Goal: Transaction & Acquisition: Purchase product/service

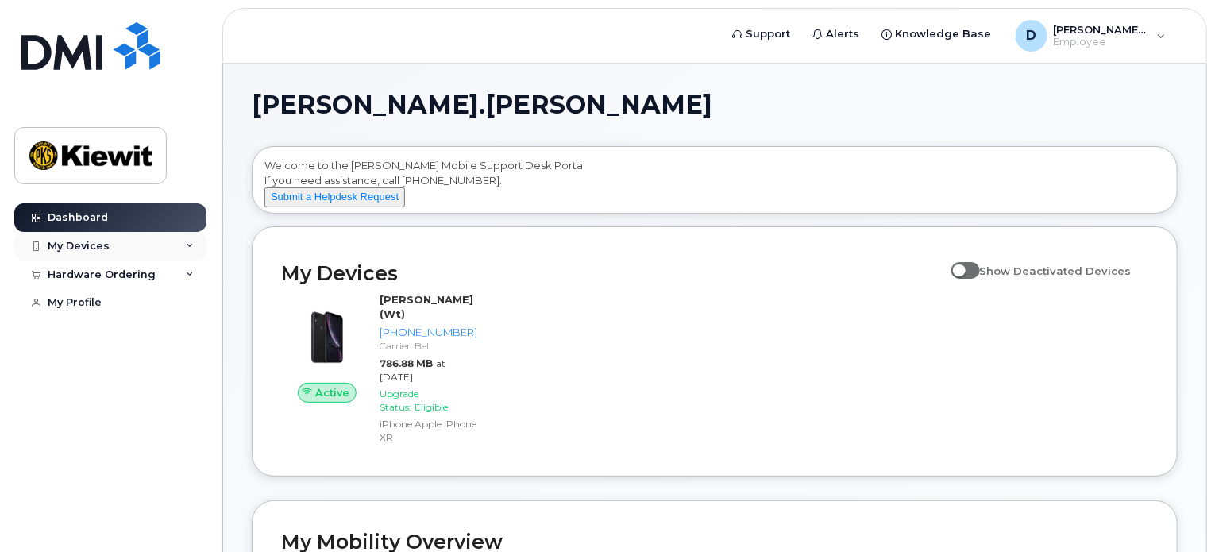
click at [86, 244] on div "My Devices" at bounding box center [79, 246] width 62 height 13
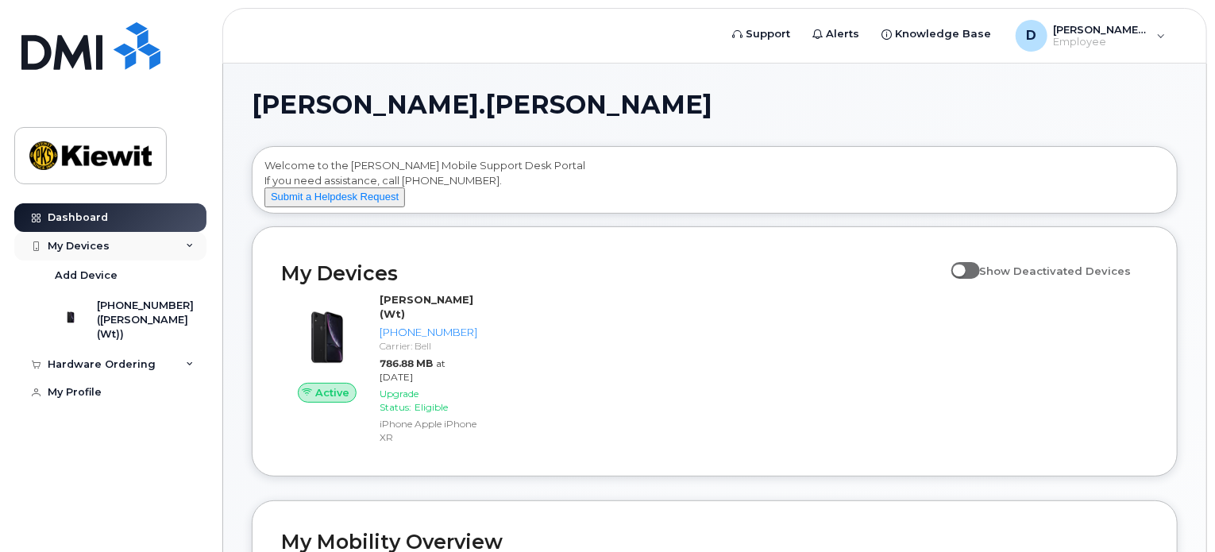
click at [86, 244] on div "My Devices" at bounding box center [79, 246] width 62 height 13
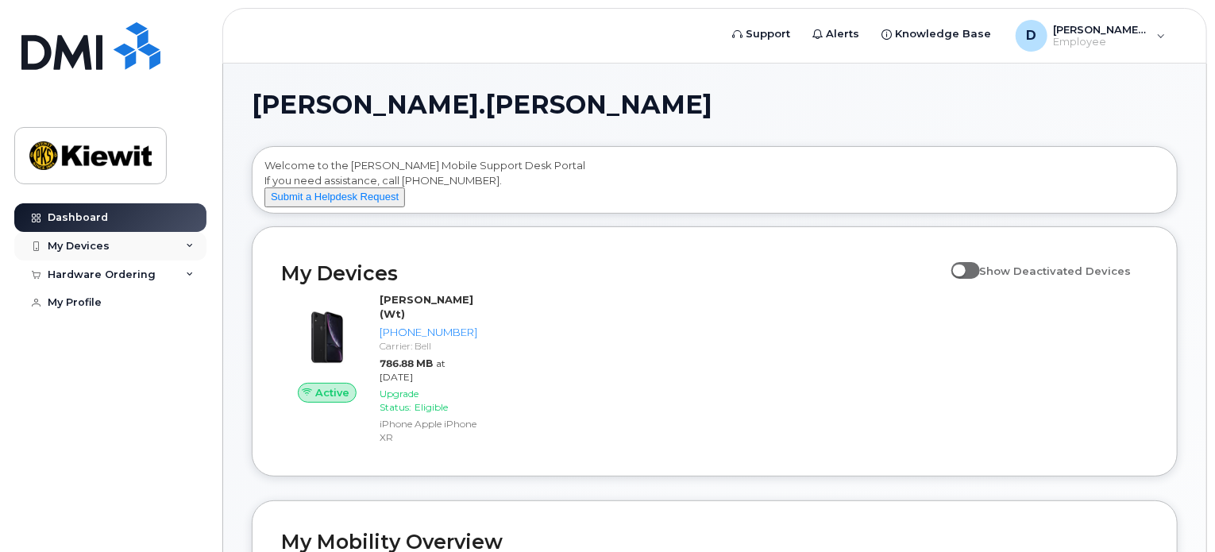
click at [86, 244] on div "My Devices" at bounding box center [79, 246] width 62 height 13
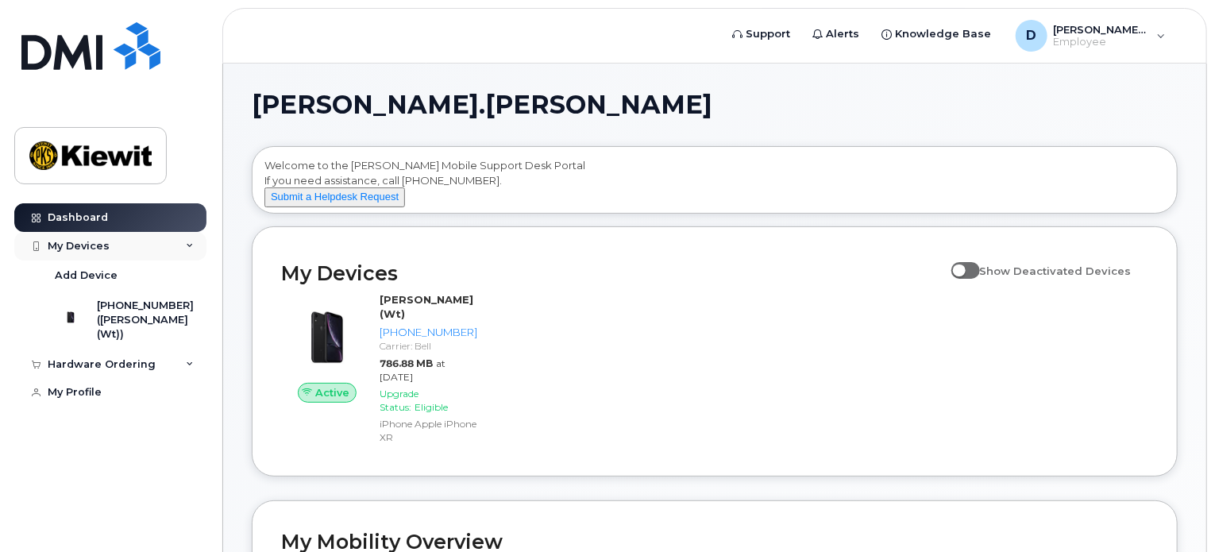
click at [86, 244] on div "My Devices" at bounding box center [79, 246] width 62 height 13
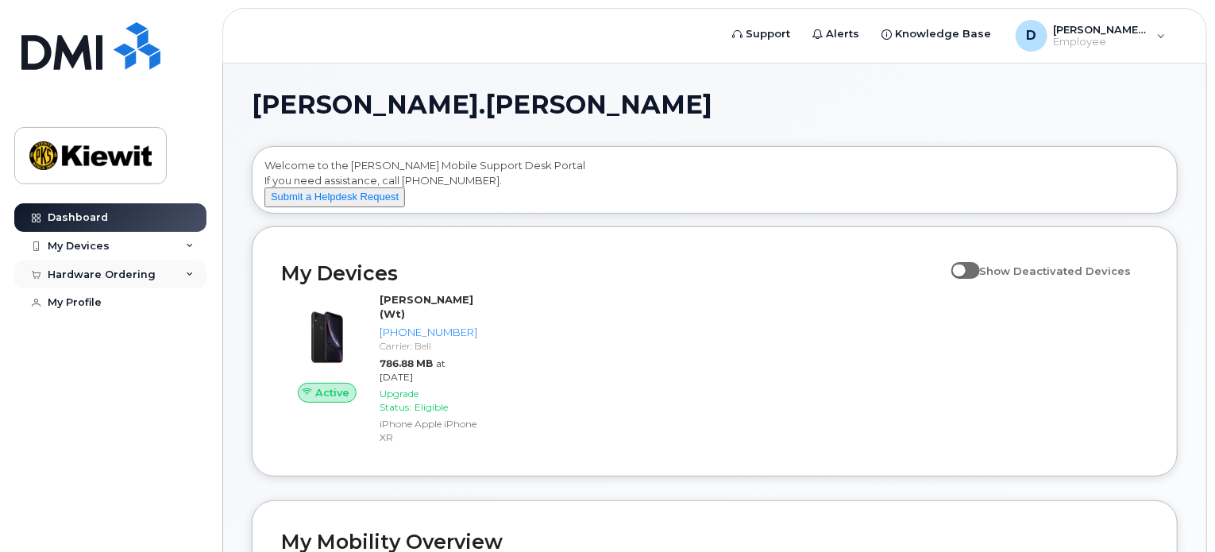
click at [89, 276] on div "Hardware Ordering" at bounding box center [102, 274] width 108 height 13
click at [79, 339] on div "New Order" at bounding box center [85, 333] width 60 height 14
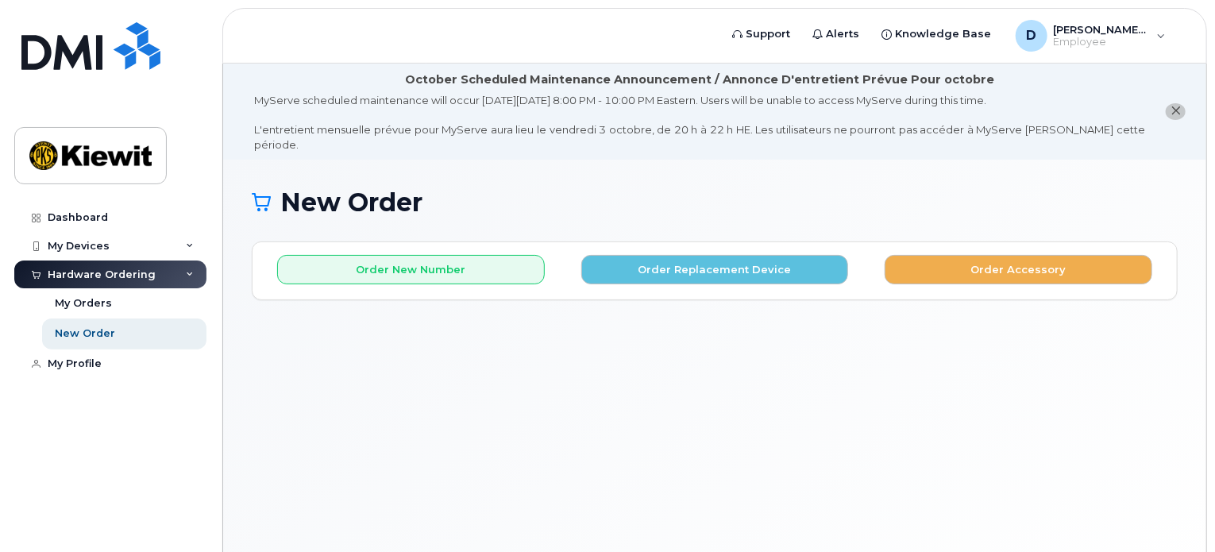
scroll to position [79, 0]
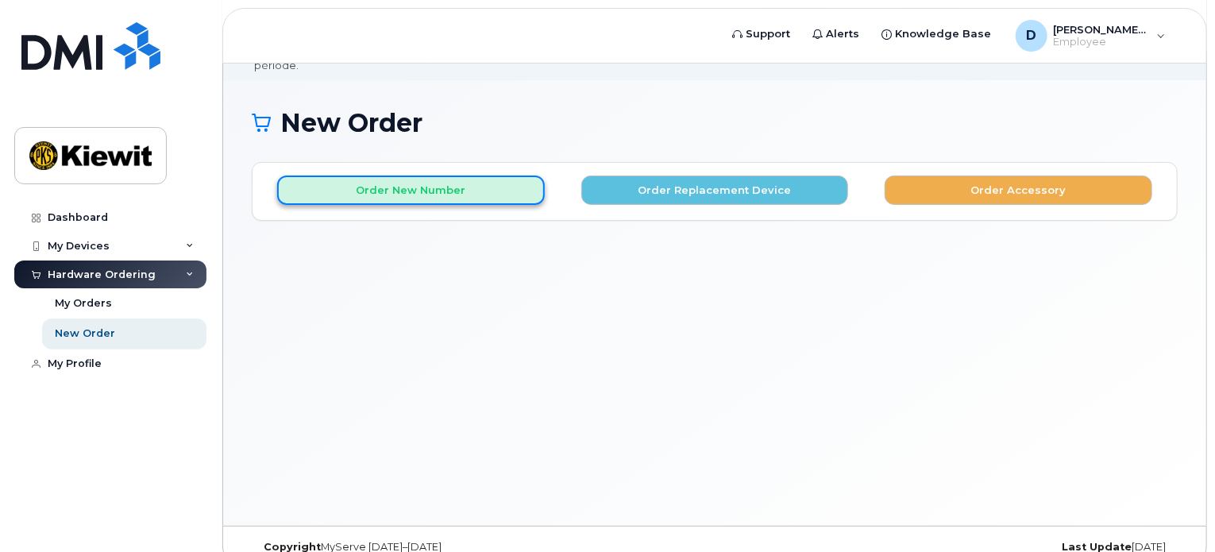
click at [431, 188] on button "Order New Number" at bounding box center [411, 189] width 268 height 29
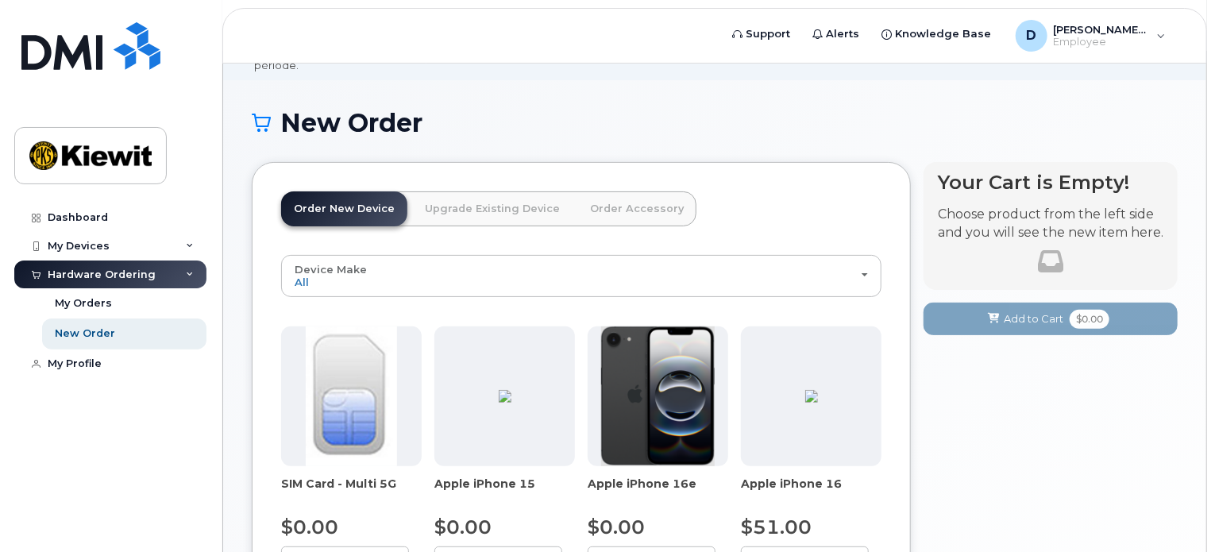
click at [450, 199] on link "Upgrade Existing Device" at bounding box center [492, 208] width 160 height 35
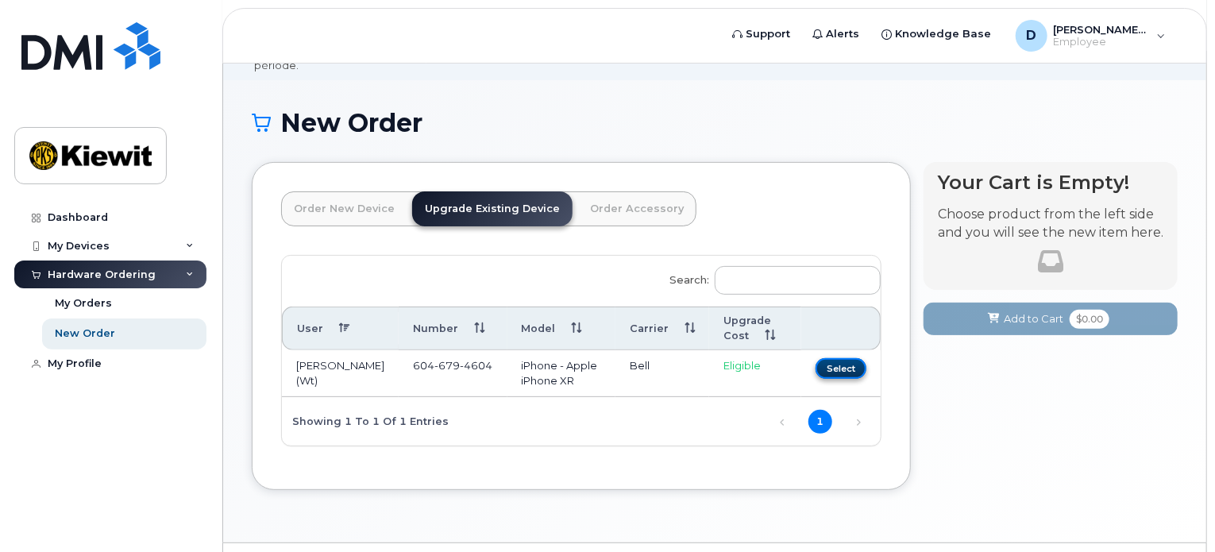
click at [839, 358] on button "Select" at bounding box center [840, 368] width 51 height 20
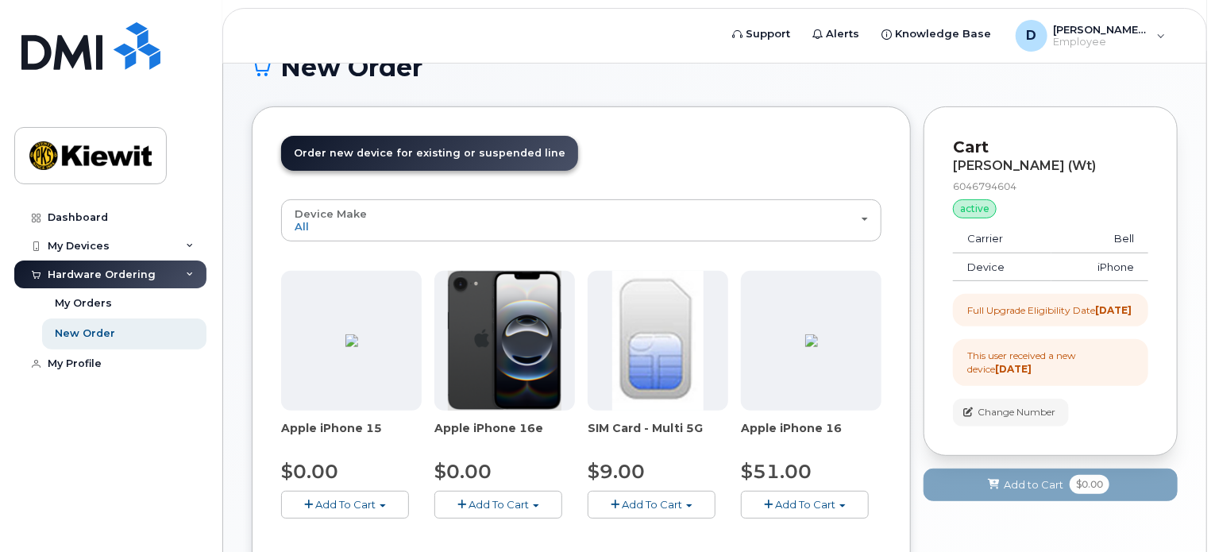
scroll to position [214, 0]
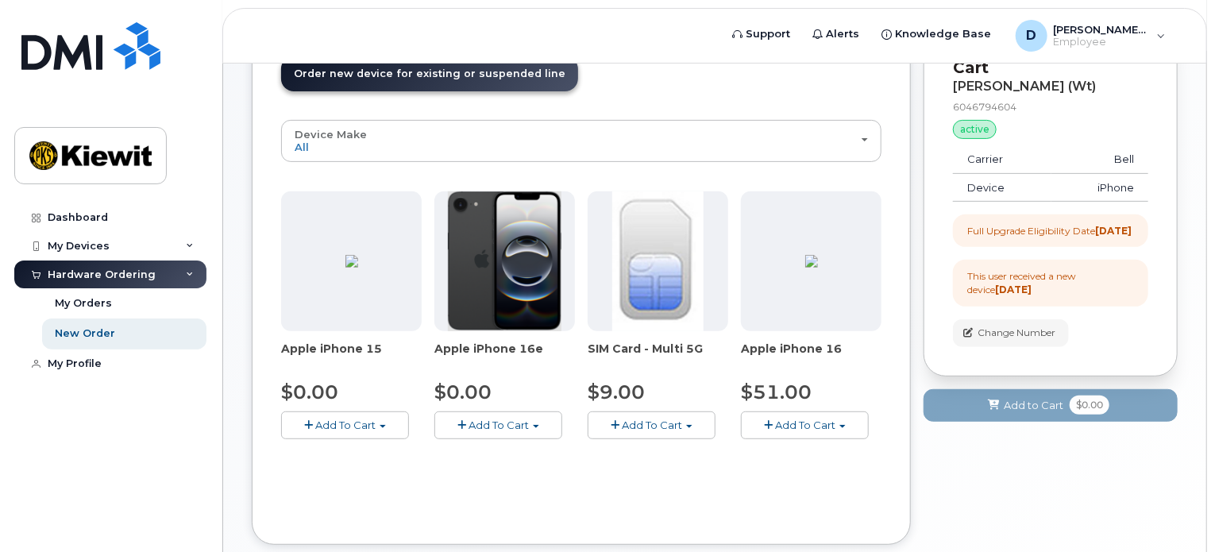
click at [341, 418] on span "Add To Cart" at bounding box center [345, 424] width 60 height 13
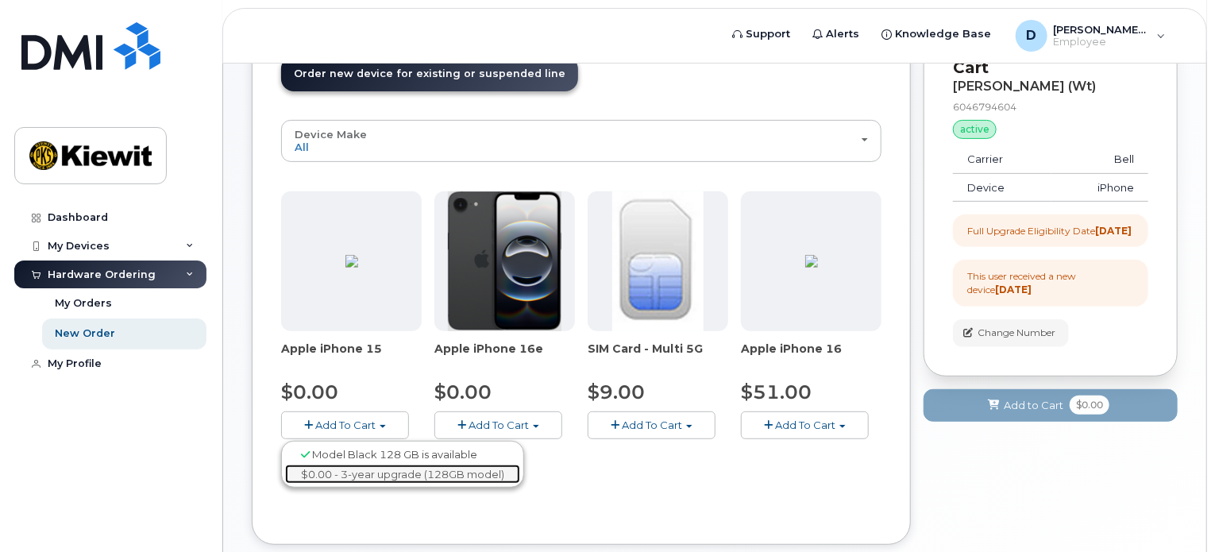
click at [387, 464] on link "$0.00 - 3-year upgrade (128GB model)" at bounding box center [402, 474] width 235 height 20
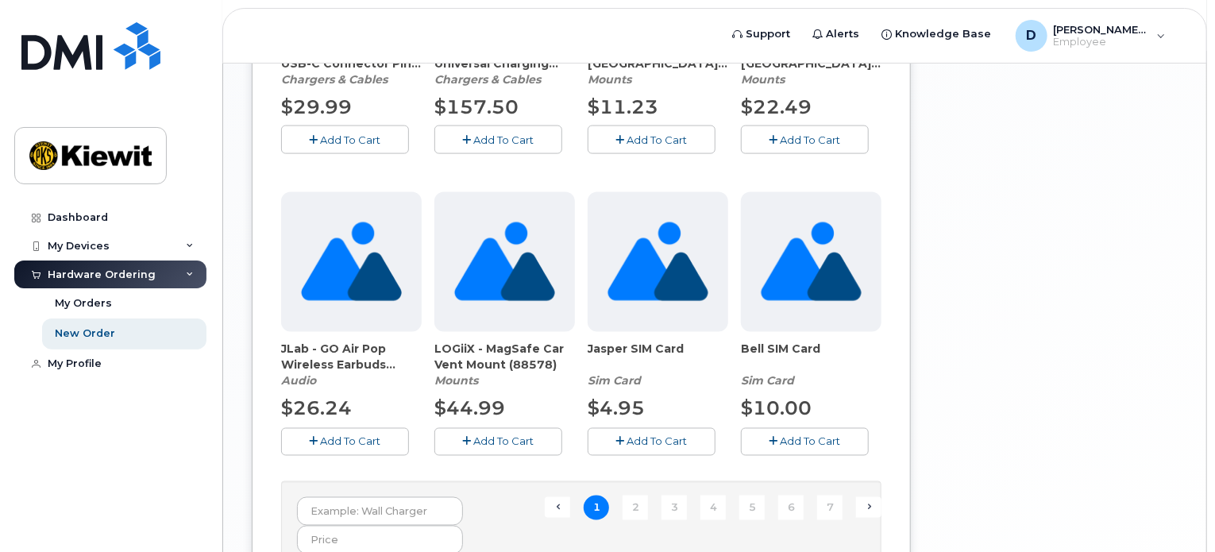
scroll to position [1247, 0]
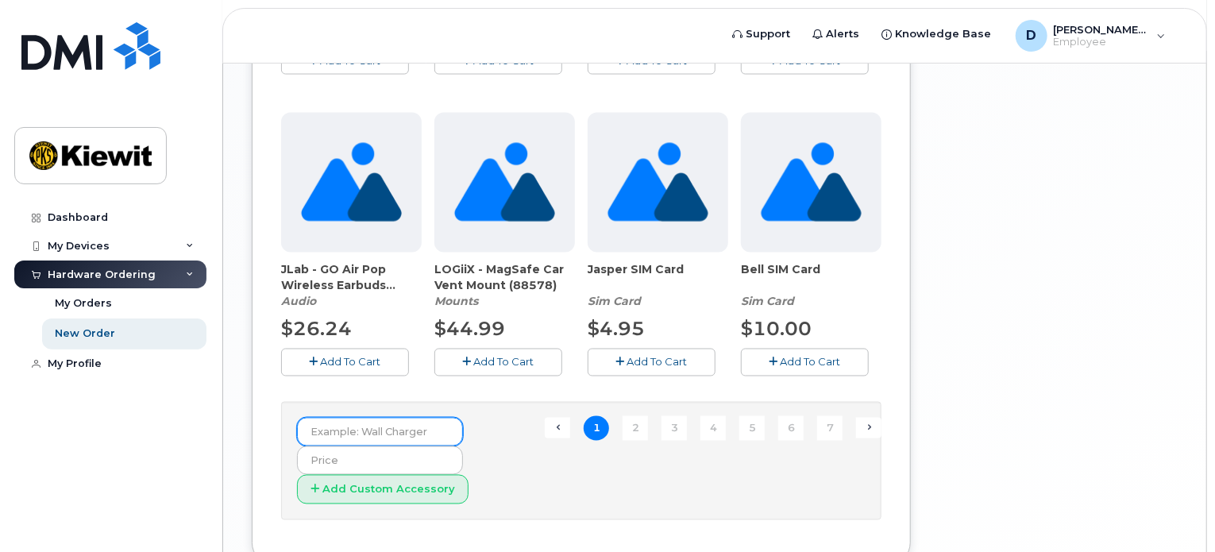
click at [383, 418] on input "text" at bounding box center [380, 432] width 166 height 29
type input "charger"
click at [297, 475] on button "Add Custom Accessory" at bounding box center [382, 489] width 171 height 29
click at [460, 441] on form "charger Add Custom Accessory" at bounding box center [581, 461] width 568 height 87
drag, startPoint x: 343, startPoint y: 409, endPoint x: 276, endPoint y: 410, distance: 67.5
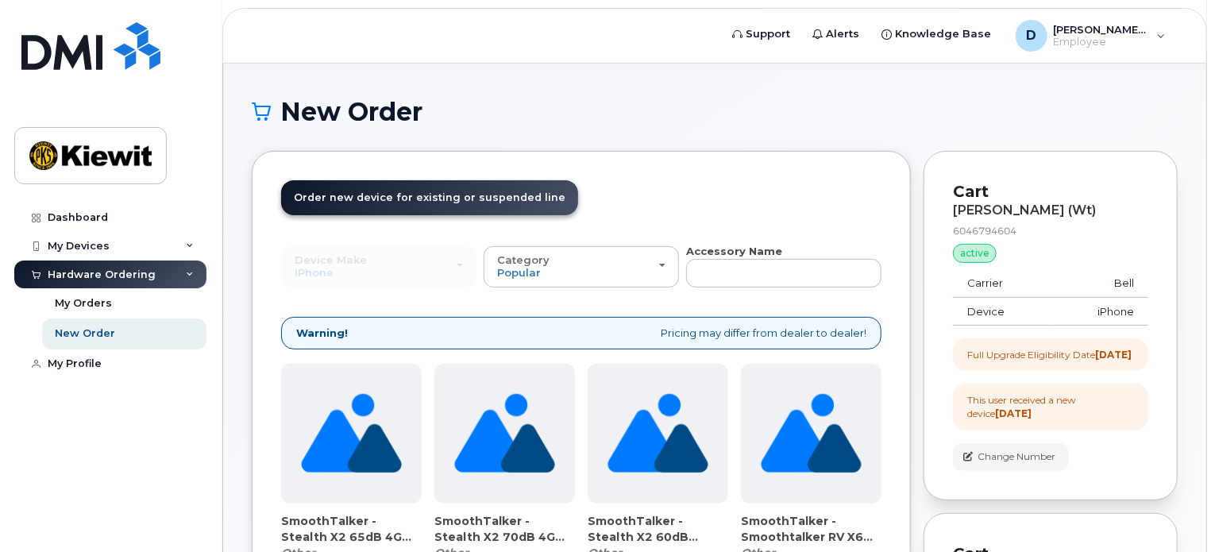
scroll to position [56, 0]
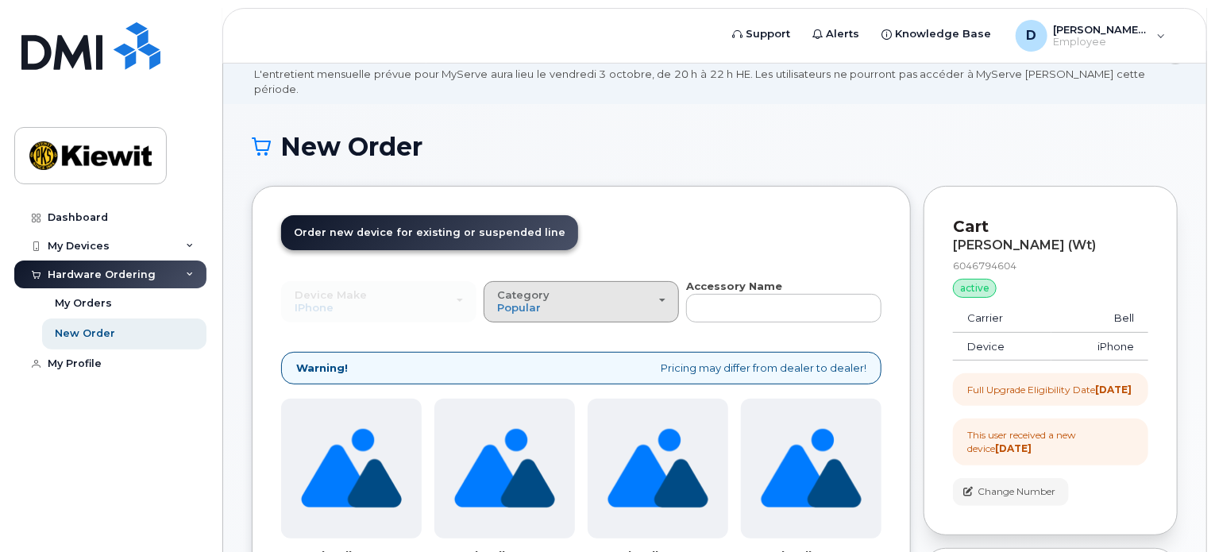
click at [595, 294] on div "Category Popular" at bounding box center [581, 301] width 168 height 25
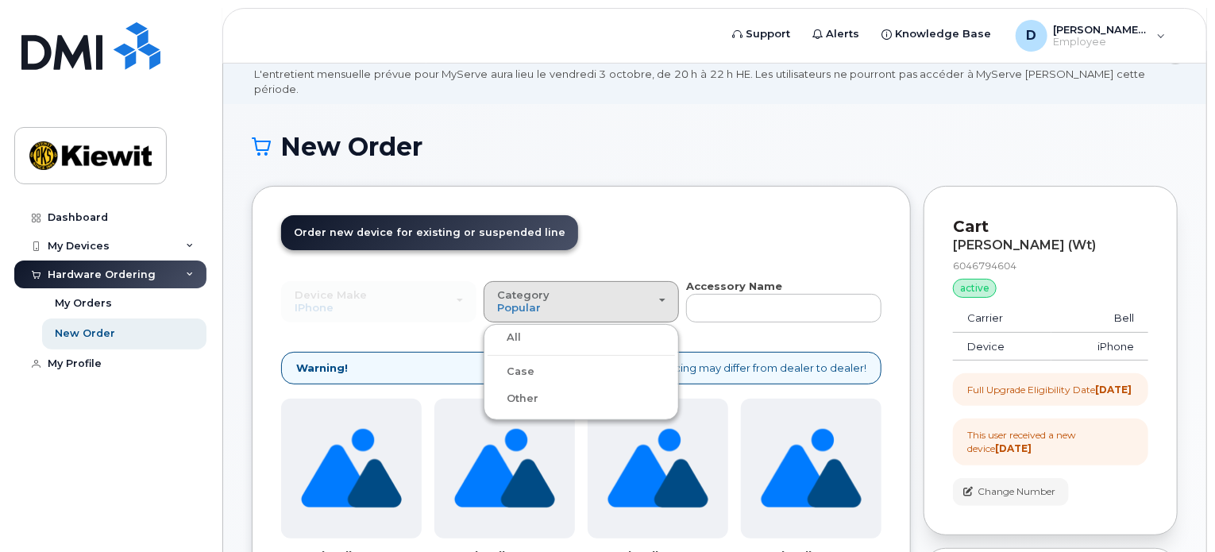
click at [521, 362] on label "Case" at bounding box center [510, 371] width 47 height 19
click at [0, 0] on input "Case" at bounding box center [0, 0] width 0 height 0
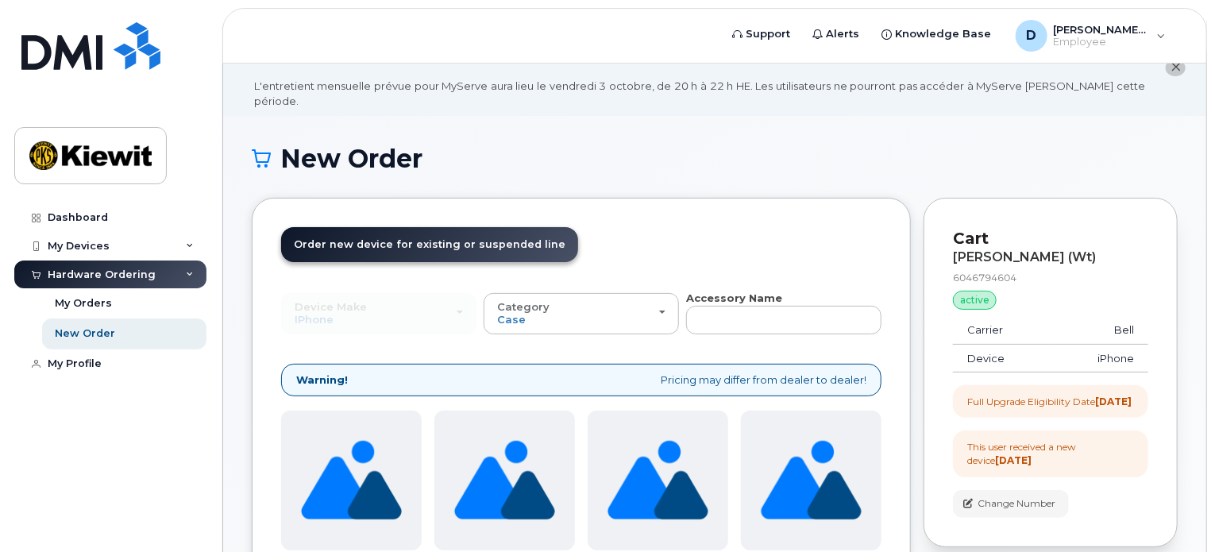
scroll to position [0, 0]
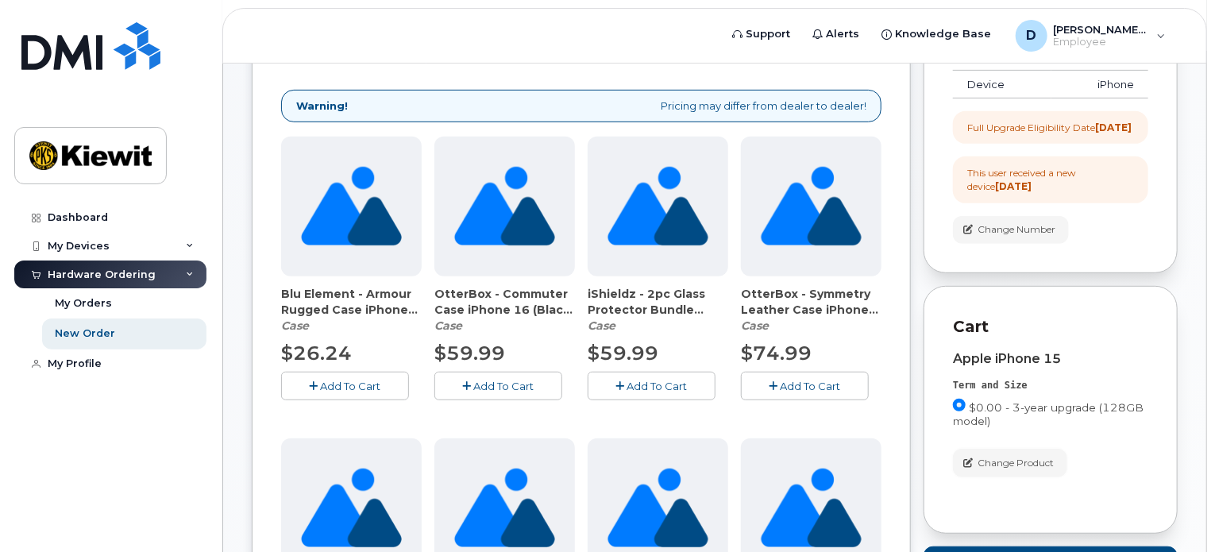
click at [997, 459] on span "Change Product" at bounding box center [1015, 463] width 76 height 14
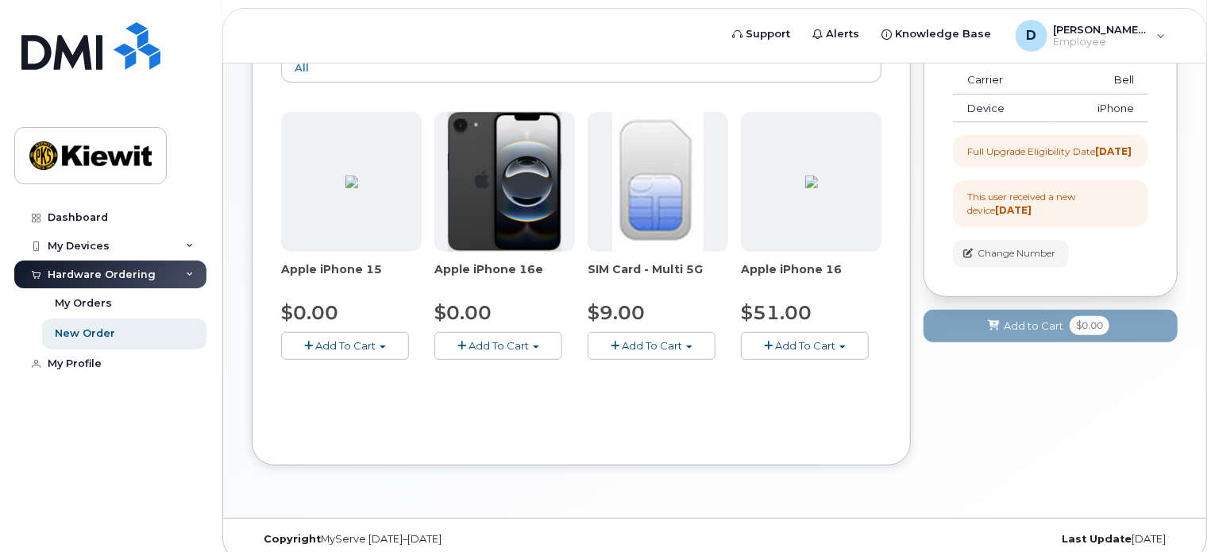
scroll to position [214, 0]
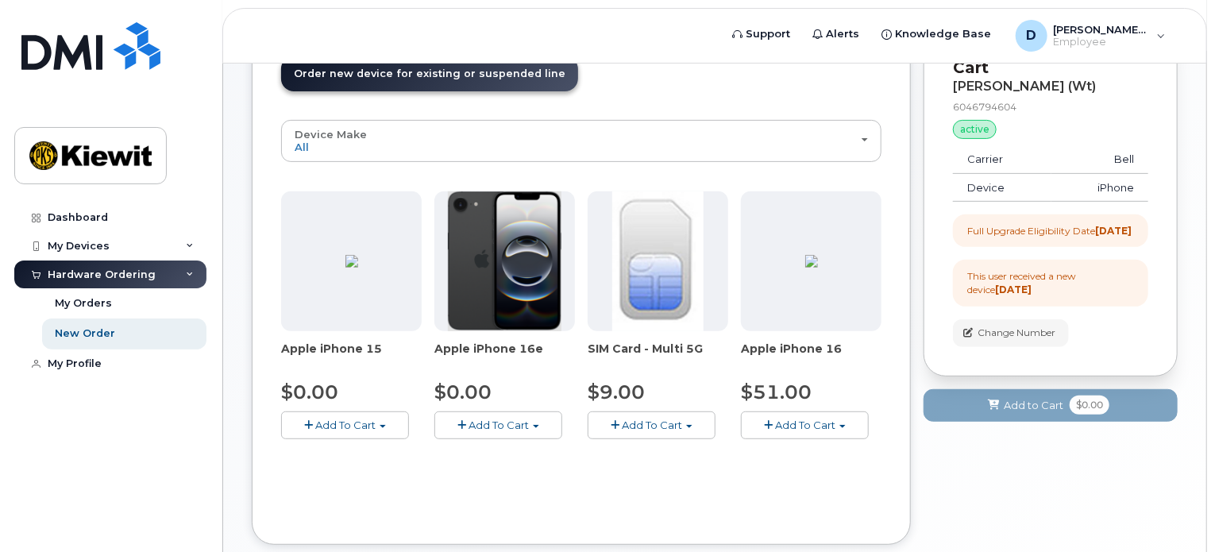
click at [778, 380] on span "$51.00" at bounding box center [776, 391] width 71 height 23
drag, startPoint x: 857, startPoint y: 361, endPoint x: 884, endPoint y: 323, distance: 46.7
click at [858, 361] on div "Apple iPhone 16 $51.00 Add To Cart Model Black 128 GB is available $51.00 - 3-y…" at bounding box center [811, 315] width 141 height 248
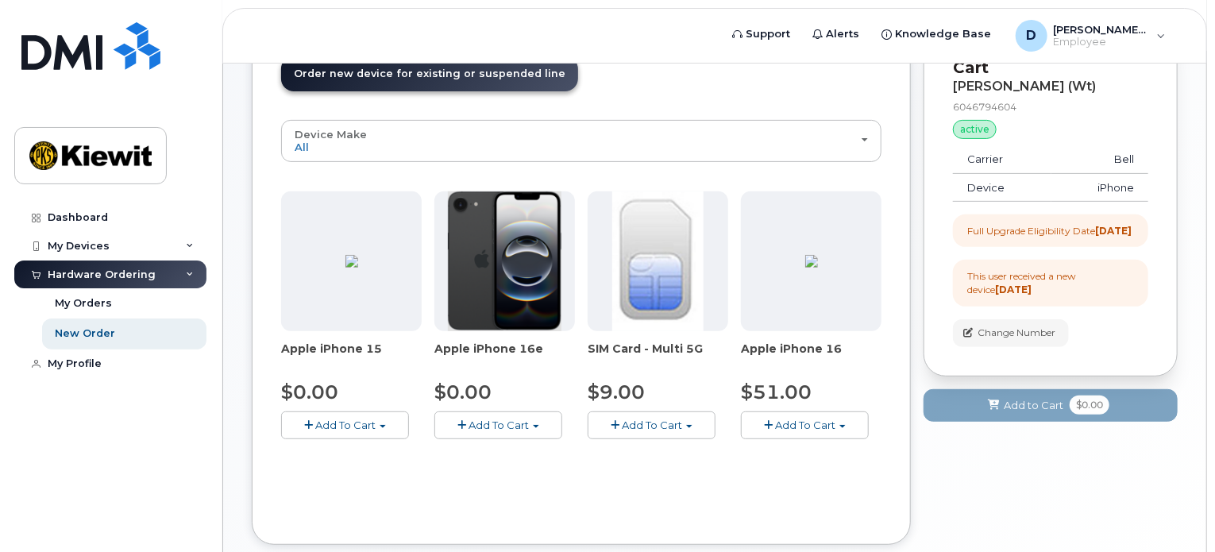
click at [819, 457] on div "Device Make All iPhone All iPhone Apple iPhone 15 $0.00 Add To Cart Model Black…" at bounding box center [581, 317] width 600 height 395
click at [1073, 505] on div "Your Cart is Empty! Choose product from the left side and you will see the new …" at bounding box center [1050, 297] width 254 height 541
drag, startPoint x: 790, startPoint y: 425, endPoint x: 799, endPoint y: 418, distance: 10.8
click at [791, 424] on div "Apple iPhone 15 $0.00 Add To Cart Model Black 128 GB is available $0.00 - 3-yea…" at bounding box center [581, 327] width 600 height 273
click at [799, 418] on span "Add To Cart" at bounding box center [805, 424] width 60 height 13
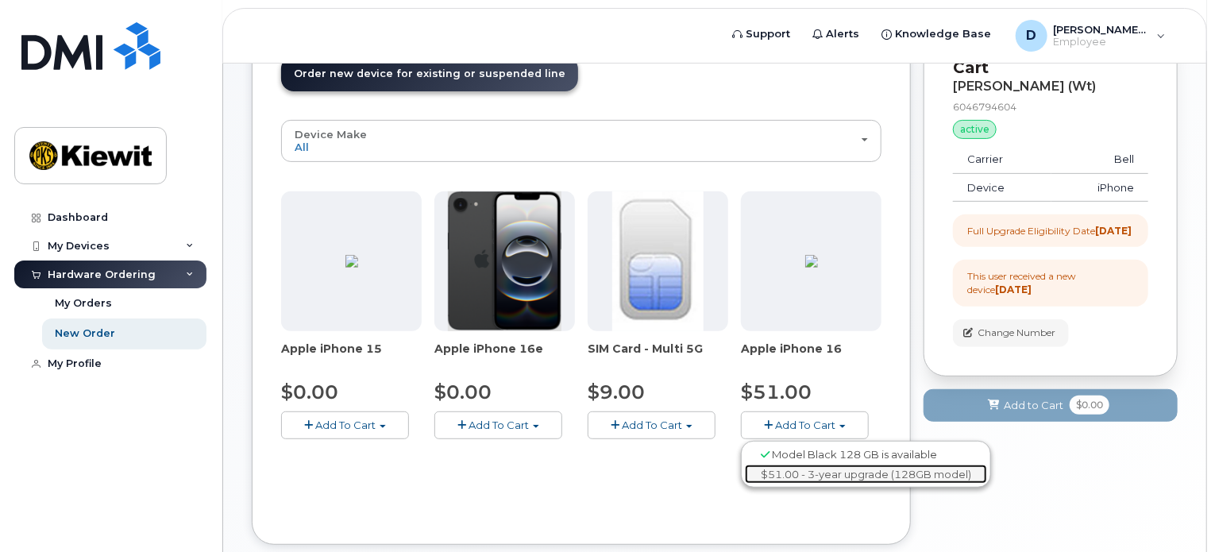
click at [808, 464] on link "$51.00 - 3-year upgrade (128GB model)" at bounding box center [866, 474] width 242 height 20
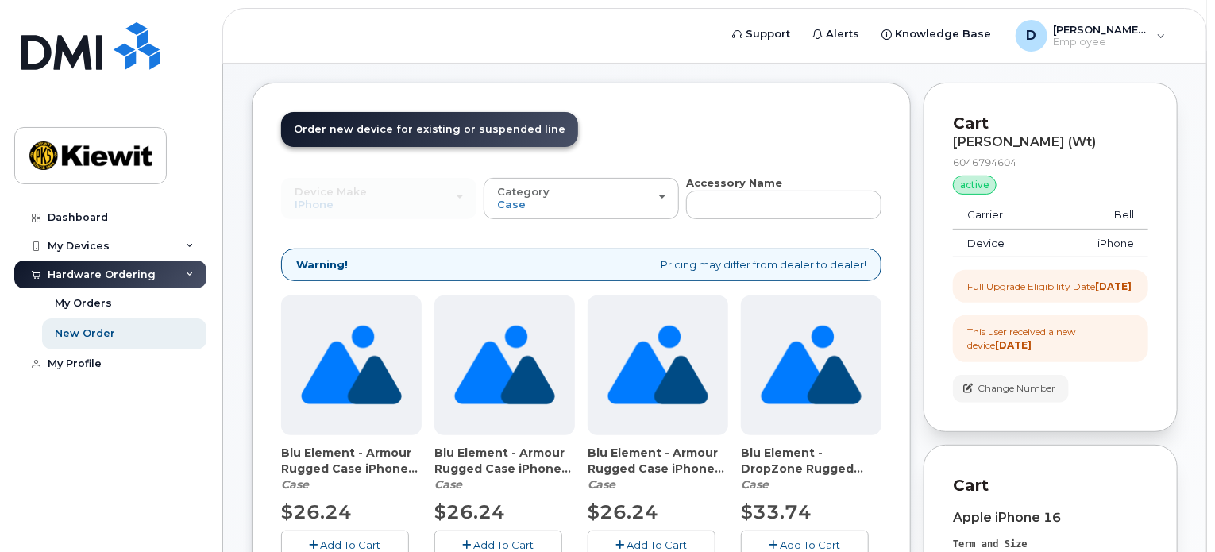
scroll to position [135, 0]
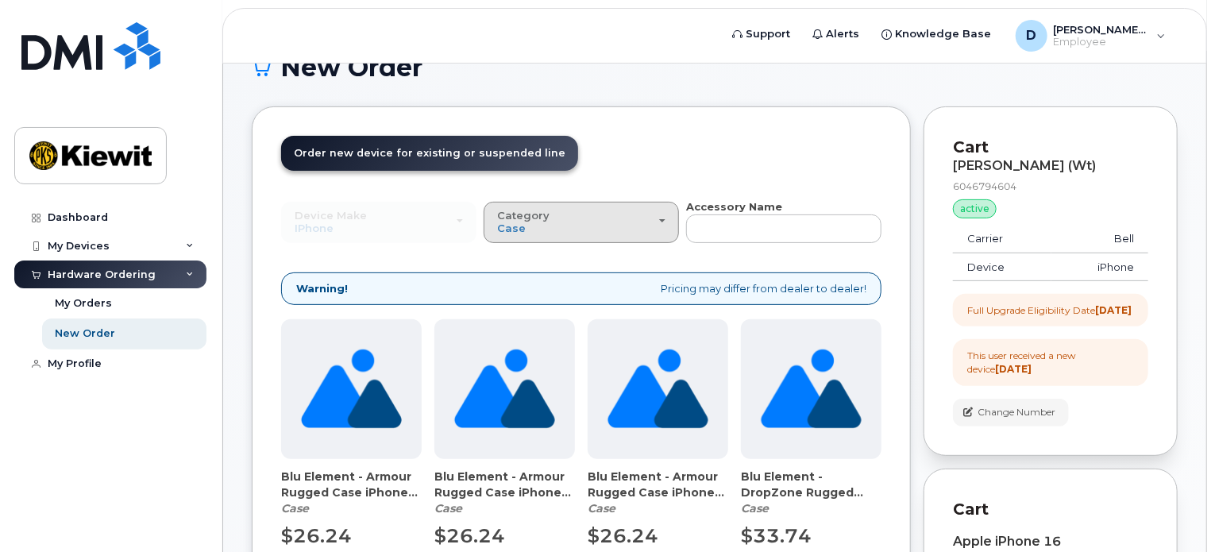
click at [603, 210] on div "Category Case" at bounding box center [581, 222] width 168 height 25
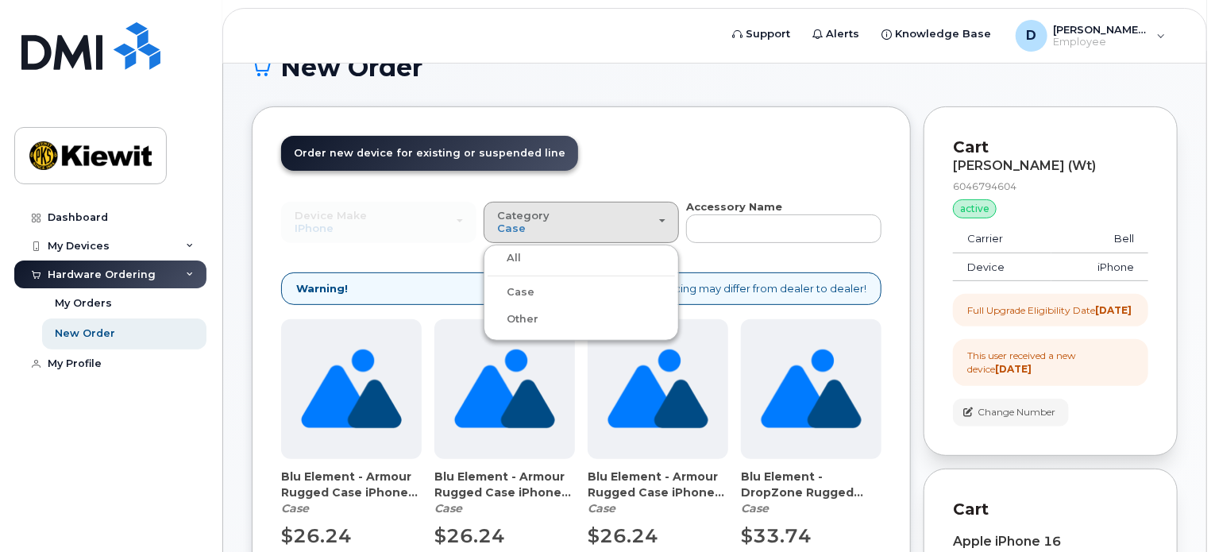
click at [513, 310] on label "Other" at bounding box center [512, 319] width 51 height 19
click at [0, 0] on input "Other" at bounding box center [0, 0] width 0 height 0
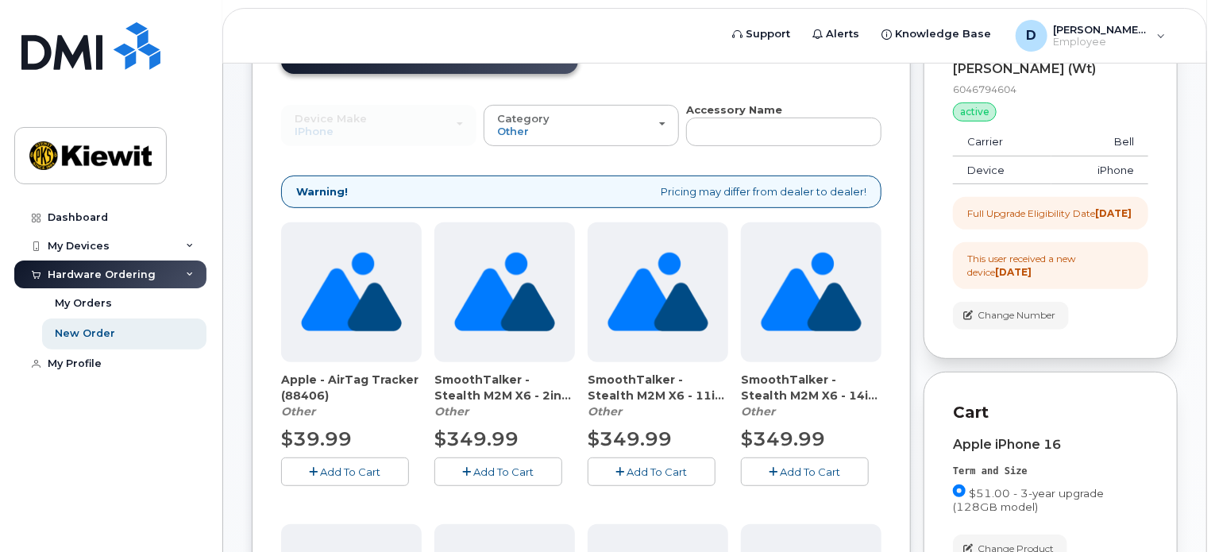
scroll to position [0, 0]
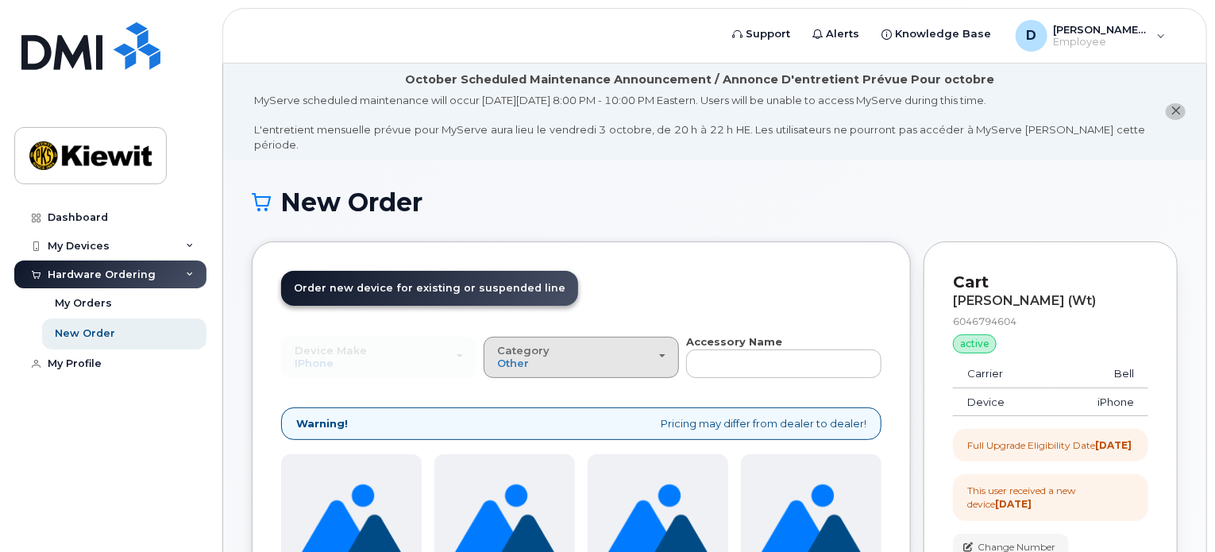
click at [598, 345] on div "Category Other" at bounding box center [581, 357] width 168 height 25
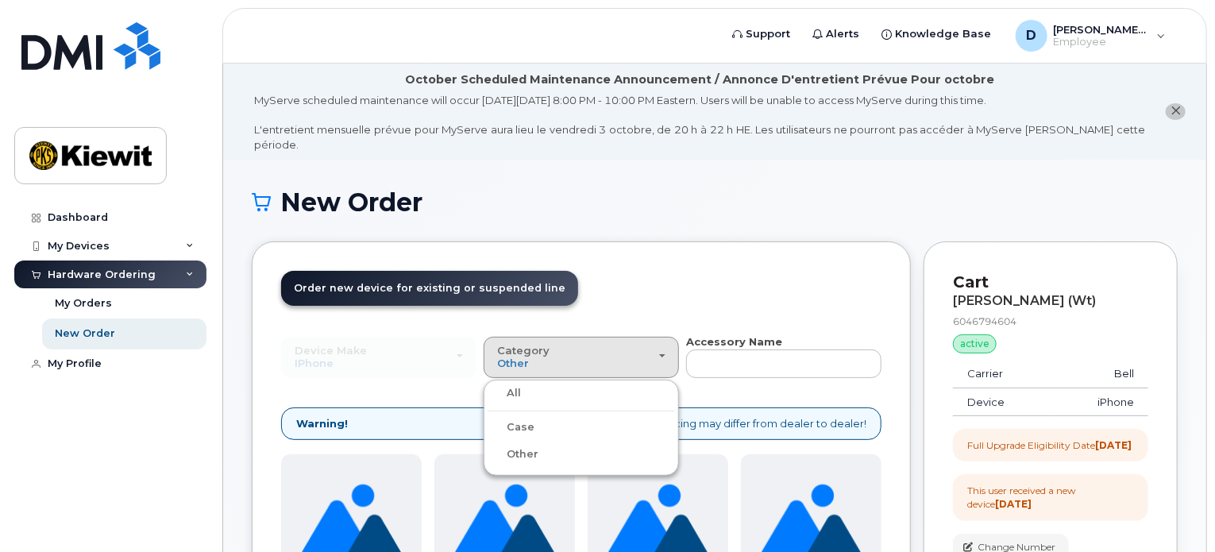
click at [555, 383] on div "All" at bounding box center [580, 392] width 187 height 19
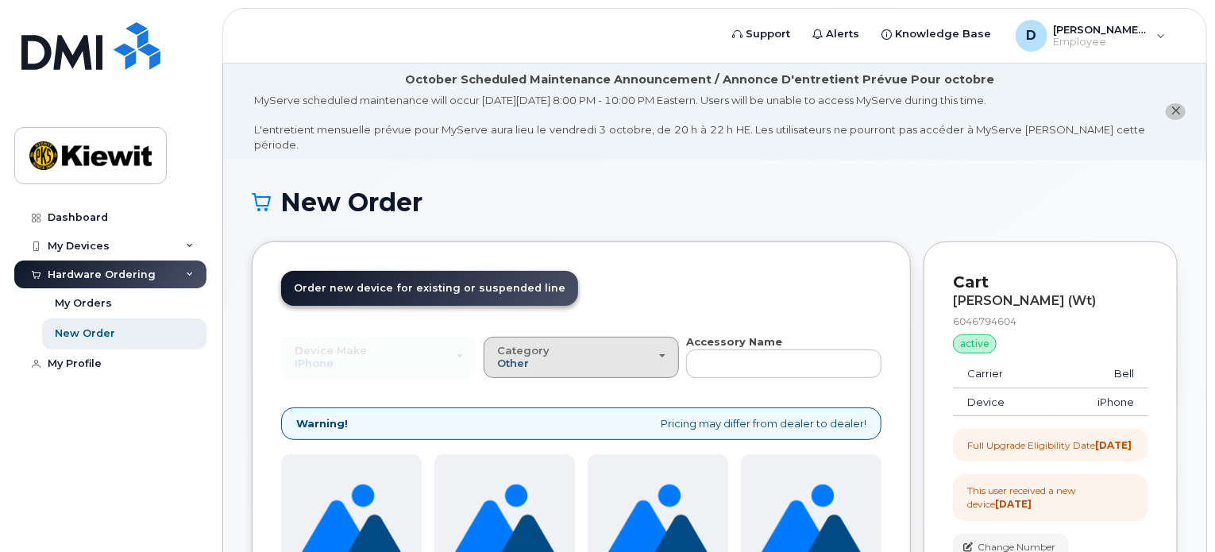
click at [526, 356] on span "Other" at bounding box center [513, 362] width 32 height 13
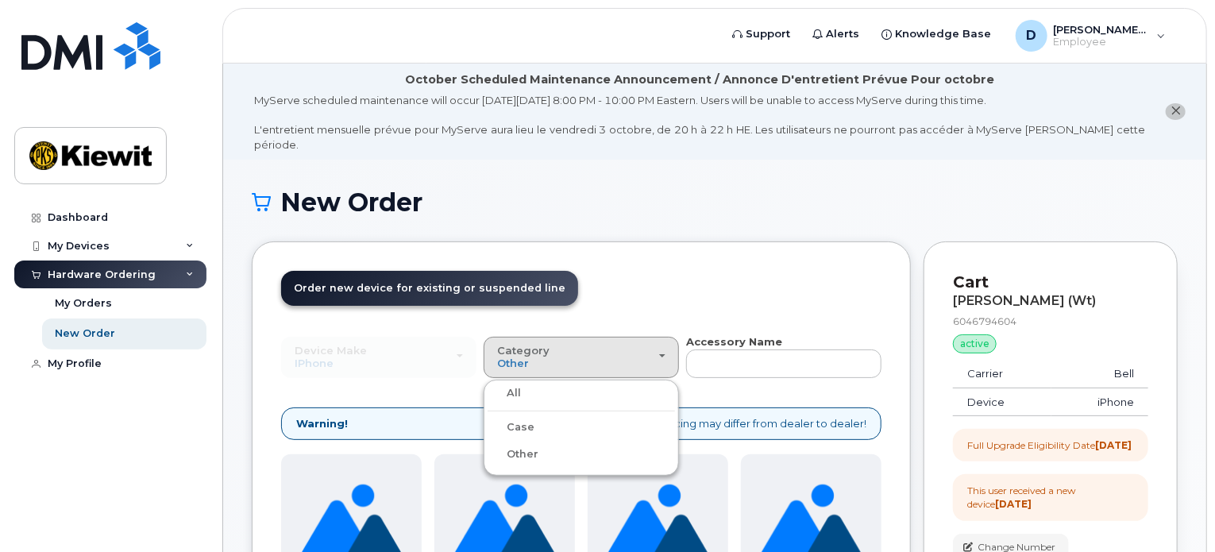
click at [512, 383] on label "All" at bounding box center [503, 392] width 33 height 19
click at [0, 0] on input "All" at bounding box center [0, 0] width 0 height 0
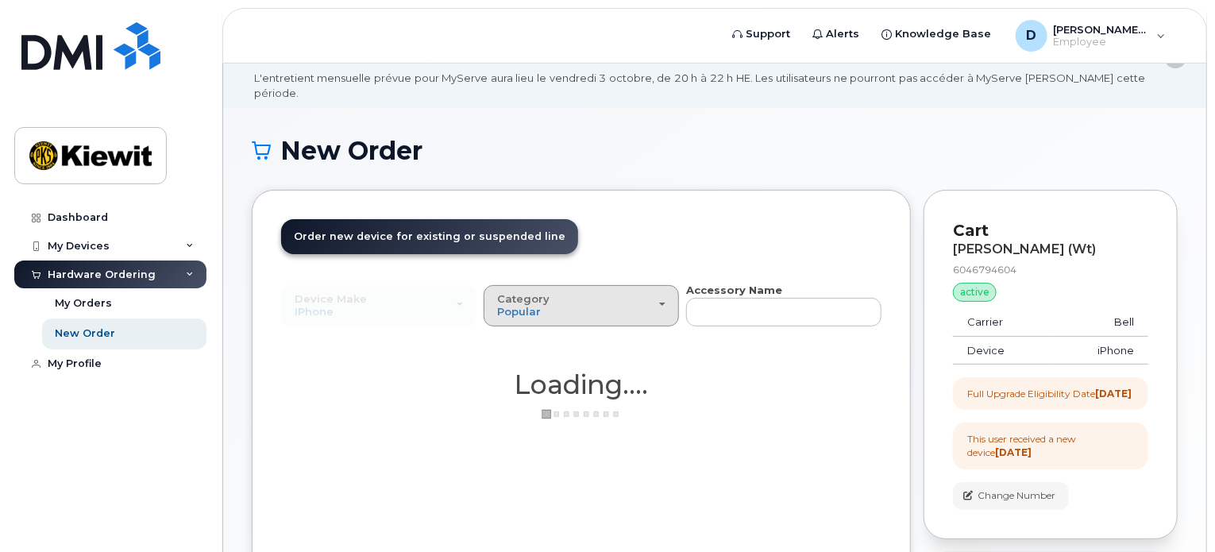
scroll to position [79, 0]
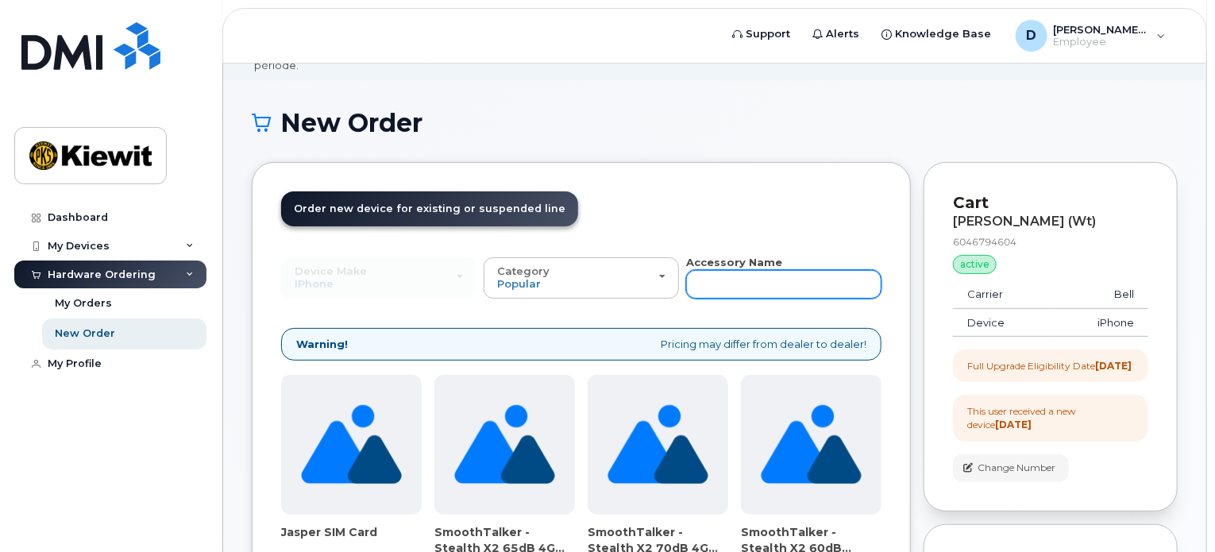
click at [762, 273] on input "text" at bounding box center [783, 284] width 195 height 29
type input "charger"
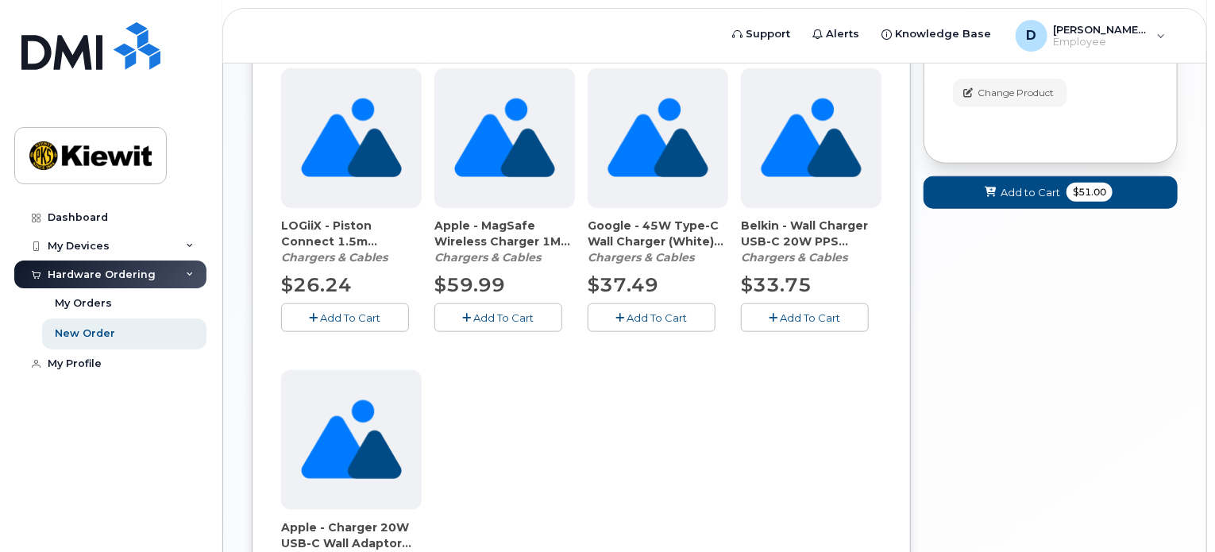
scroll to position [715, 0]
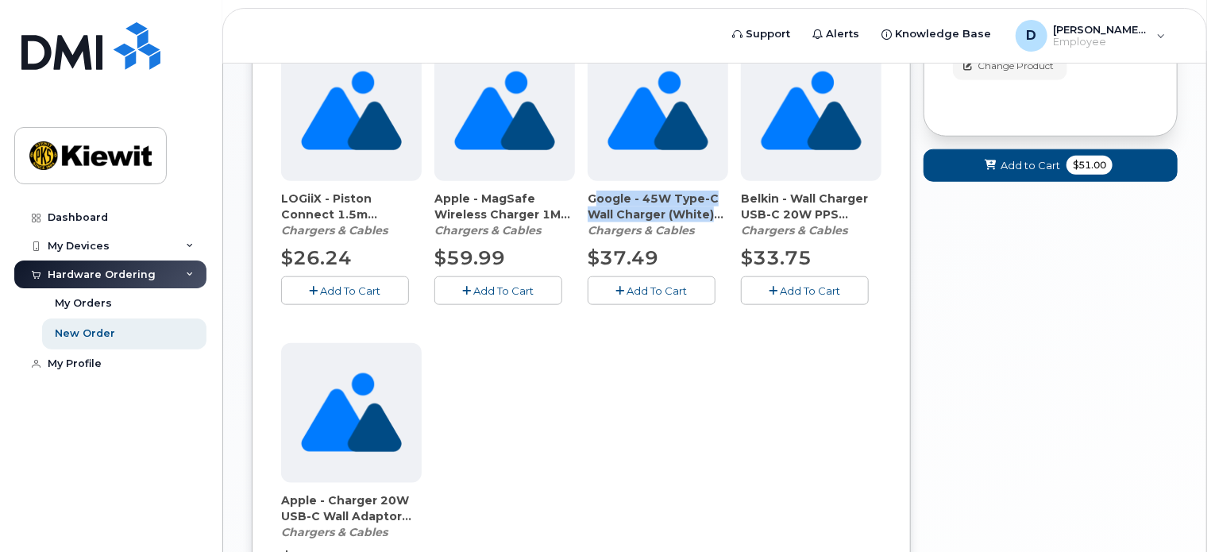
drag, startPoint x: 588, startPoint y: 182, endPoint x: 715, endPoint y: 193, distance: 126.7
click at [715, 193] on span "Google - 45W Type-C Wall Charger (White) (91256)" at bounding box center [658, 207] width 141 height 32
copy span "Google - 45W Type-C Wall Charger (White)"
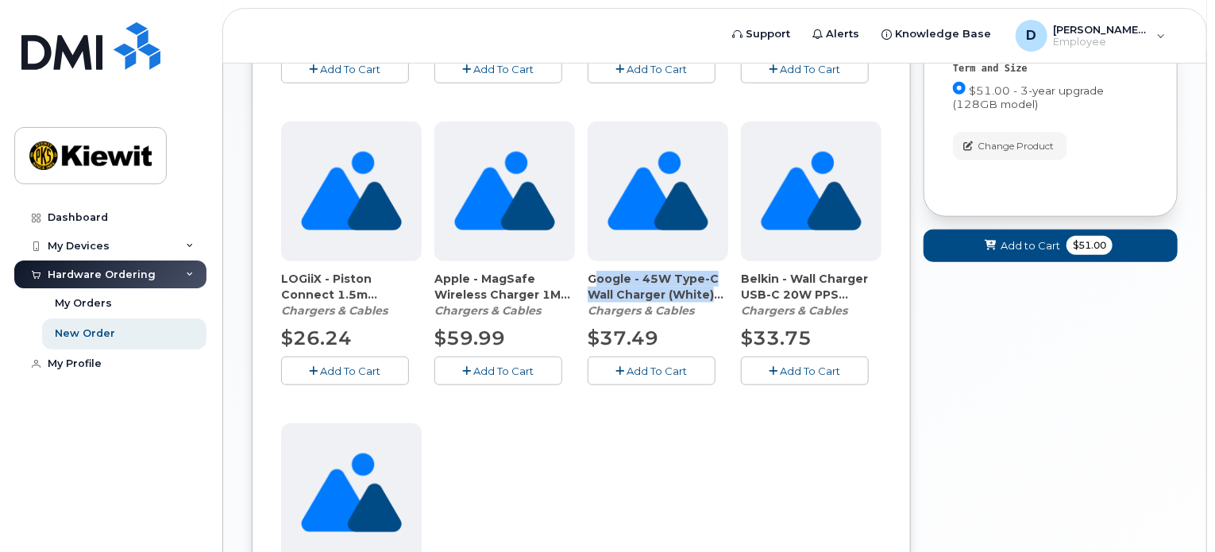
scroll to position [635, 0]
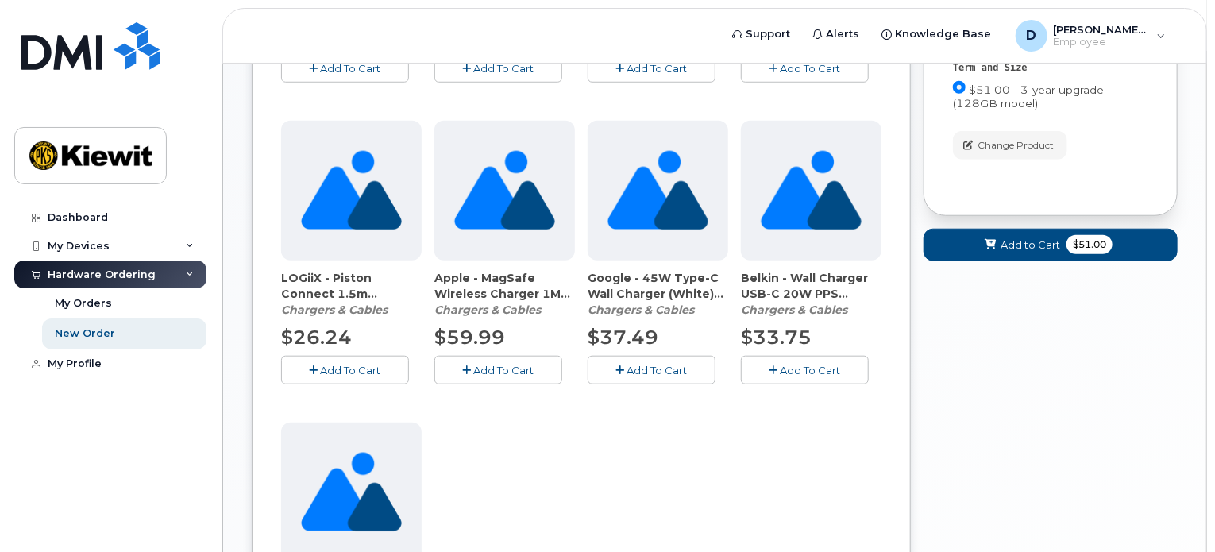
click at [658, 426] on div "LOGiiX - Charger 20W USB Power Adaptor (87914) Chargers & Cables $26.24 Add To …" at bounding box center [581, 265] width 600 height 892
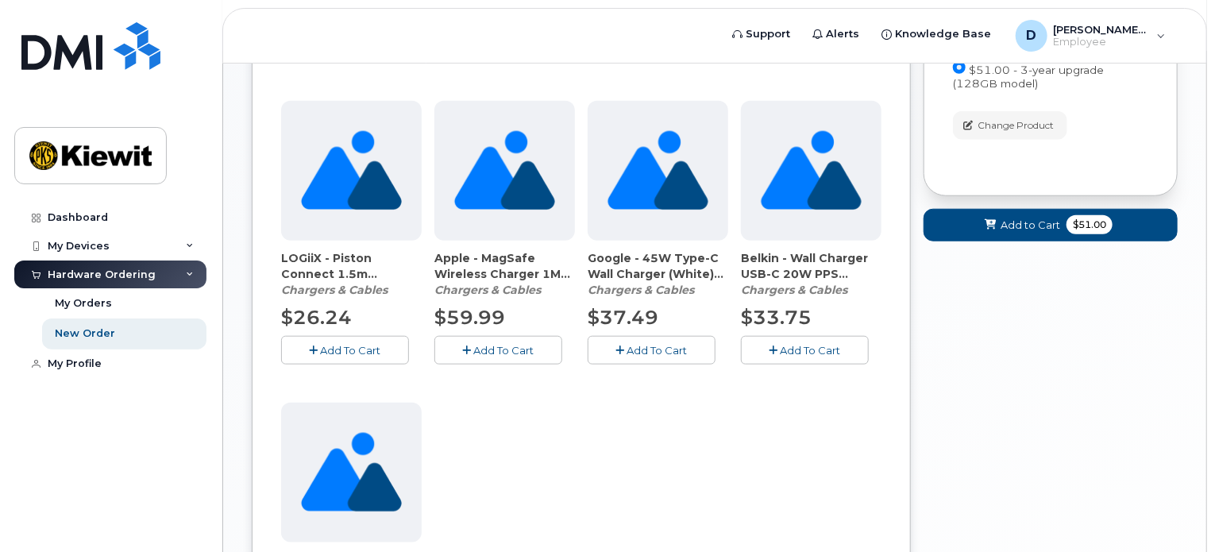
scroll to position [715, 0]
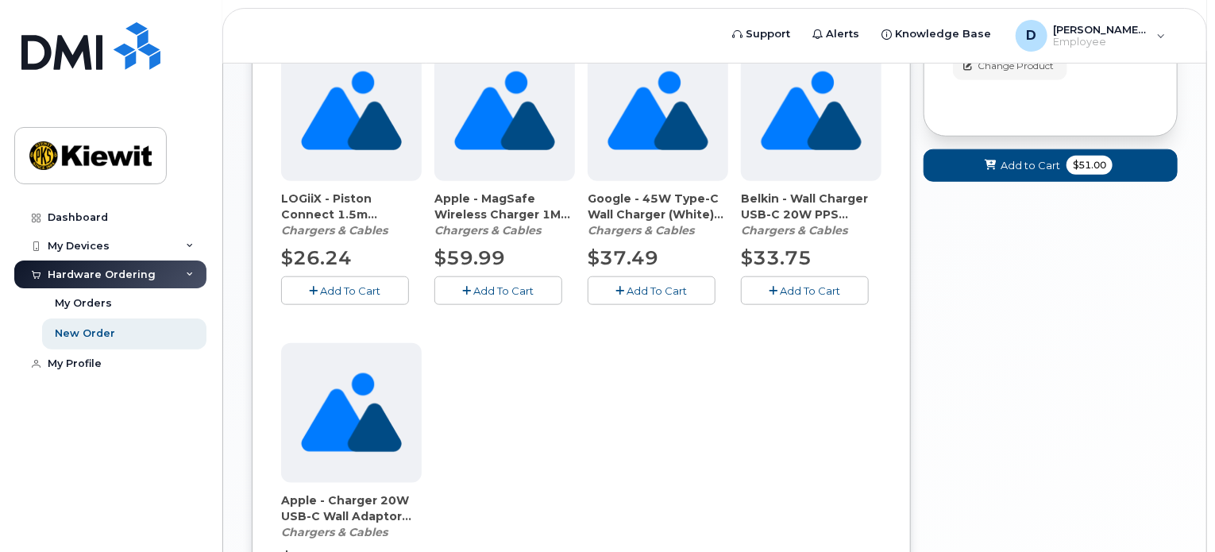
click at [565, 434] on div "LOGiiX - Charger 20W USB Power Adaptor (87914) Chargers & Cables $26.24 Add To …" at bounding box center [581, 186] width 600 height 892
click at [649, 284] on span "Add To Cart" at bounding box center [657, 290] width 60 height 13
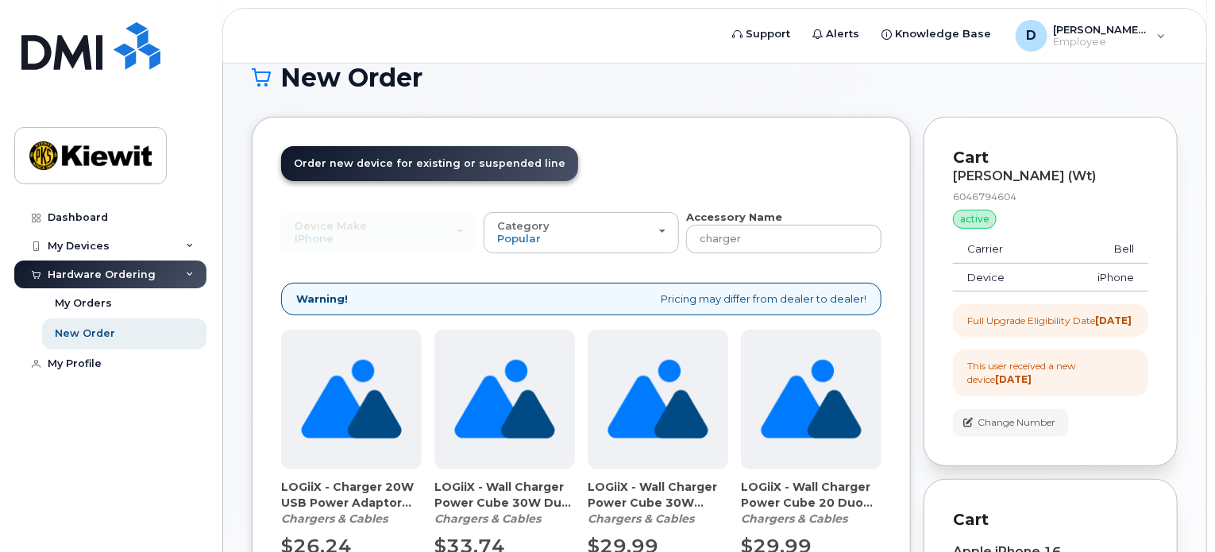
scroll to position [0, 0]
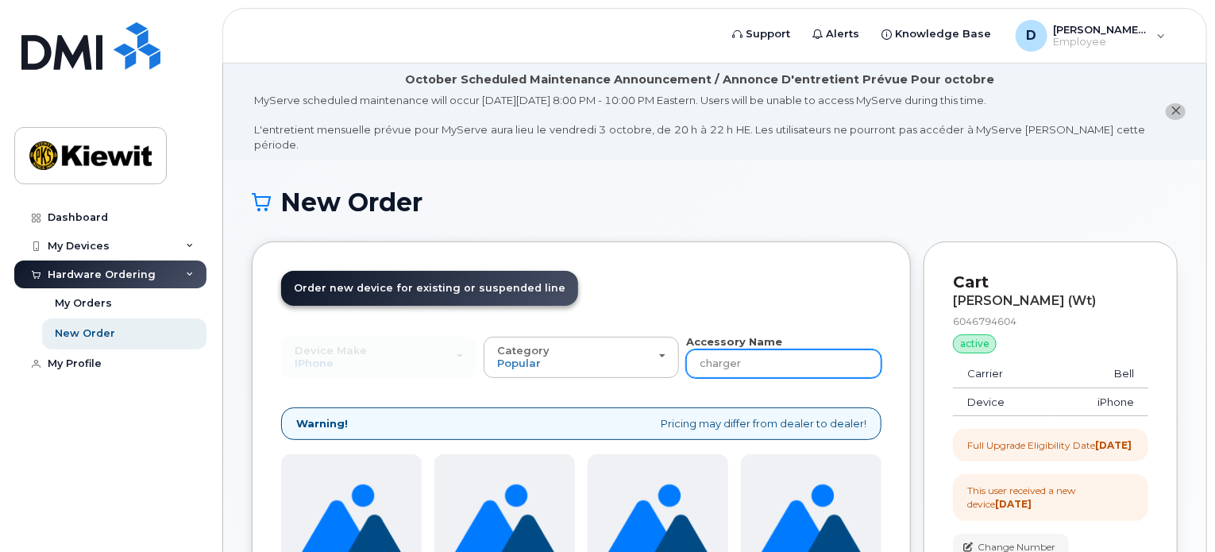
click at [759, 353] on input "charger" at bounding box center [783, 363] width 195 height 29
click at [745, 355] on input "text" at bounding box center [783, 363] width 195 height 29
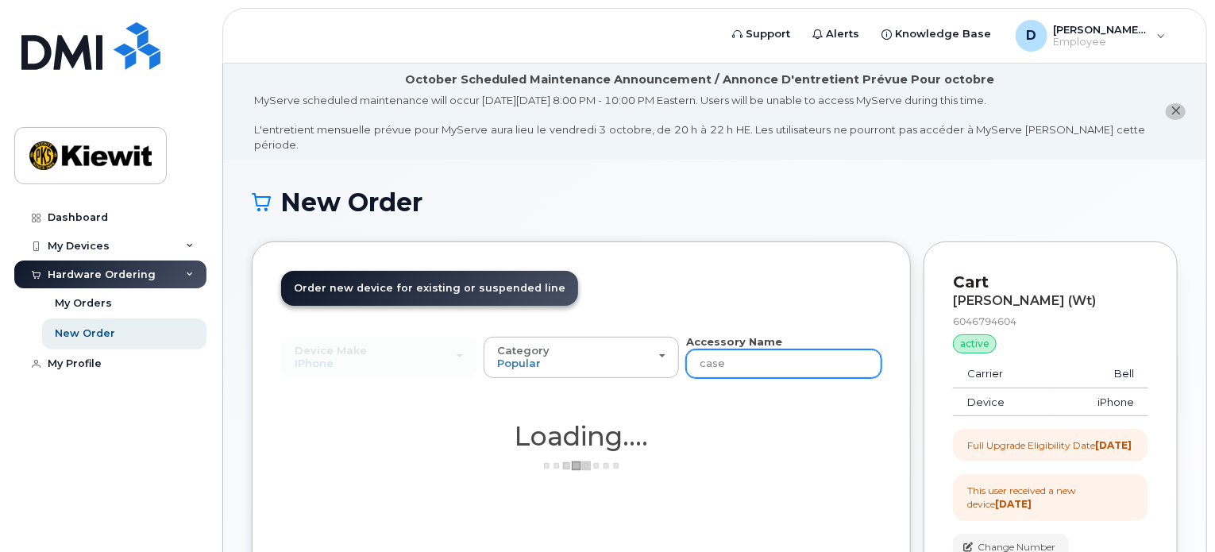
type input "case"
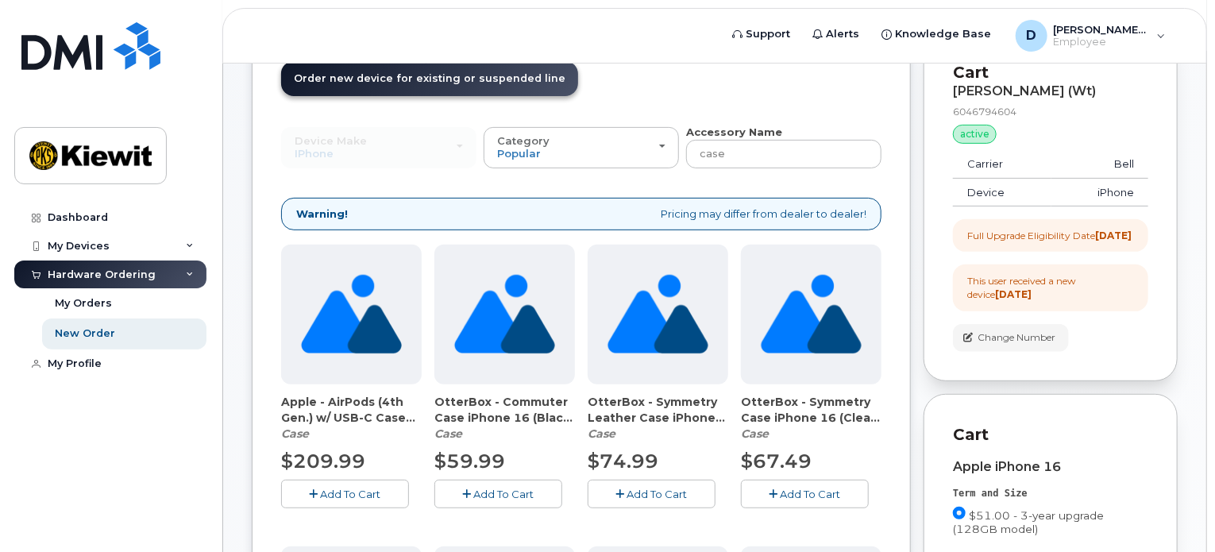
scroll to position [238, 0]
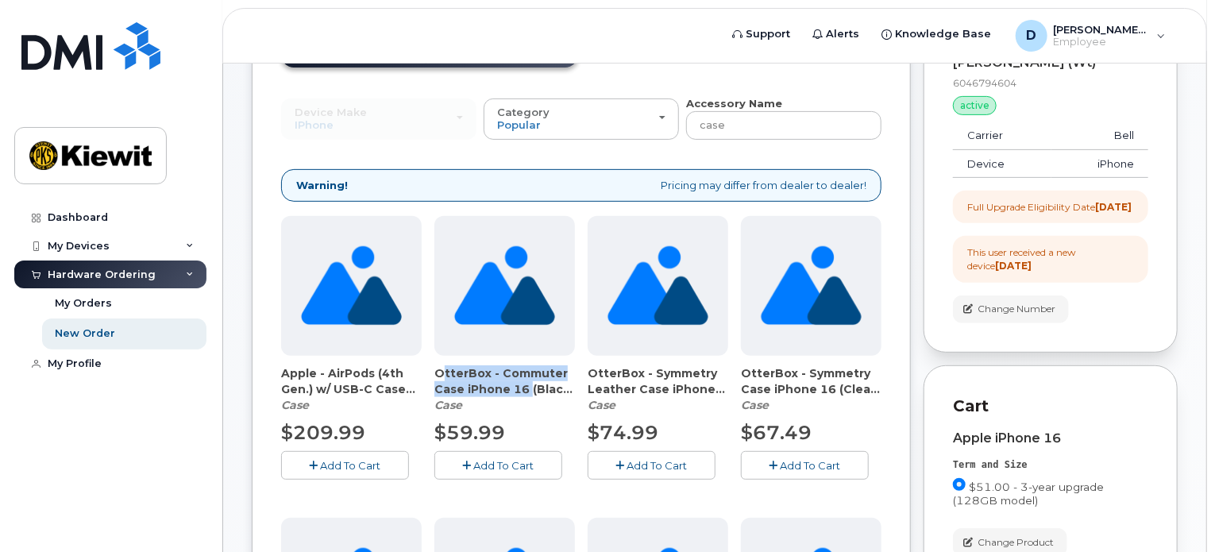
drag, startPoint x: 436, startPoint y: 355, endPoint x: 524, endPoint y: 376, distance: 90.5
click at [524, 376] on span "OtterBox - Commuter Case iPhone 16 (Black) (91103)" at bounding box center [504, 381] width 141 height 32
copy span "OtterBox - Commuter Case iPhone 16"
click at [496, 459] on span "Add To Cart" at bounding box center [504, 465] width 60 height 13
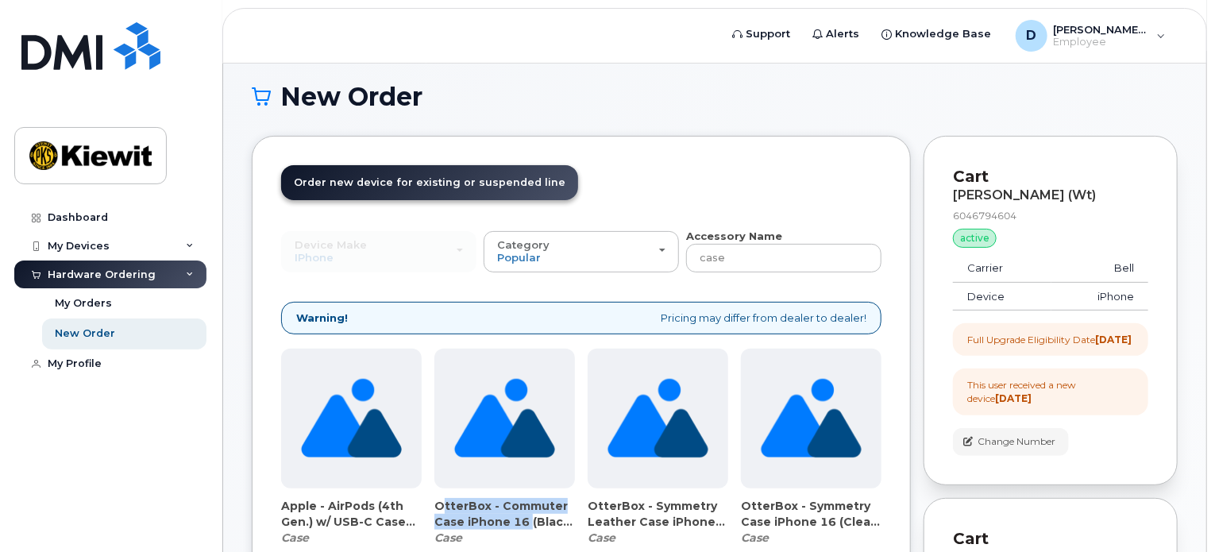
scroll to position [79, 0]
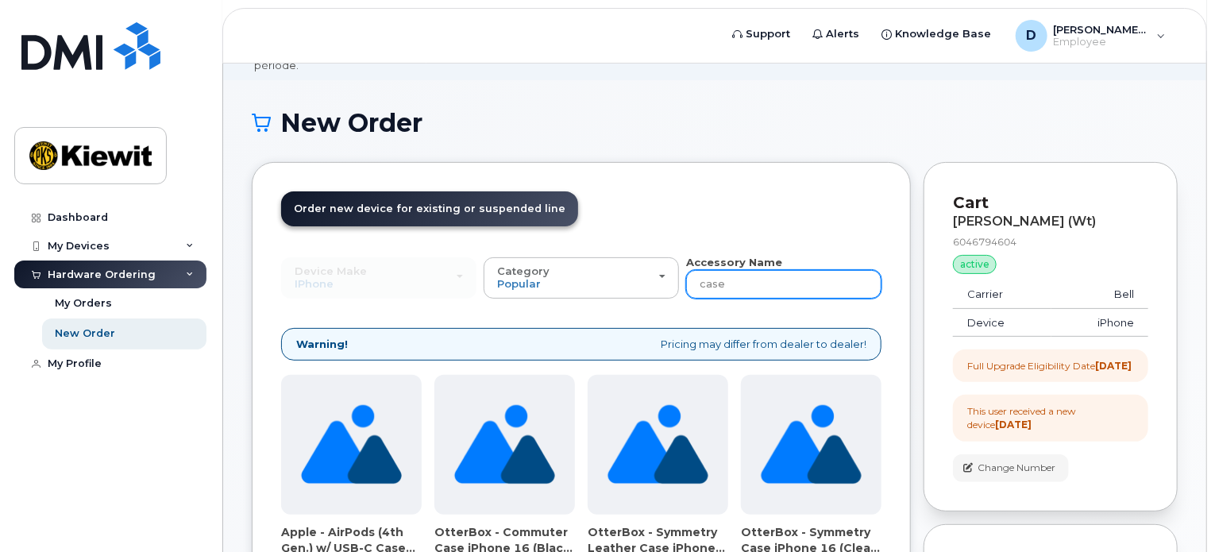
click at [757, 270] on input "case" at bounding box center [783, 284] width 195 height 29
click at [760, 270] on input "case" at bounding box center [783, 284] width 195 height 29
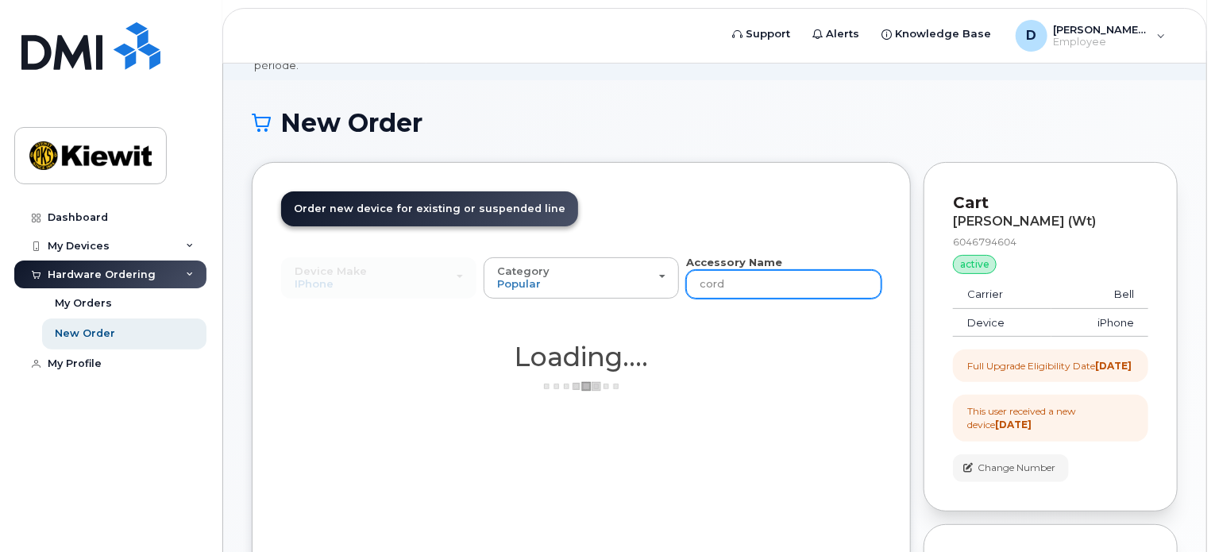
type input "cord"
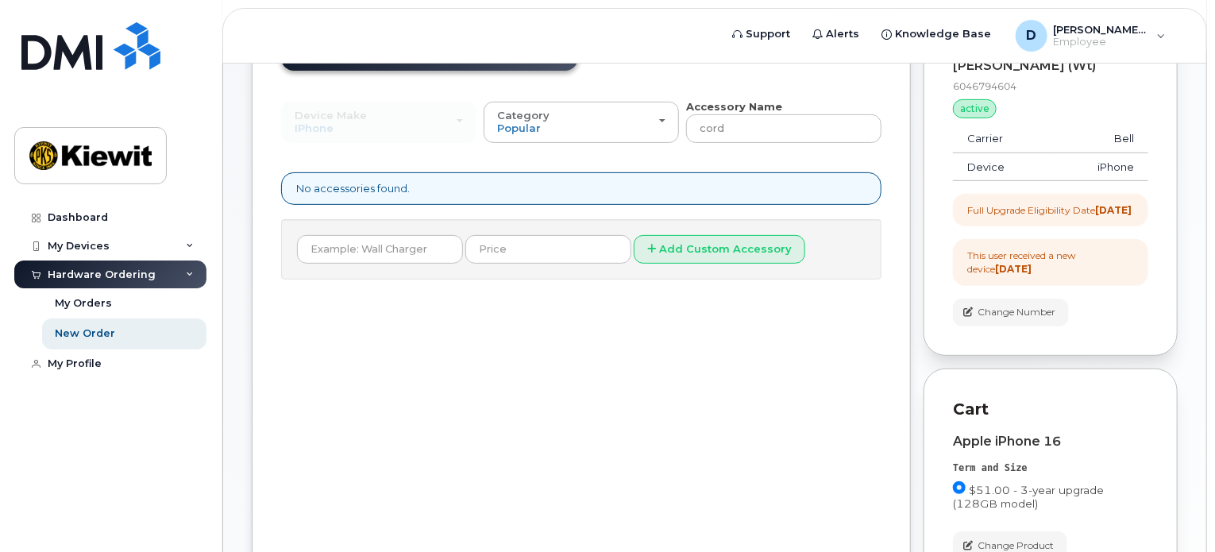
scroll to position [238, 0]
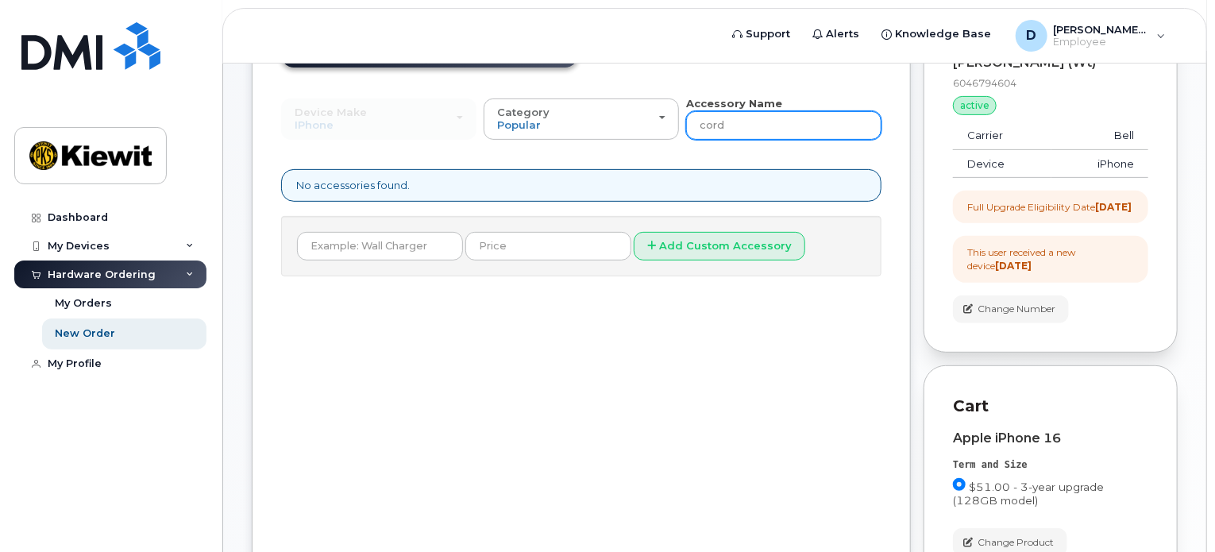
click at [758, 111] on input "cord" at bounding box center [783, 125] width 195 height 29
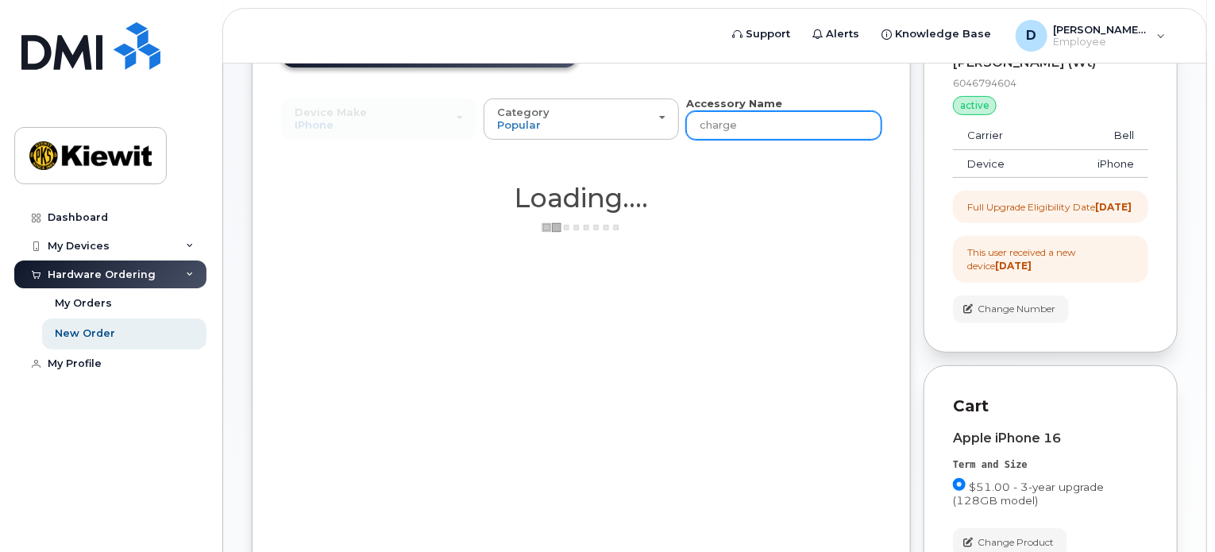
type input "charge"
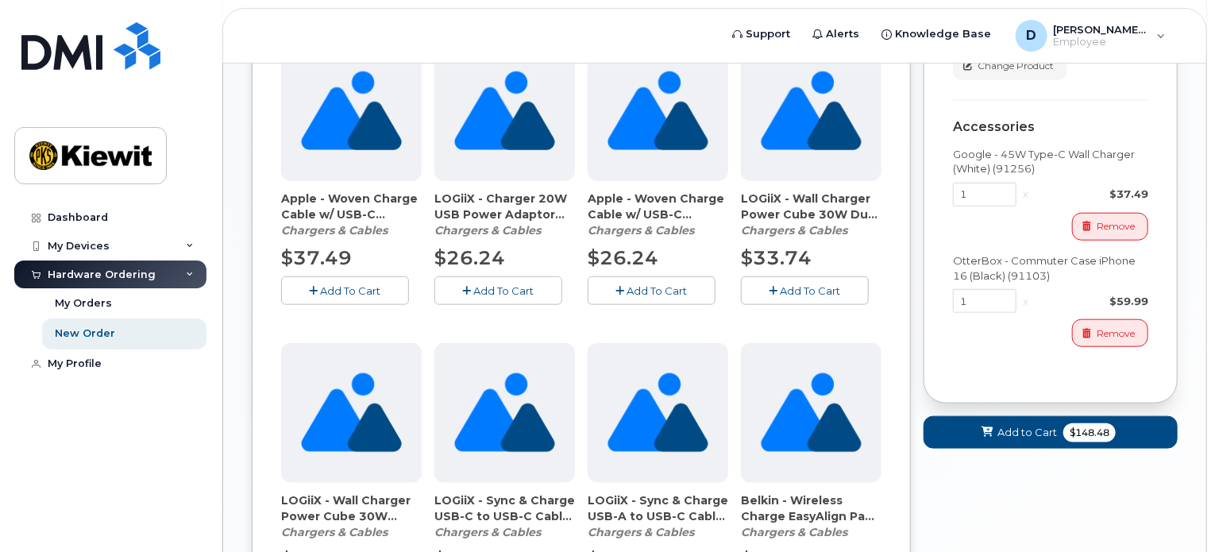
scroll to position [556, 0]
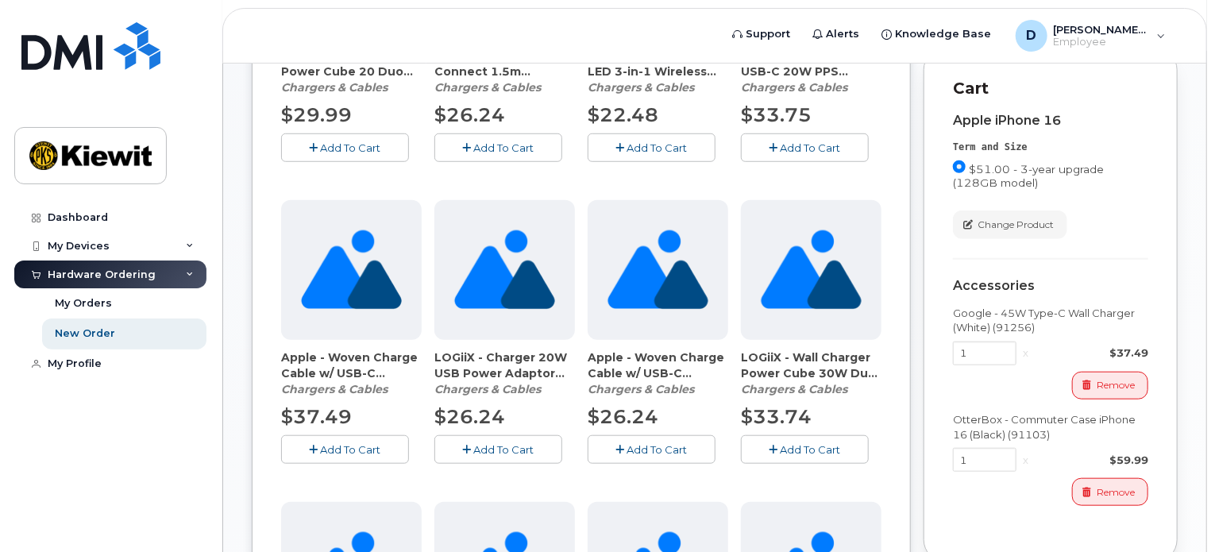
click at [1172, 152] on div "Cart Apple iPhone 16 Term and Size $51.00 - 3-year upgrade (128GB model) Color …" at bounding box center [1050, 305] width 254 height 514
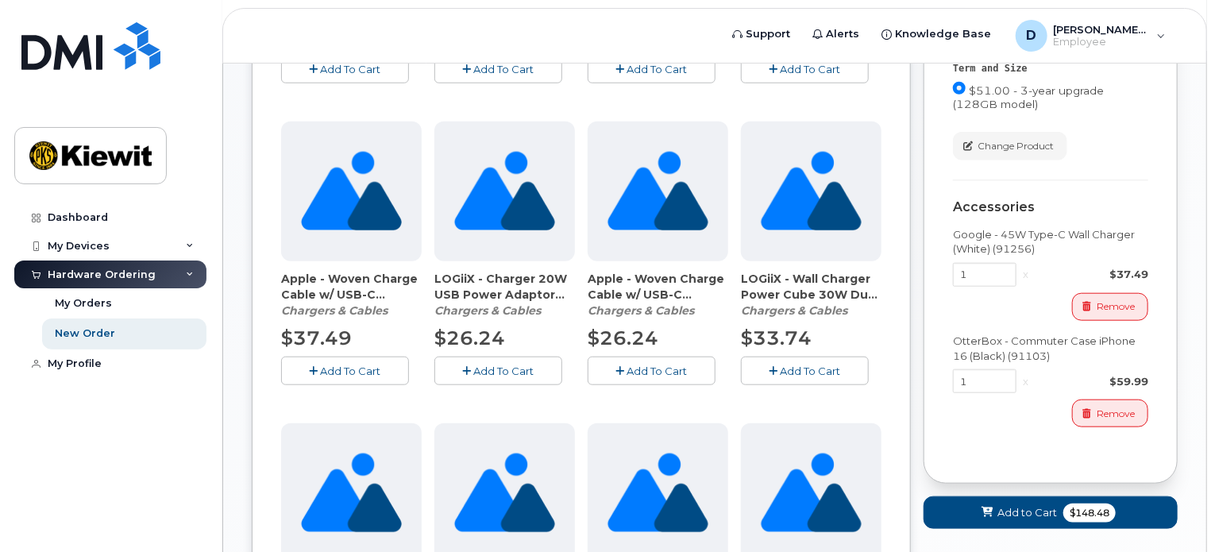
scroll to position [635, 0]
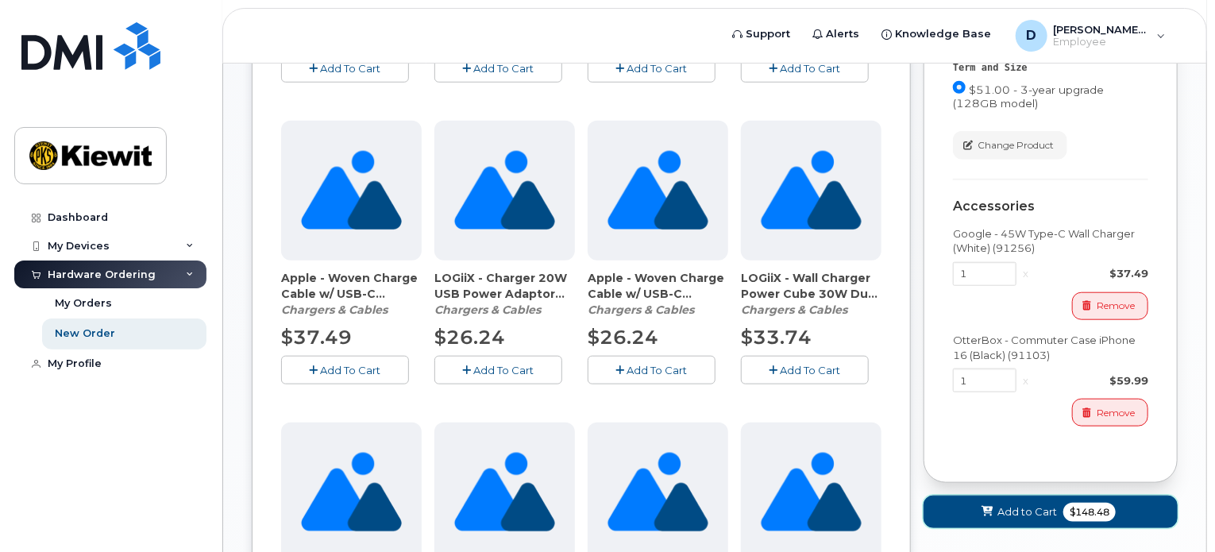
click at [1010, 505] on span "Add to Cart" at bounding box center [1027, 511] width 60 height 15
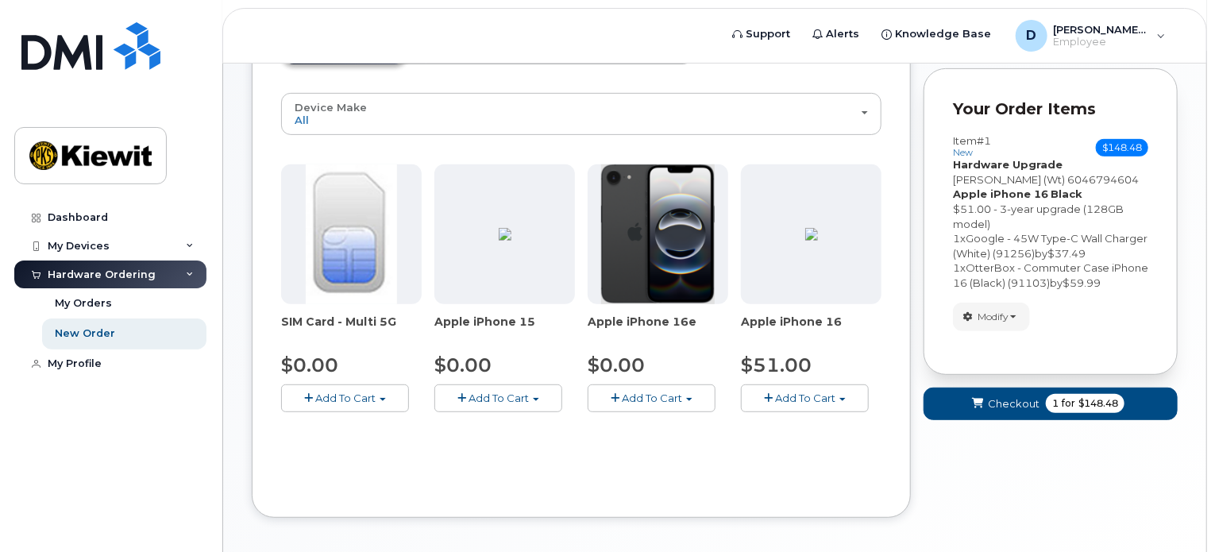
scroll to position [214, 0]
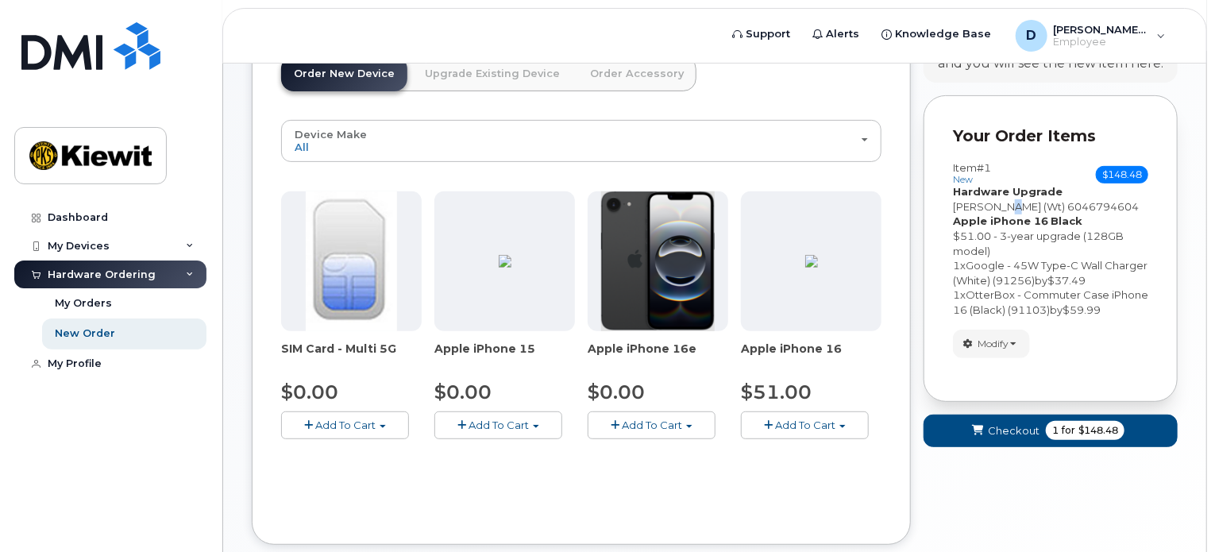
click at [1004, 200] on span "[PERSON_NAME] (Wt)" at bounding box center [1009, 206] width 112 height 13
click at [1055, 437] on span "1 for $148.48" at bounding box center [1085, 430] width 79 height 19
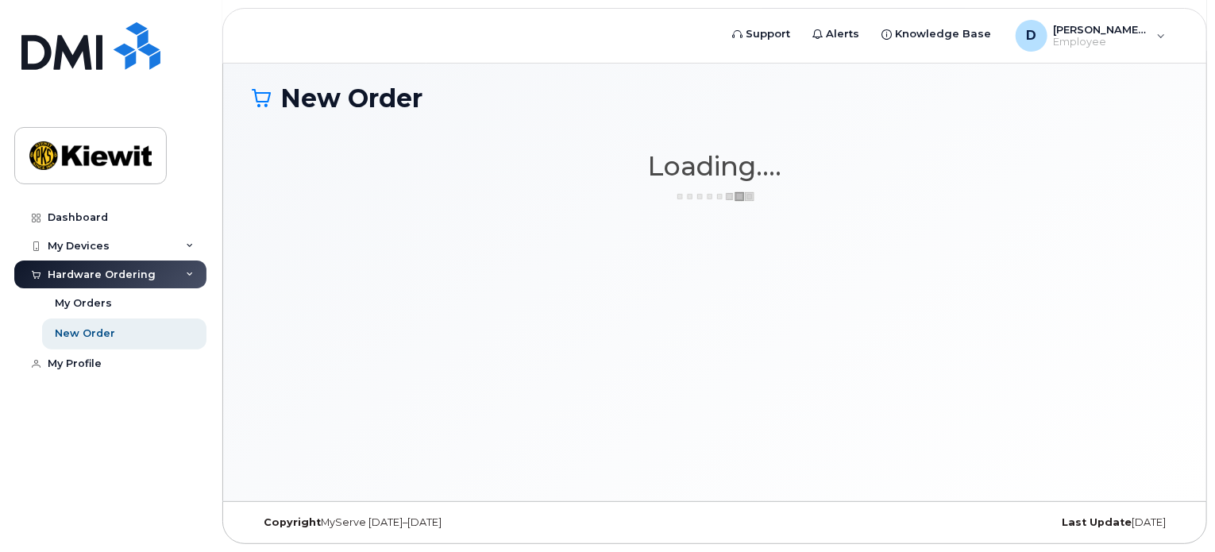
scroll to position [89, 0]
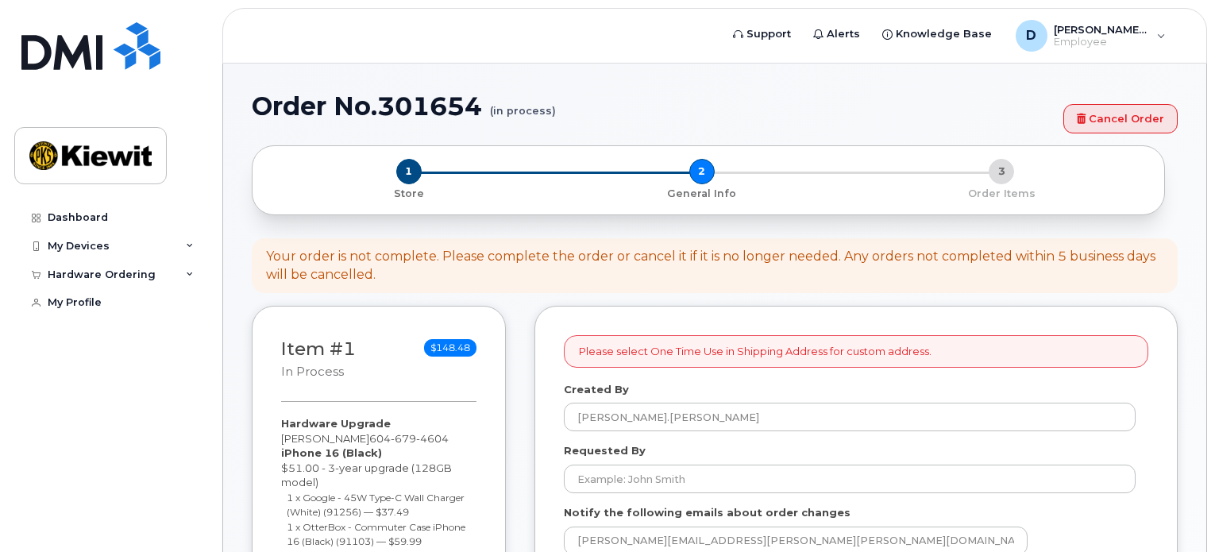
select select
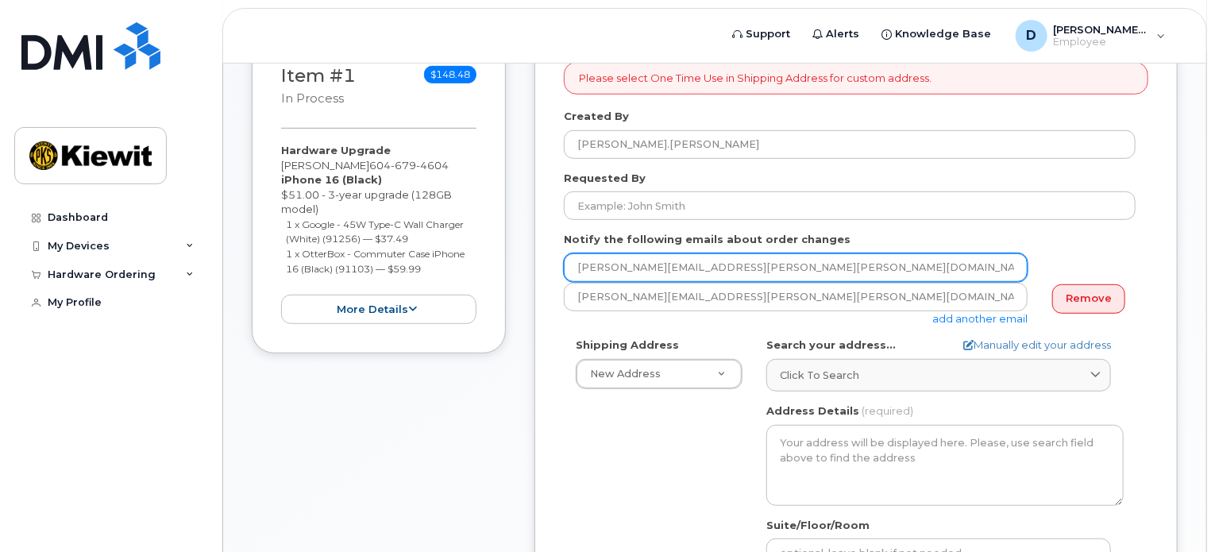
scroll to position [397, 0]
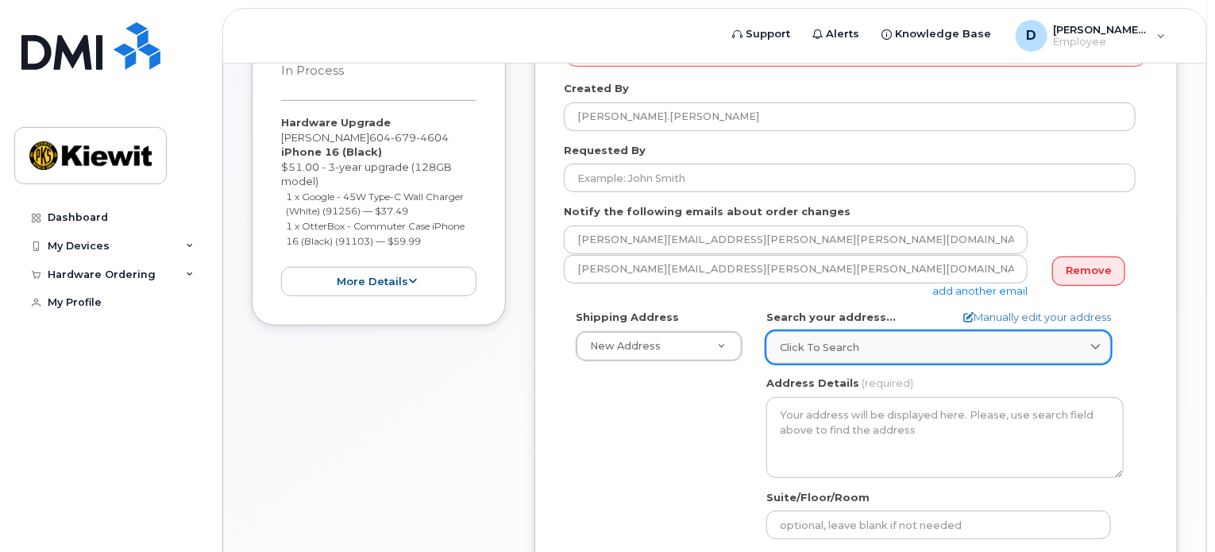
click at [867, 340] on div "Click to search" at bounding box center [939, 347] width 318 height 15
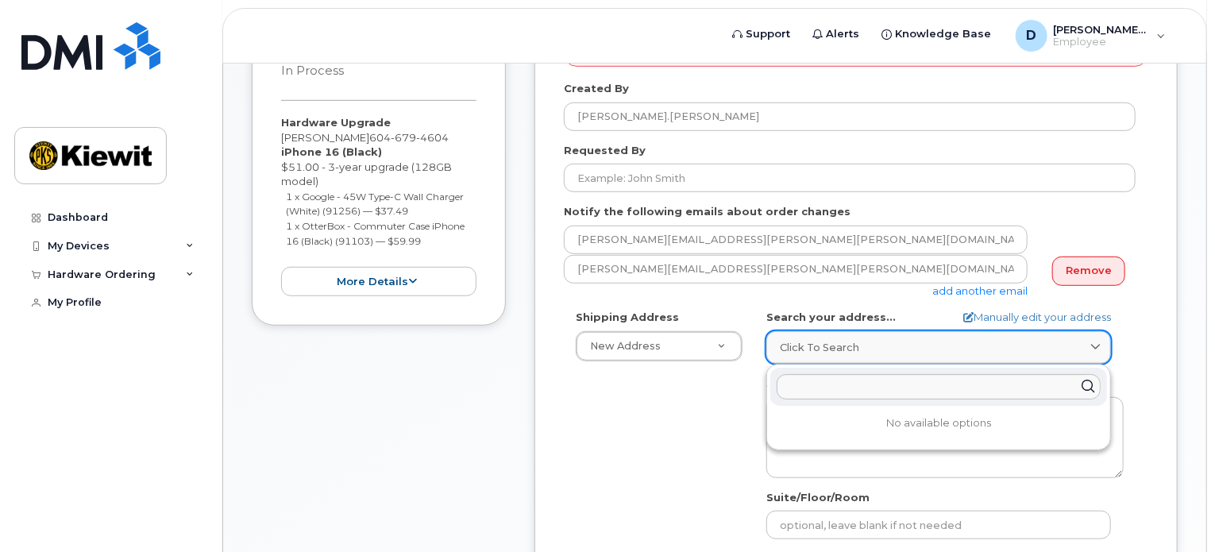
click at [866, 340] on div "Click to search" at bounding box center [939, 347] width 318 height 15
click at [746, 384] on div "Shipping Address New Address New Address Beaver Marine Limited Cahill-Ganotec, …" at bounding box center [850, 492] width 572 height 364
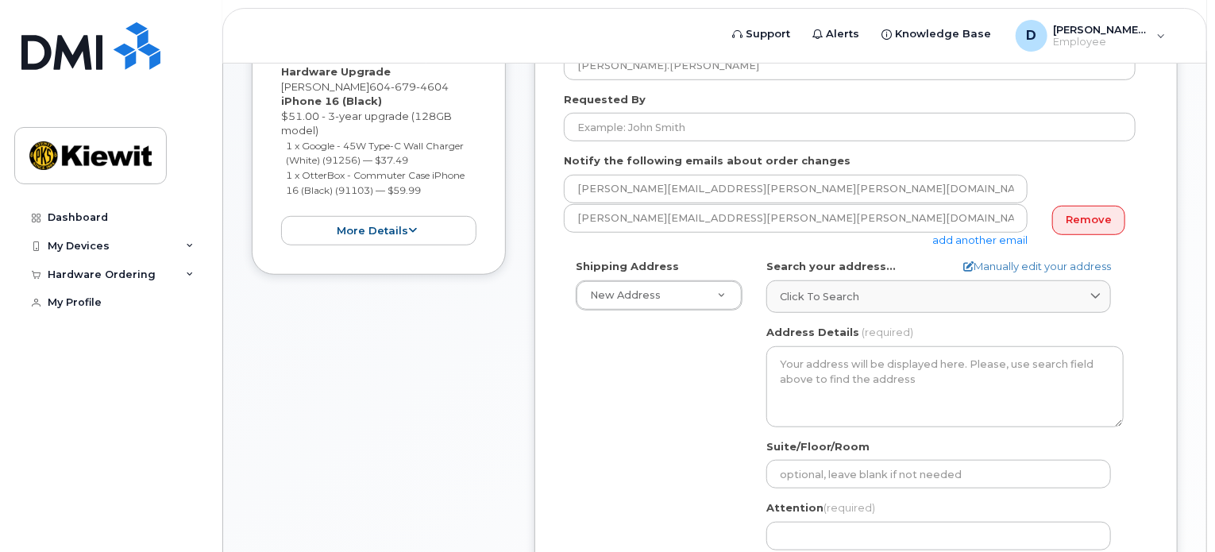
scroll to position [421, 0]
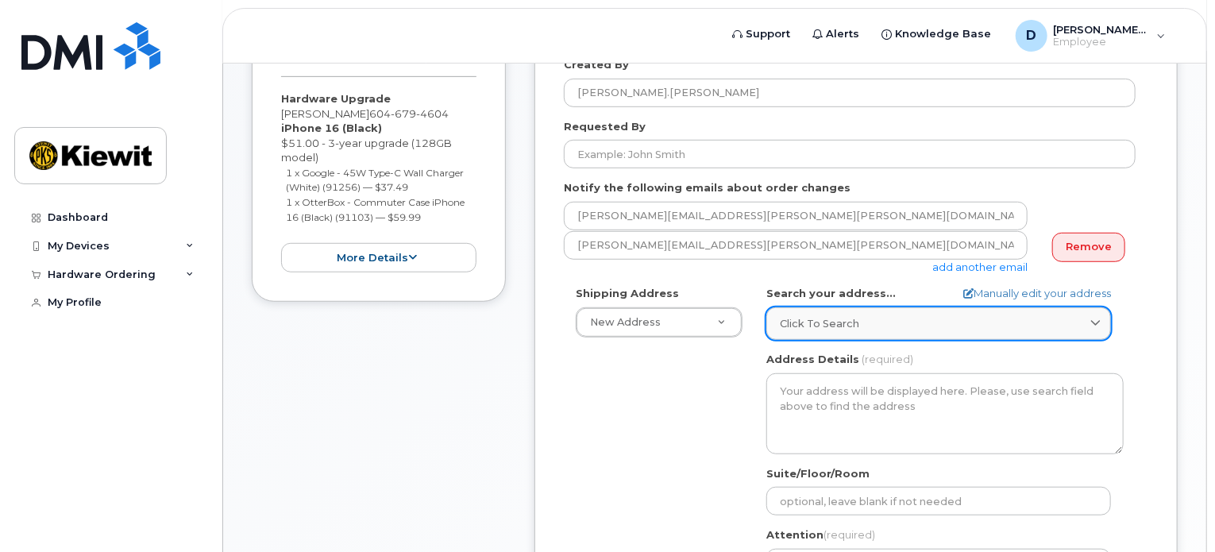
click at [827, 316] on span "Click to search" at bounding box center [819, 323] width 79 height 15
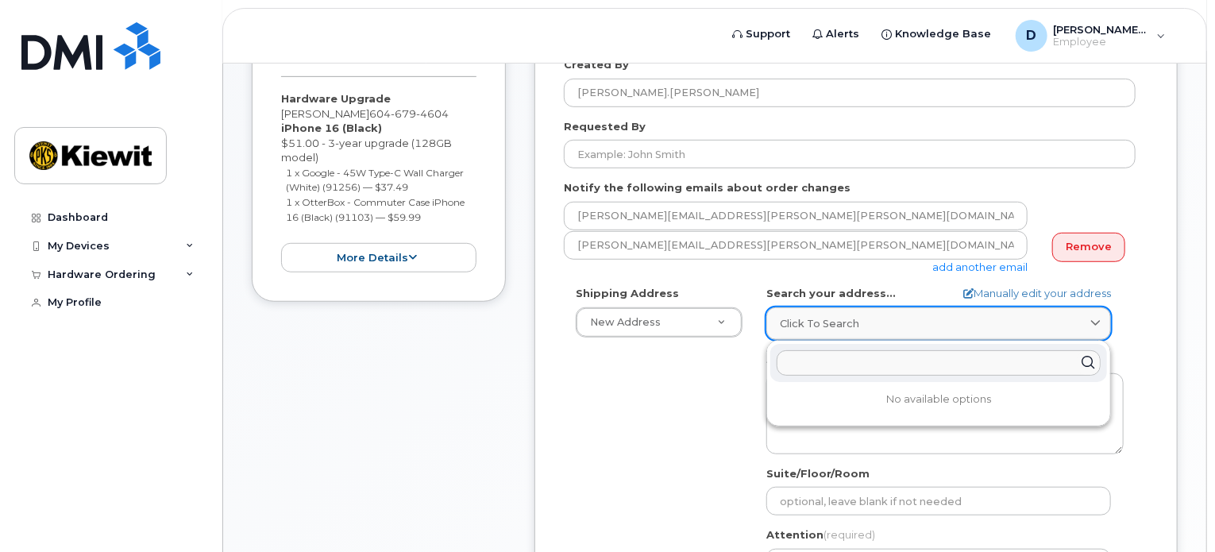
paste input "12250 33 St NE, Edmonton, AB T6S 1H6"
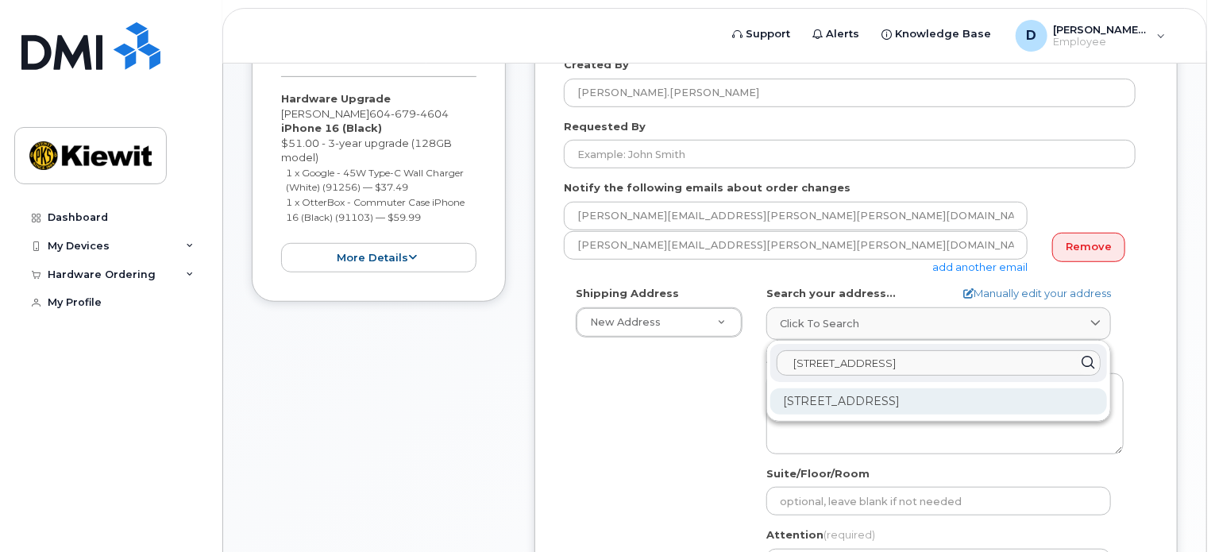
type input "12250 33 St NE, Edmonton, AB T6S 1H6"
click at [922, 388] on div "12250 33 St NE Edmonton AB T6S 1H6" at bounding box center [938, 401] width 337 height 26
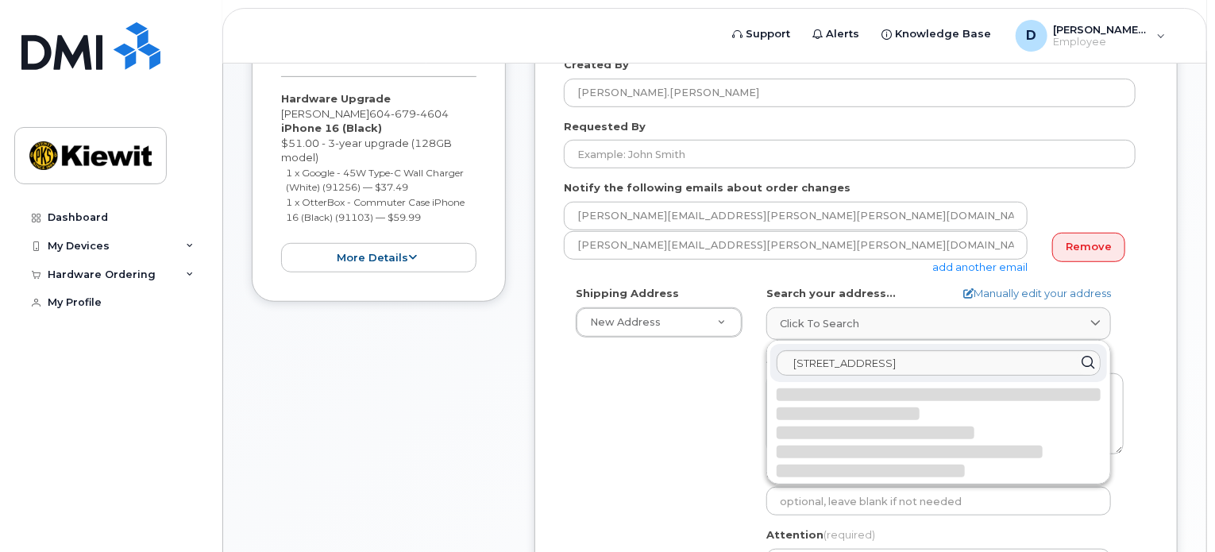
select select
type textarea "12250 33 St NE EDMONTON AB T6S 1H6 CANADA"
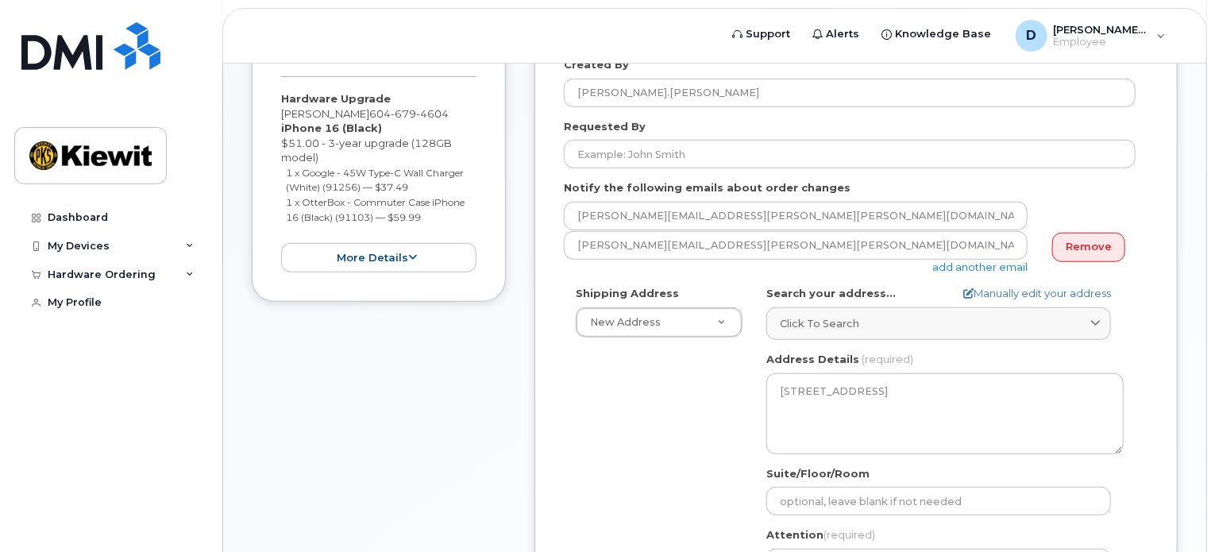
click at [639, 398] on div "Shipping Address New Address New Address Beaver Marine Limited Cahill-Ganotec, …" at bounding box center [850, 468] width 572 height 364
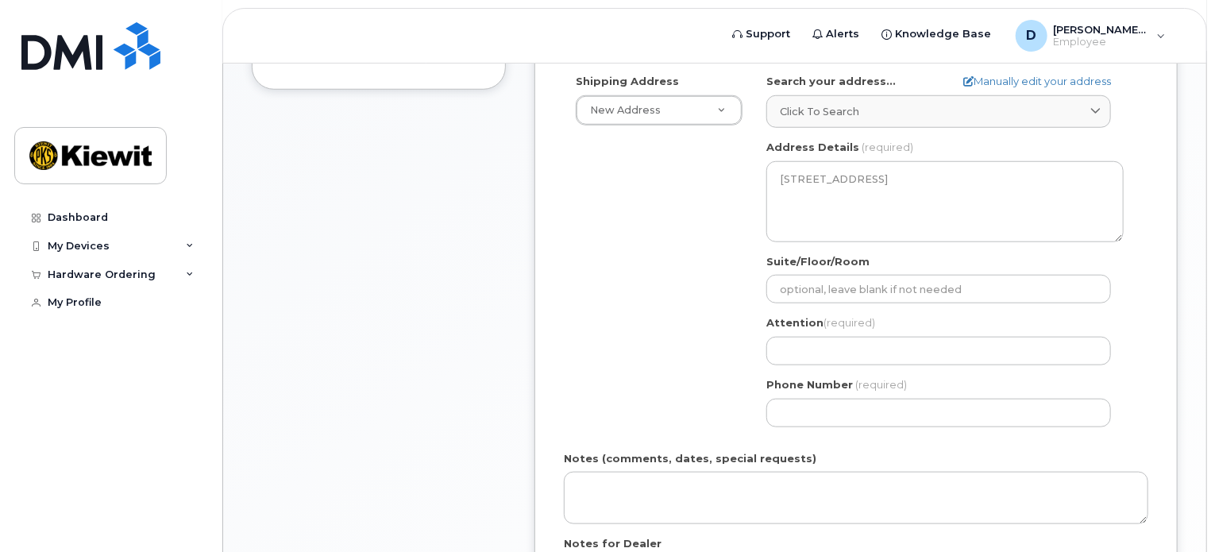
scroll to position [659, 0]
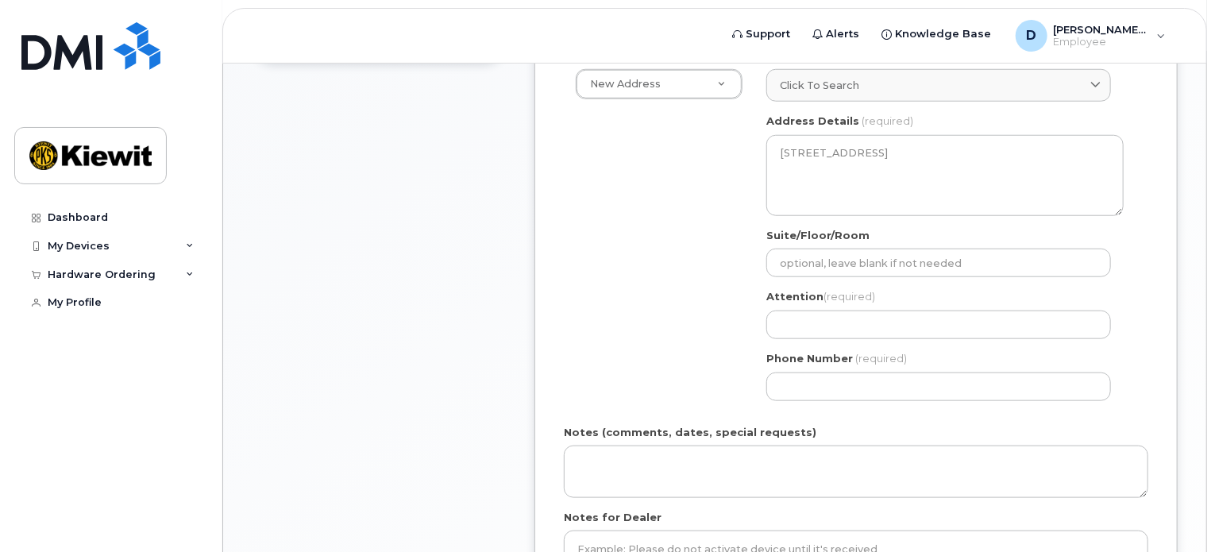
click at [824, 292] on div "Attention (required)" at bounding box center [944, 314] width 357 height 50
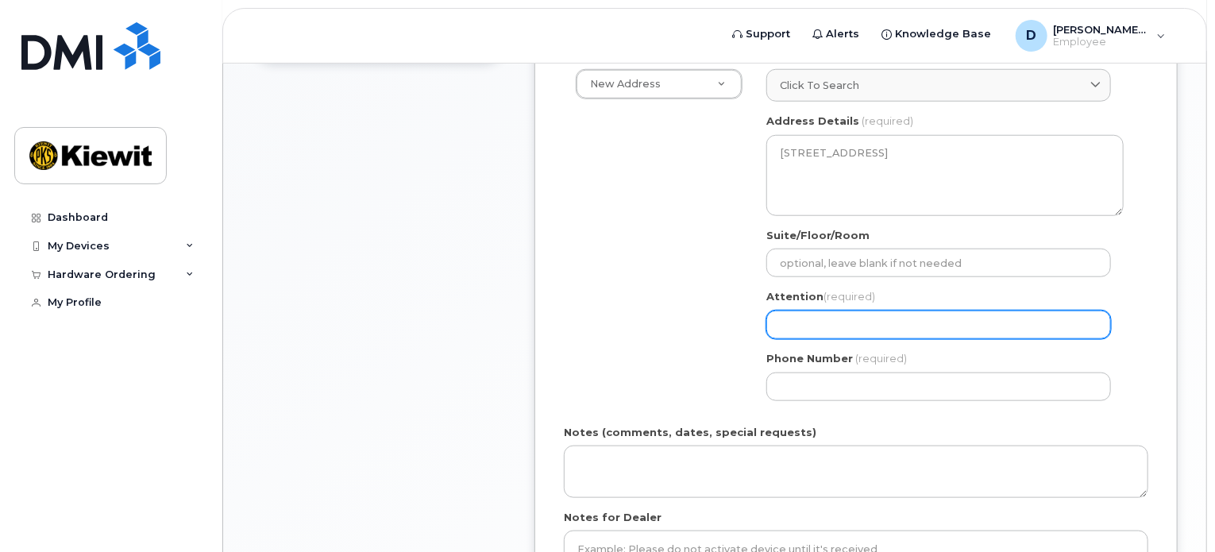
click at [831, 310] on input "Attention (required)" at bounding box center [938, 324] width 345 height 29
select select
type input "D"
select select
type input "Da"
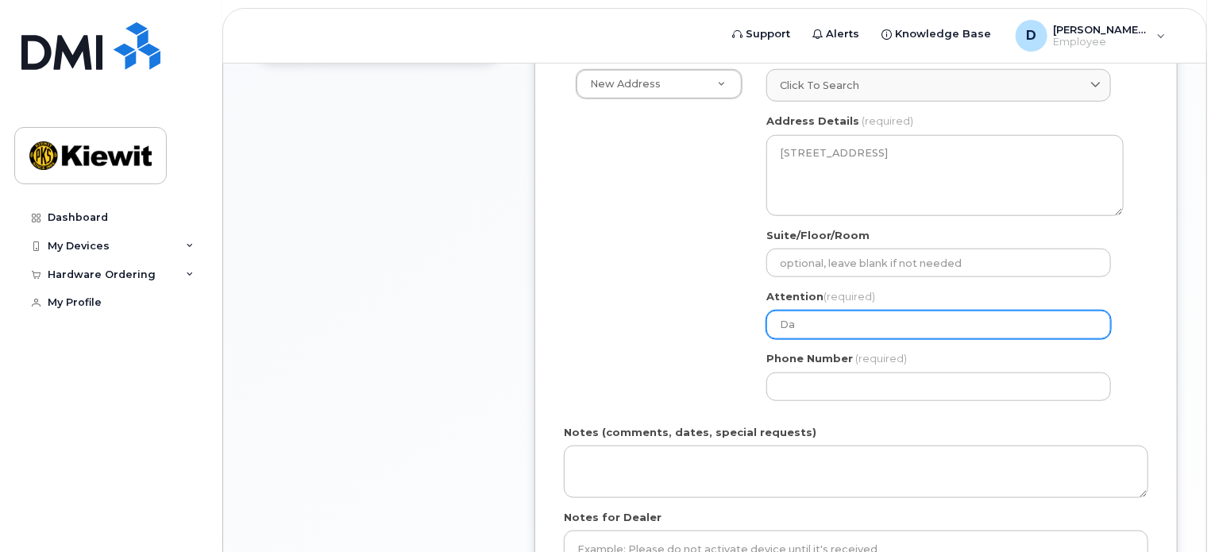
select select
type input "Dal"
select select
type input "Dalt"
select select
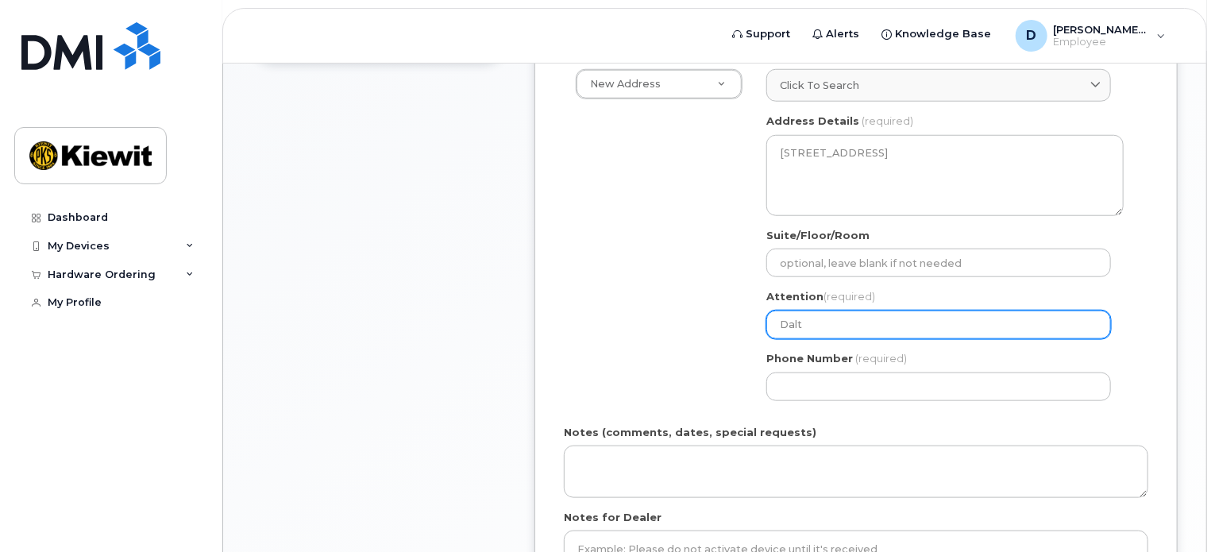
type input "Dalto"
select select
type input "Dalton"
select select
type input "Dalton M"
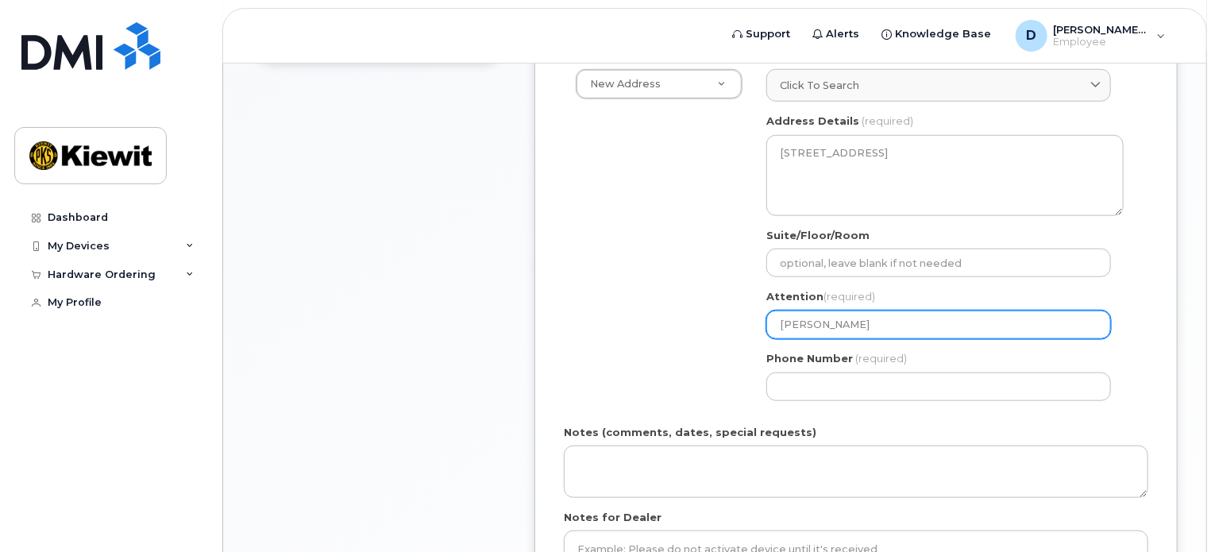
select select
type input "Dalton Mc"
select select
type input "Dalton McC"
select select
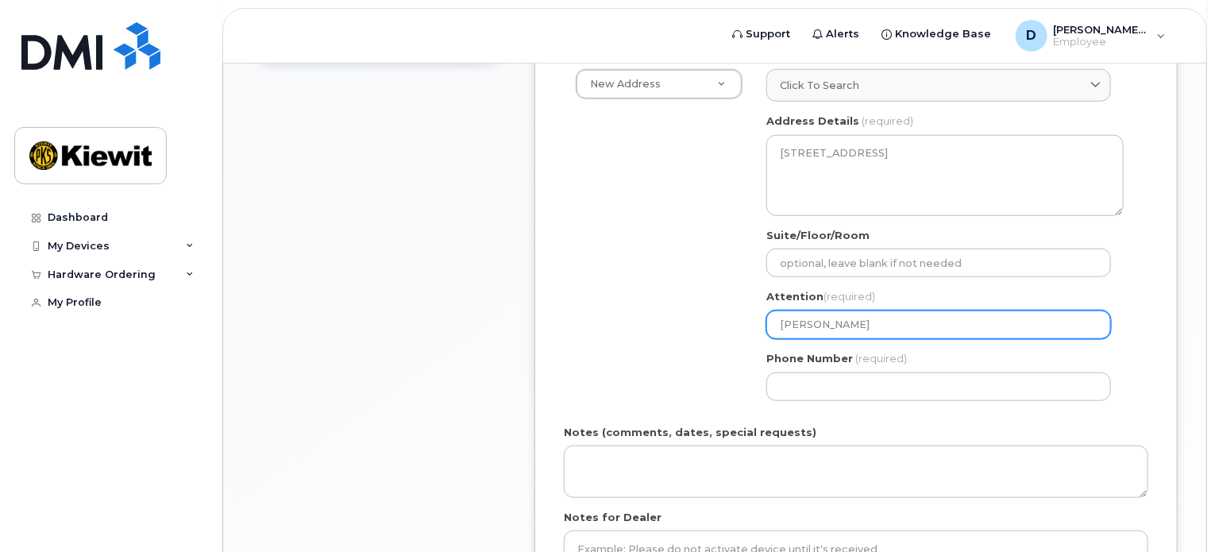
type input "Dalton McCh"
select select
type input "Dalton McChe"
select select
type input "Dalton McChese"
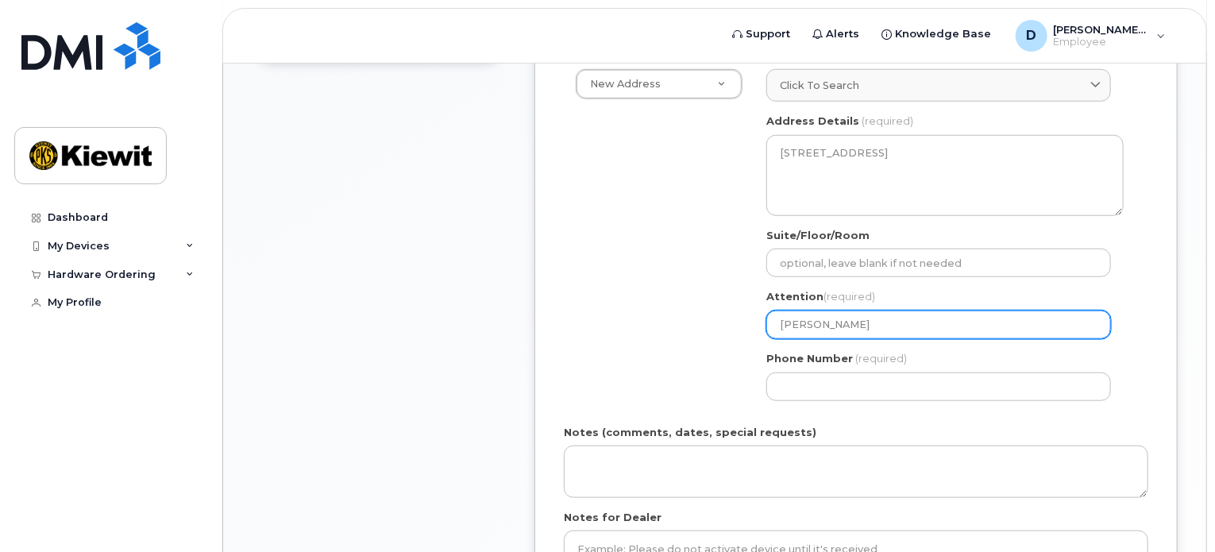
select select
type input "Dalton McChesen"
select select
type input "Dalton McCheseny"
select select
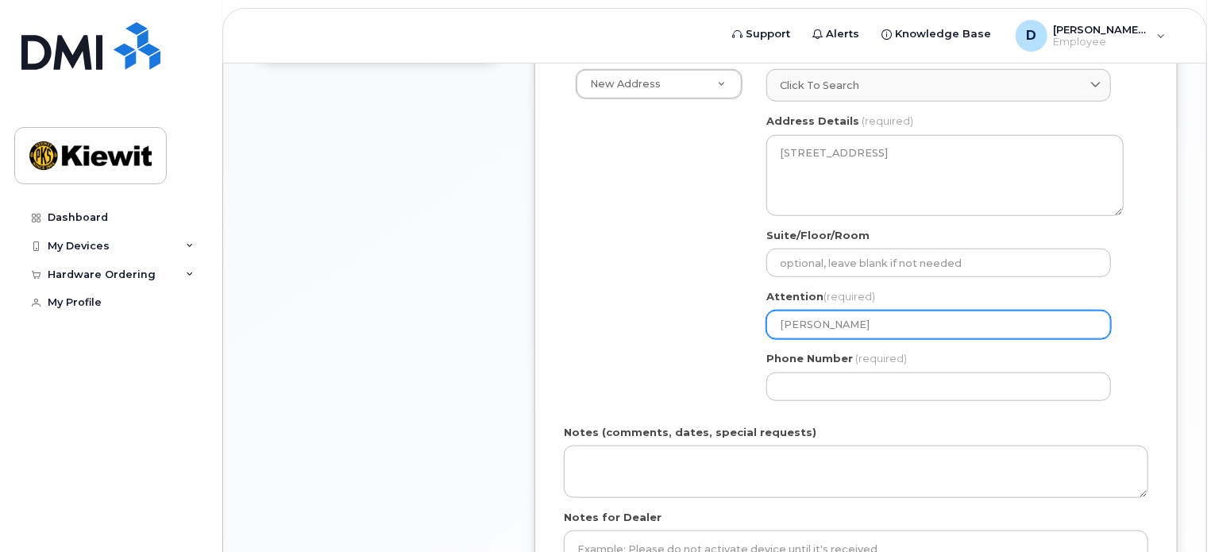
type input "Dalton McChesen"
select select
type input "Dalton McChese"
select select
type input "Dalton McChes"
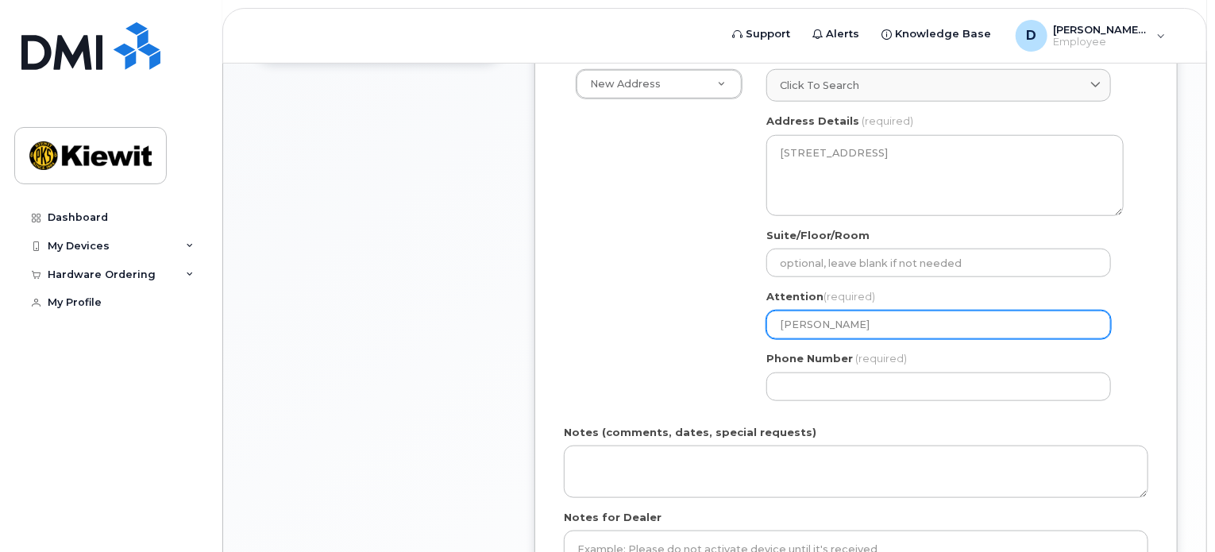
select select
type input "Dalton McChesn"
select select
type input "Dalton McChesne"
select select
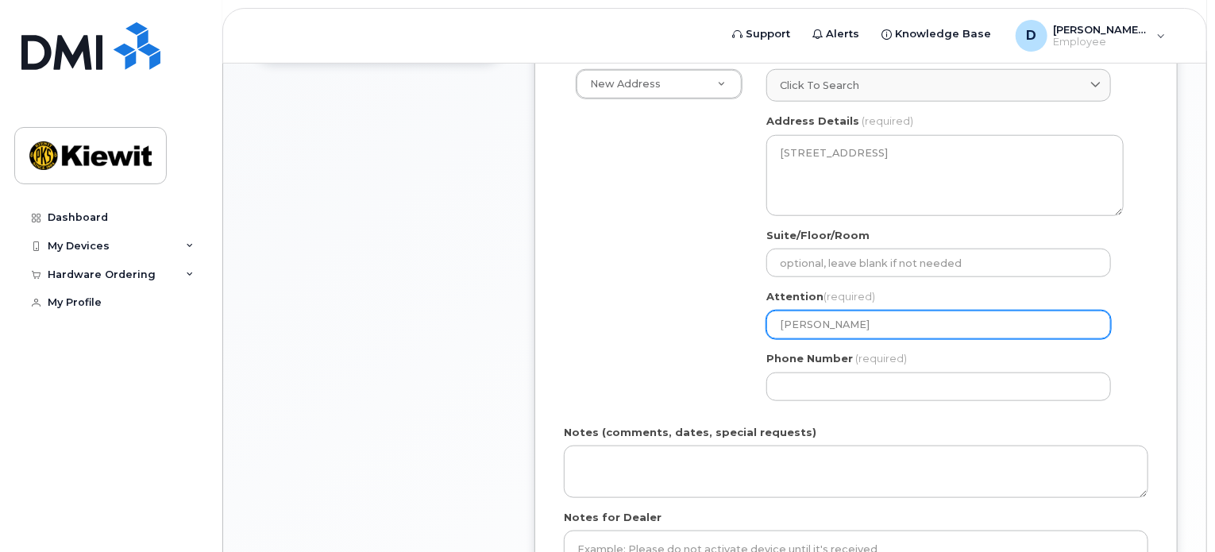
type input "Dalton McChesney"
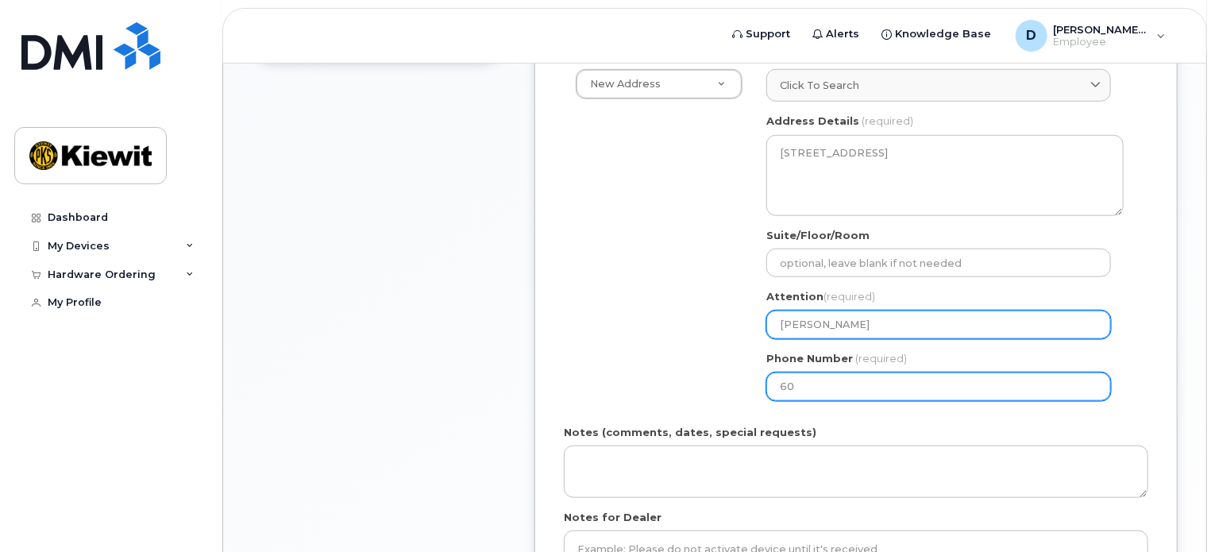
type input "604"
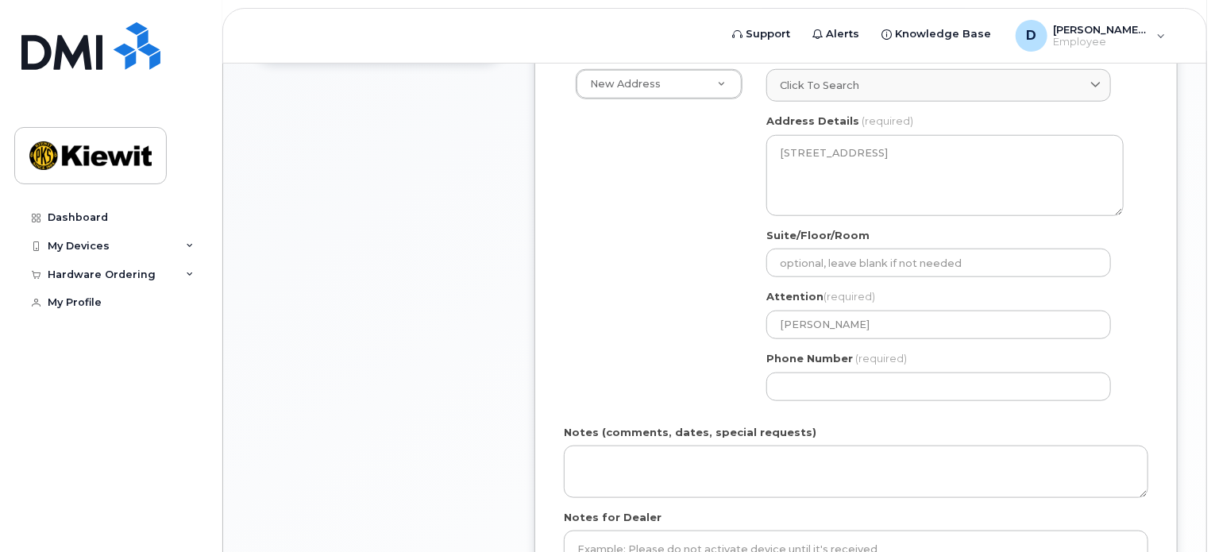
click at [675, 426] on div "Notes (comments, dates, special requests)" at bounding box center [856, 461] width 584 height 73
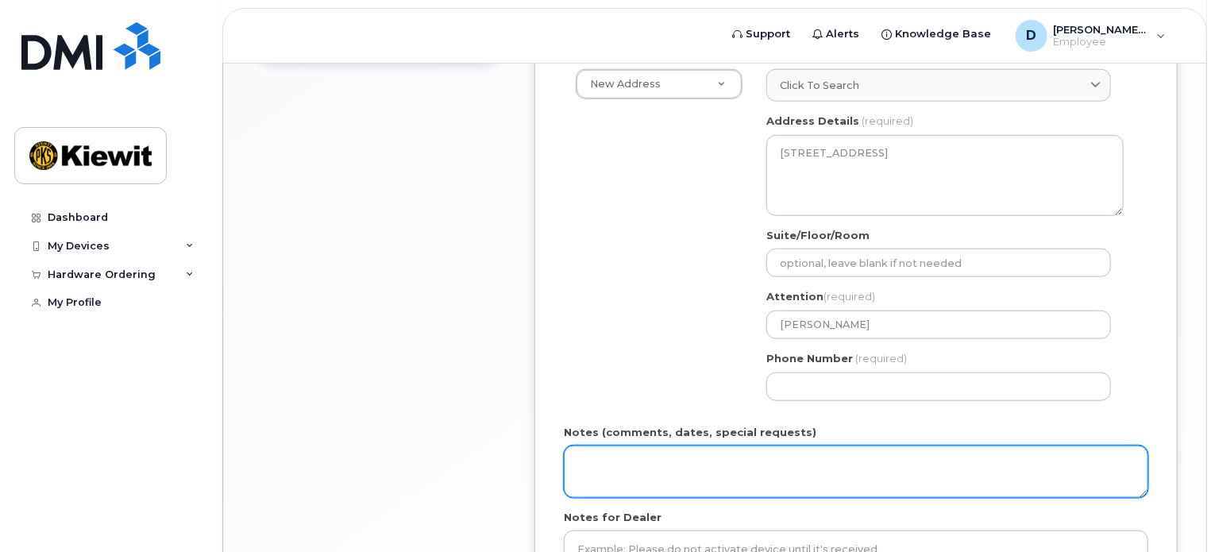
click at [688, 450] on textarea "Notes (comments, dates, special requests)" at bounding box center [856, 471] width 584 height 52
type textarea "Hold for Dalton"
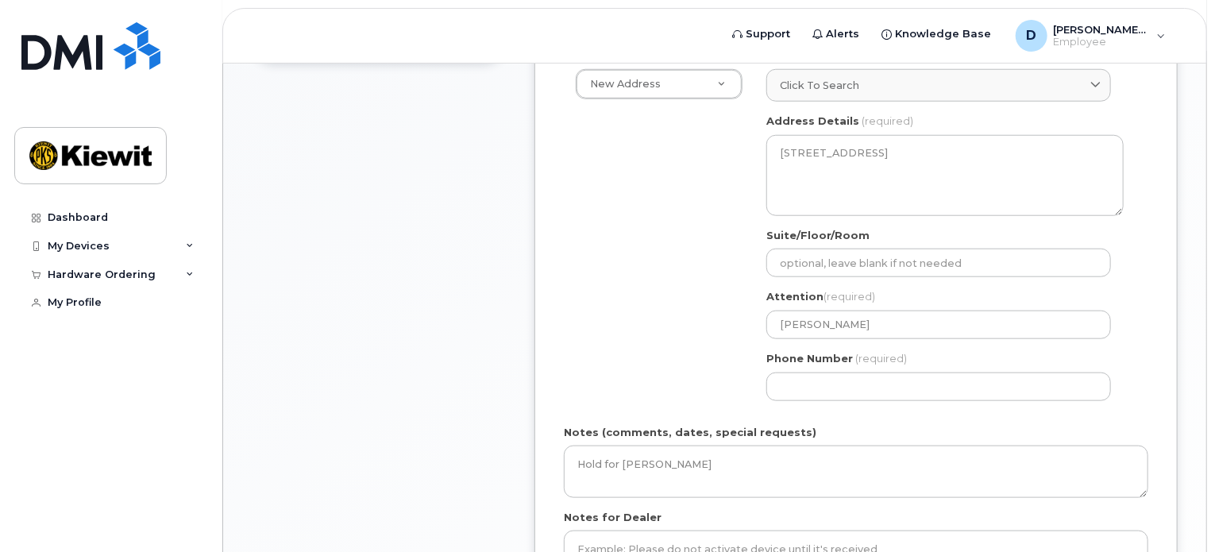
click at [592, 379] on div "Shipping Address New Address New Address Beaver Marine Limited Cahill-Ganotec, …" at bounding box center [850, 230] width 572 height 364
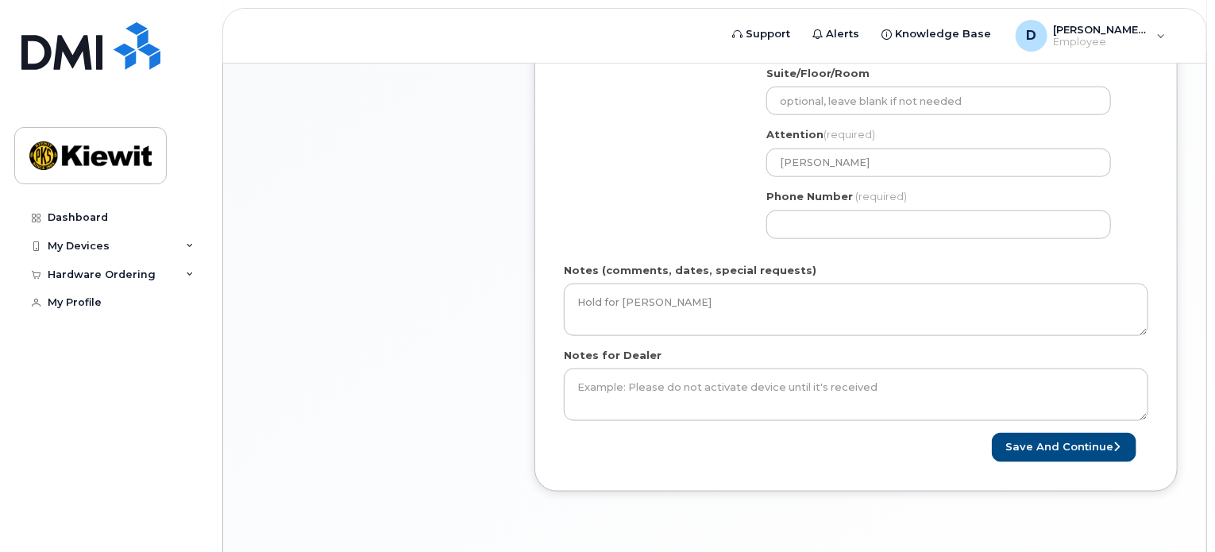
scroll to position [738, 0]
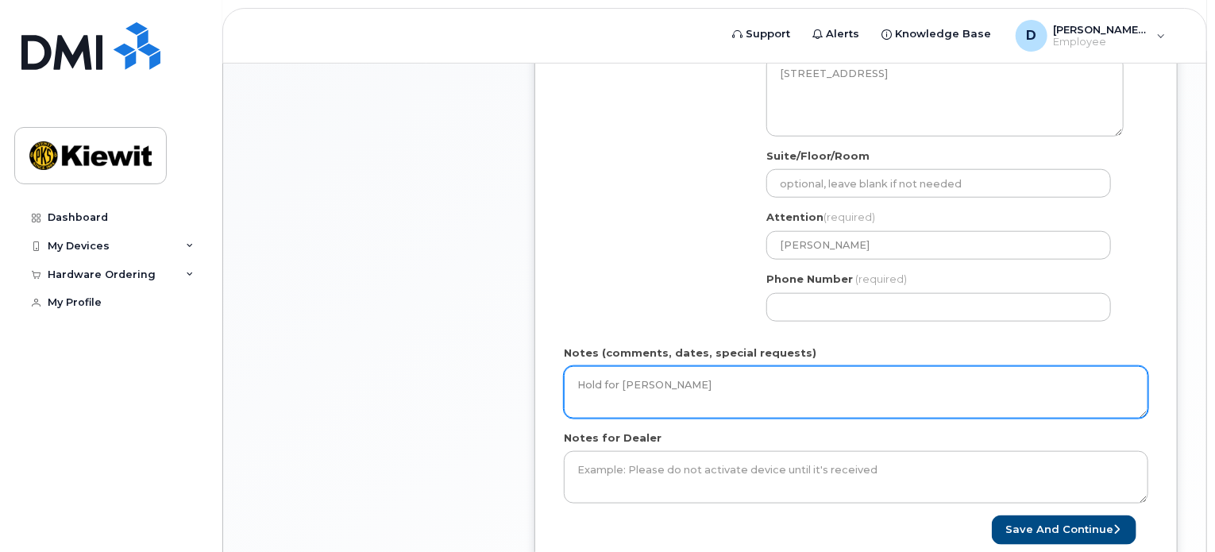
click at [836, 396] on textarea "Hold for Dalton" at bounding box center [856, 392] width 584 height 52
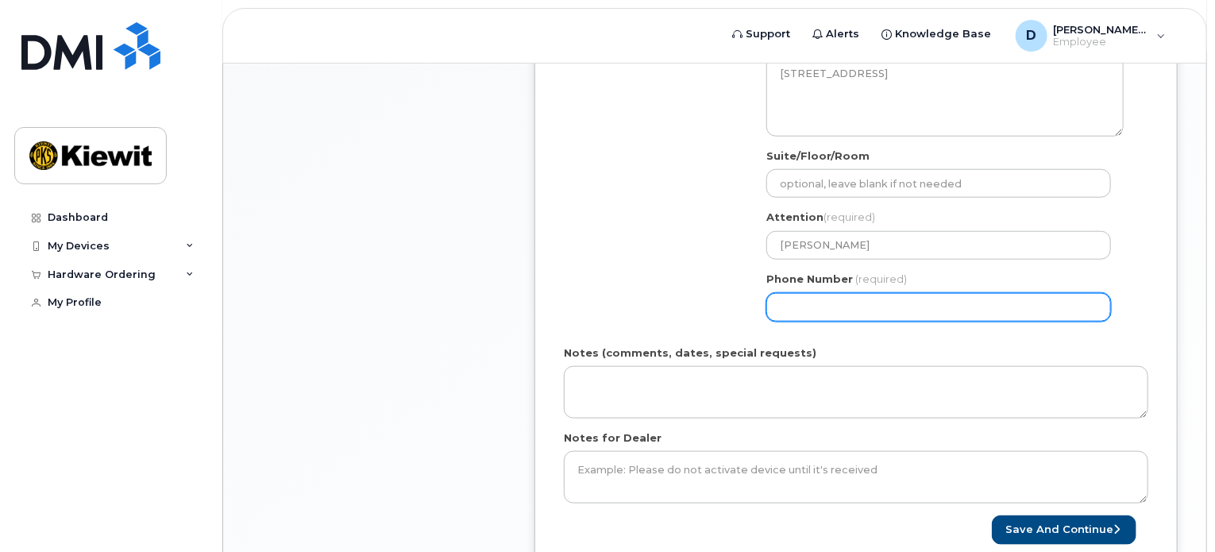
click at [623, 273] on div "Shipping Address New Address New Address Beaver Marine Limited Cahill-Ganotec, …" at bounding box center [850, 150] width 572 height 364
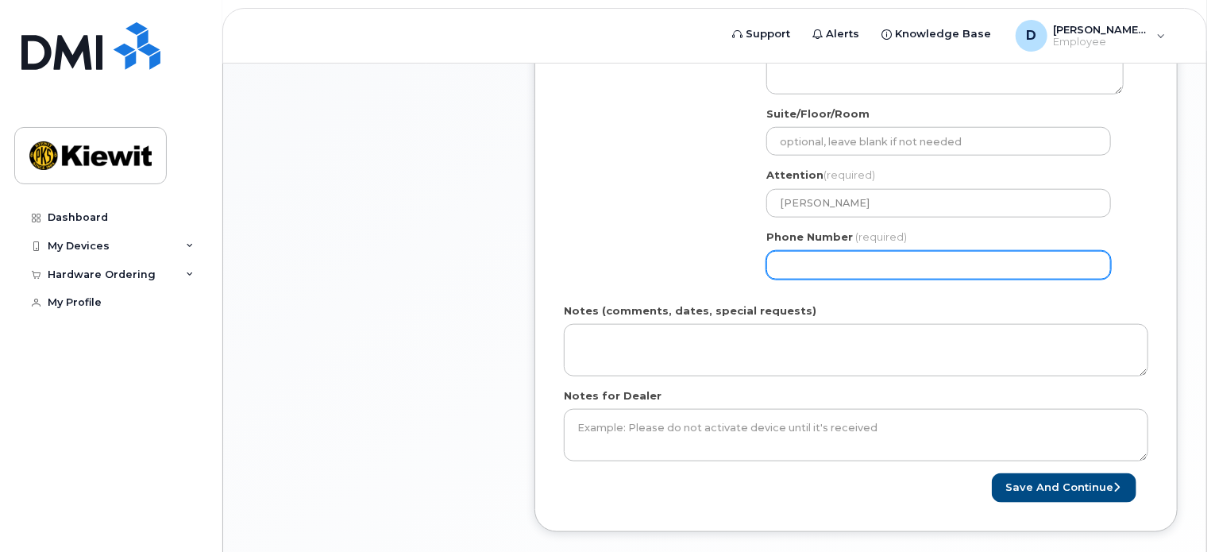
scroll to position [818, 0]
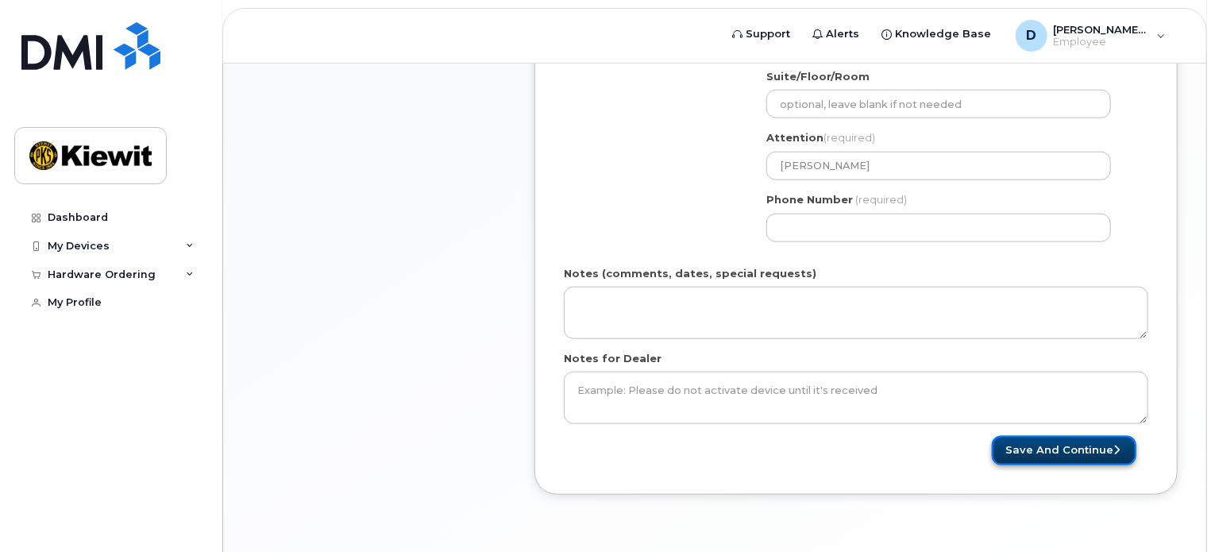
click at [1085, 436] on button "Save and Continue" at bounding box center [1064, 450] width 145 height 29
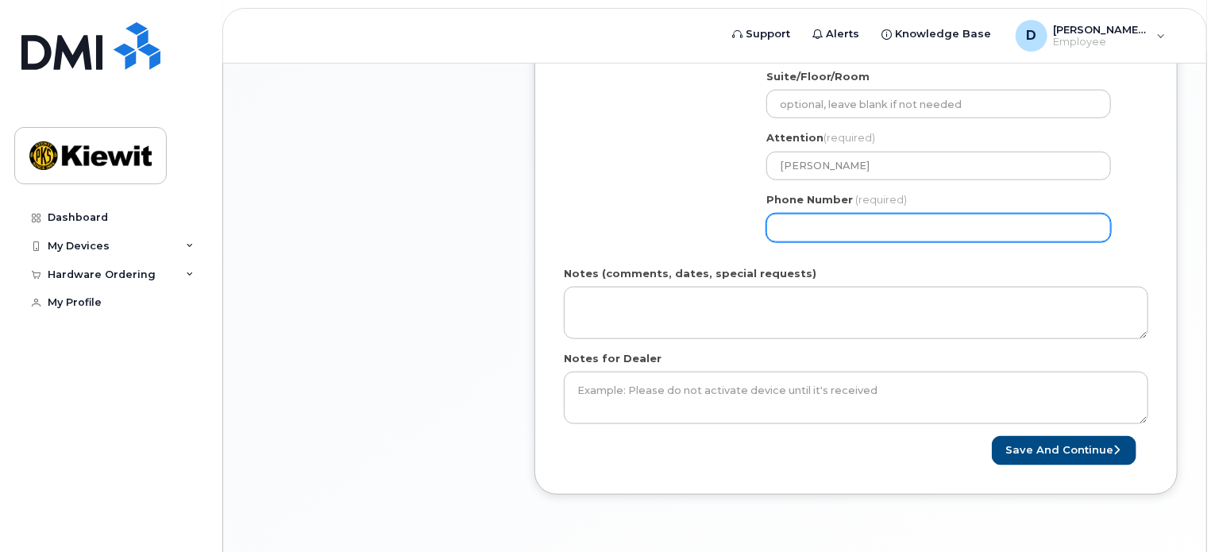
drag, startPoint x: 803, startPoint y: 211, endPoint x: 815, endPoint y: 210, distance: 11.9
click at [803, 214] on input "Phone Number" at bounding box center [938, 228] width 345 height 29
click at [827, 214] on input "Phone Number" at bounding box center [938, 228] width 345 height 29
select select
type input "6046794604"
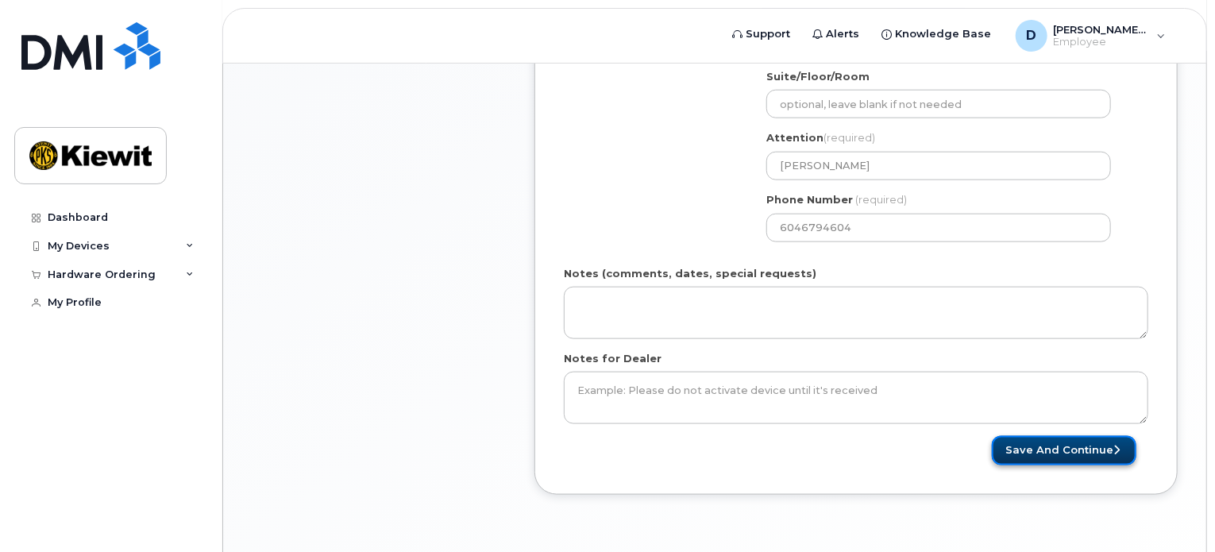
click at [1057, 436] on button "Save and Continue" at bounding box center [1064, 450] width 145 height 29
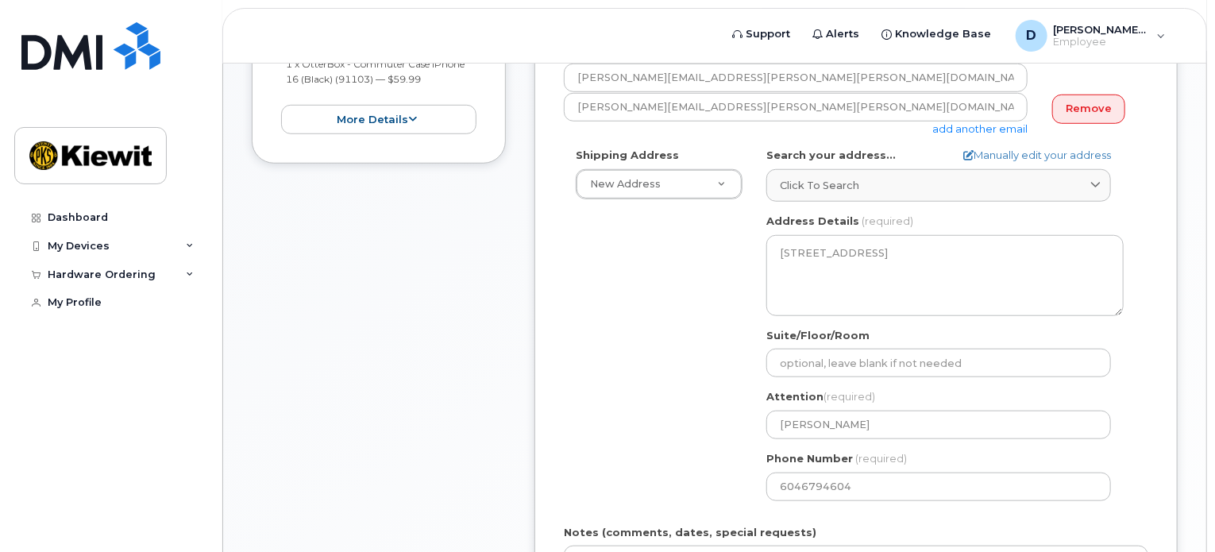
scroll to position [500, 0]
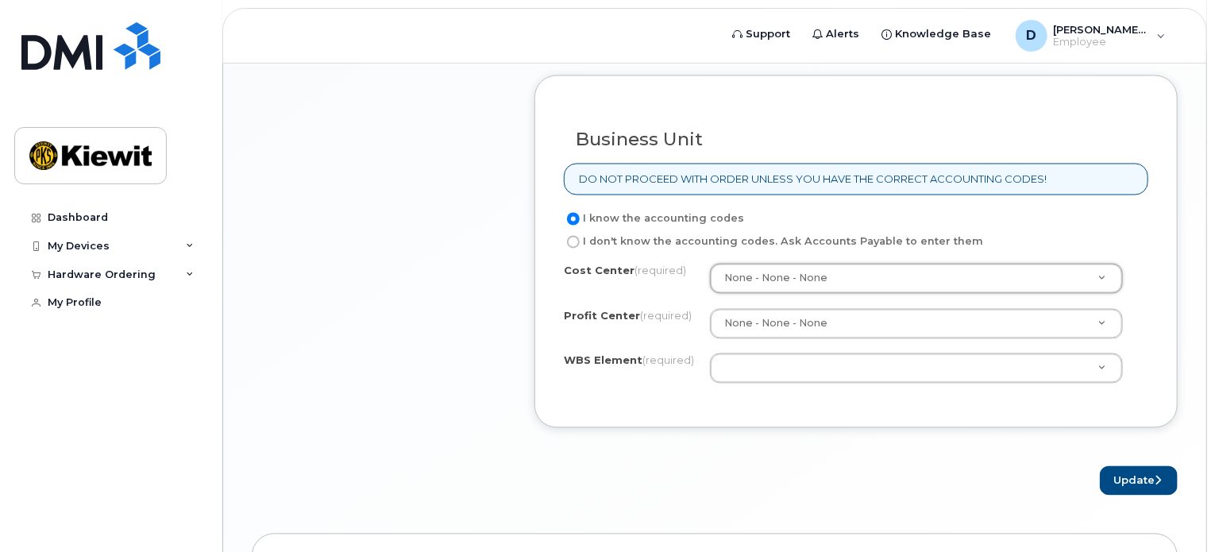
scroll to position [1379, 0]
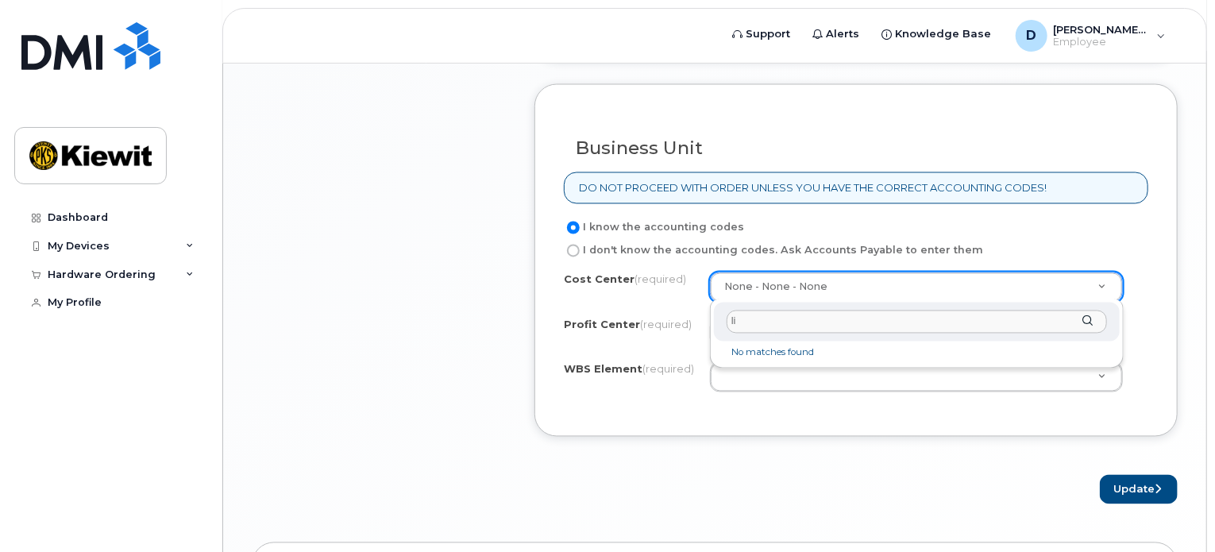
type input "l"
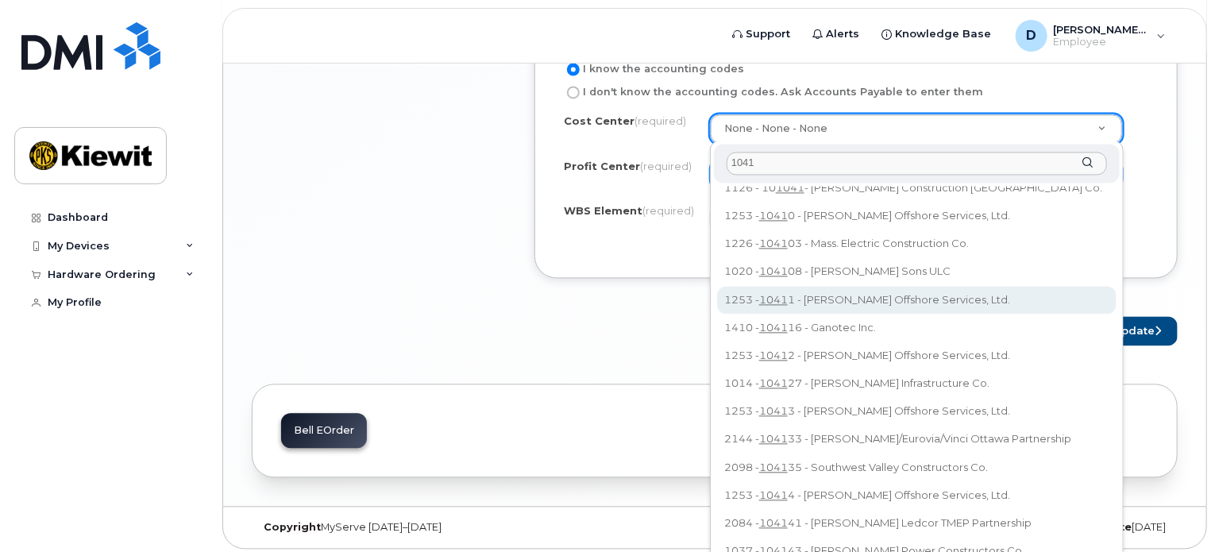
scroll to position [0, 0]
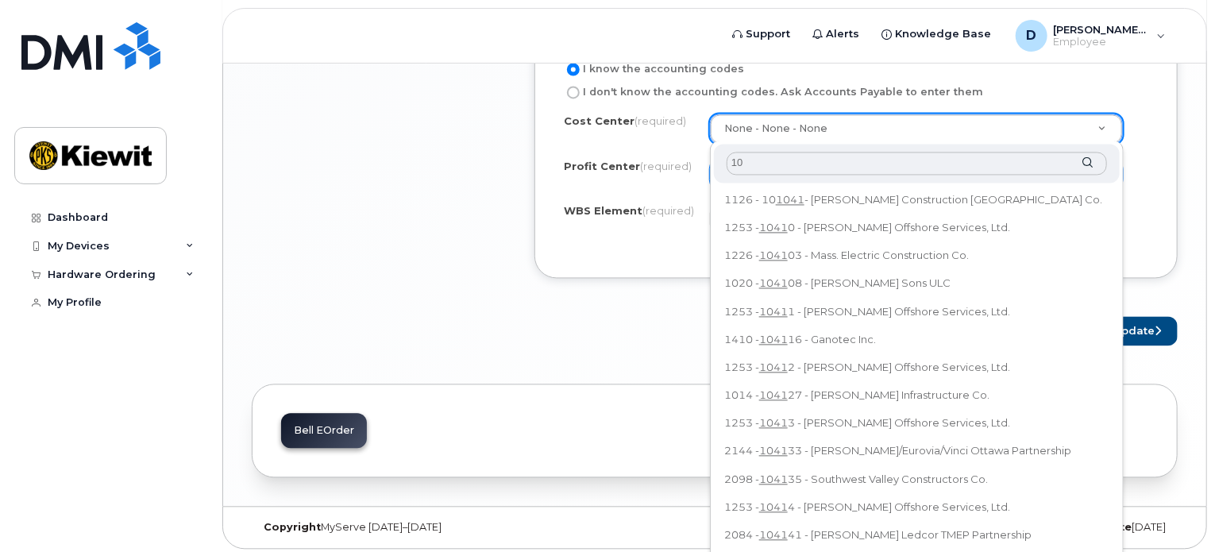
type input "1"
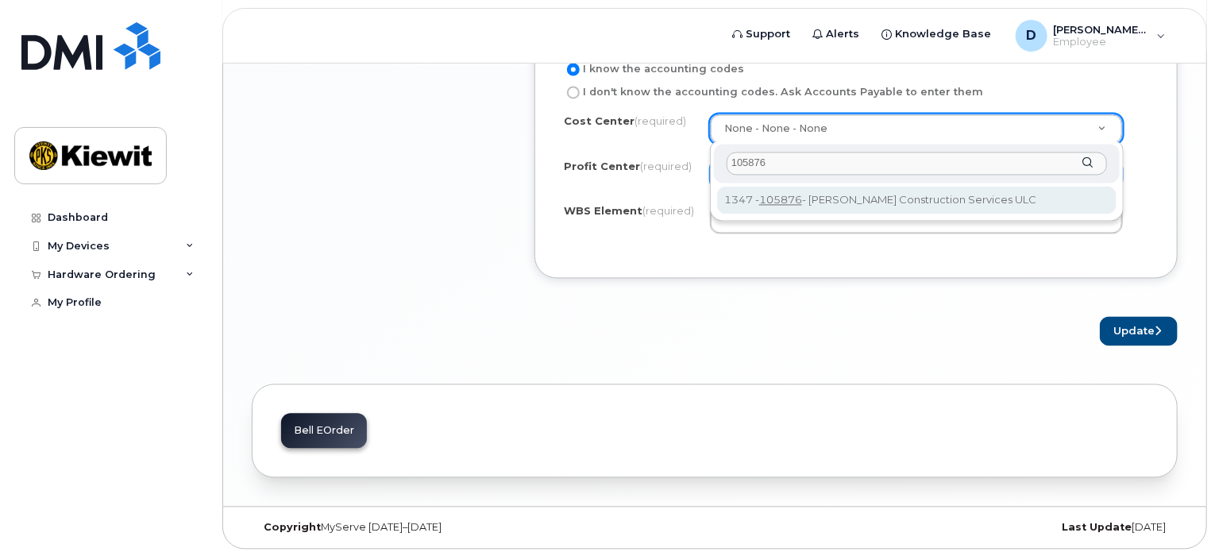
type input "105876"
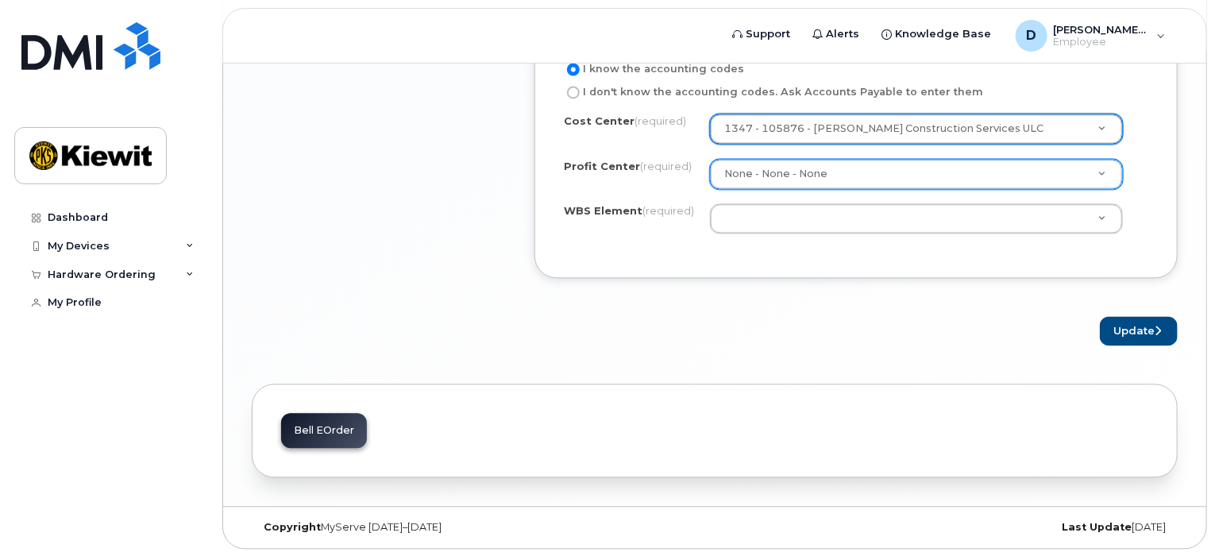
click at [904, 252] on div "Business Unit DO NOT PROCEED WITH ORDER UNLESS YOU HAVE THE CORRECT ACCOUNTING …" at bounding box center [855, 101] width 643 height 353
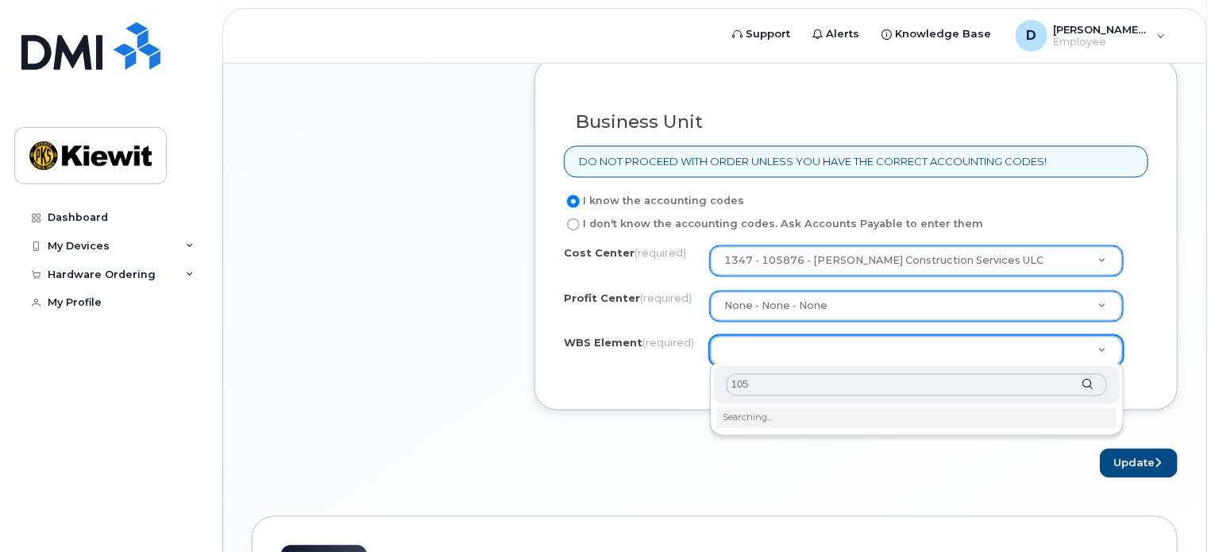
scroll to position [1379, 0]
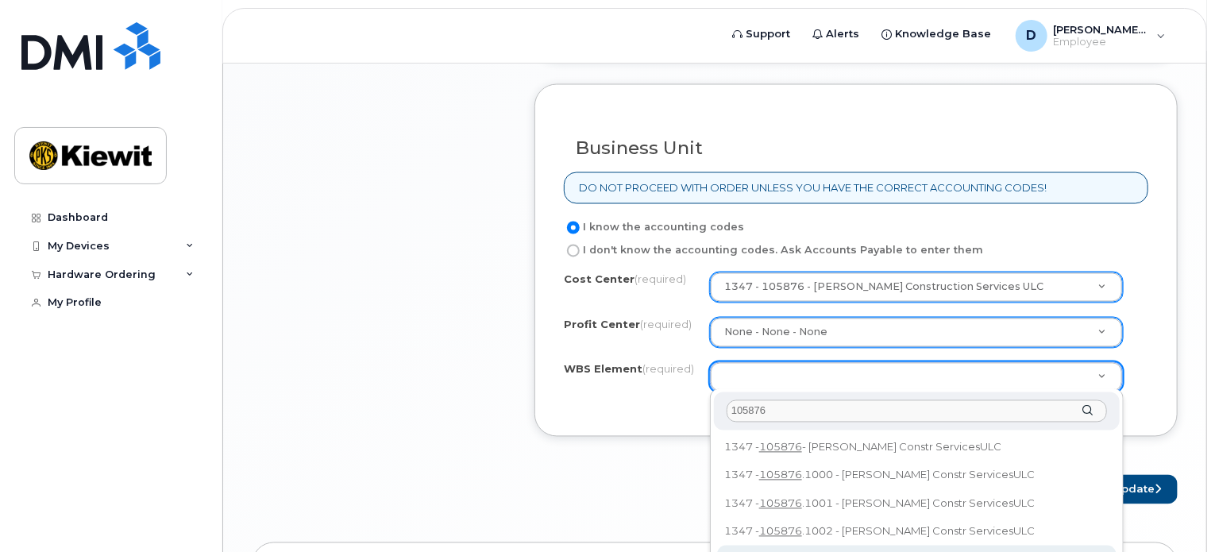
type input "105876"
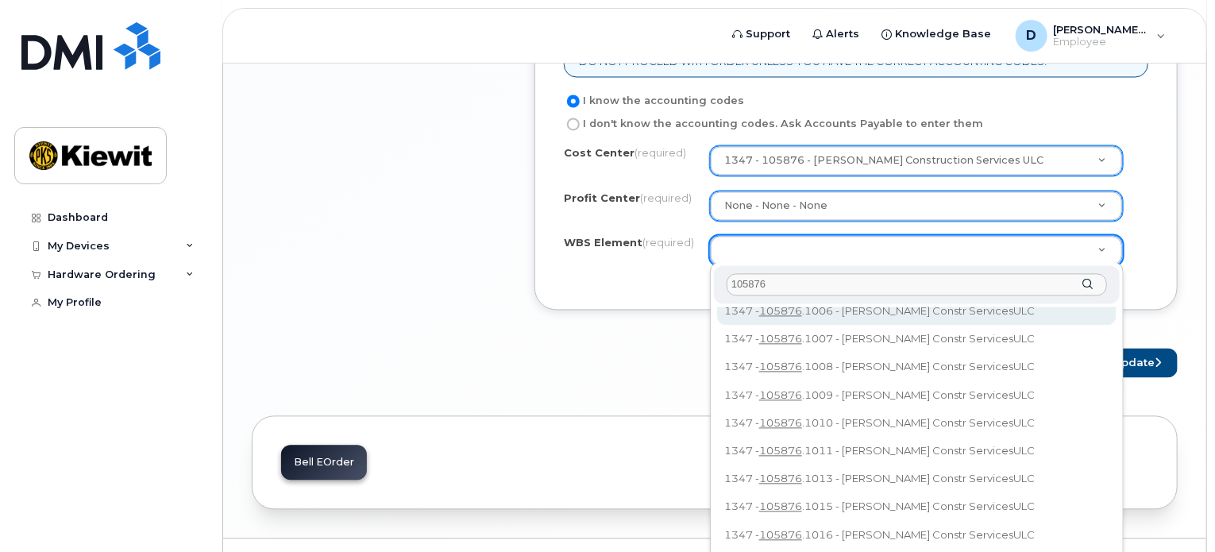
scroll to position [137, 0]
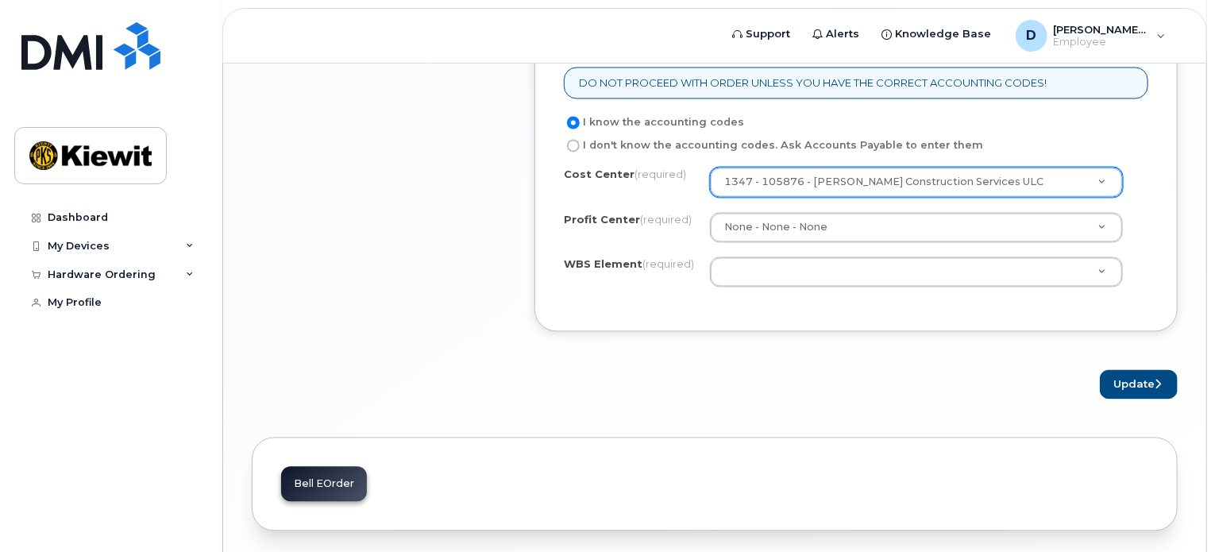
scroll to position [1458, 0]
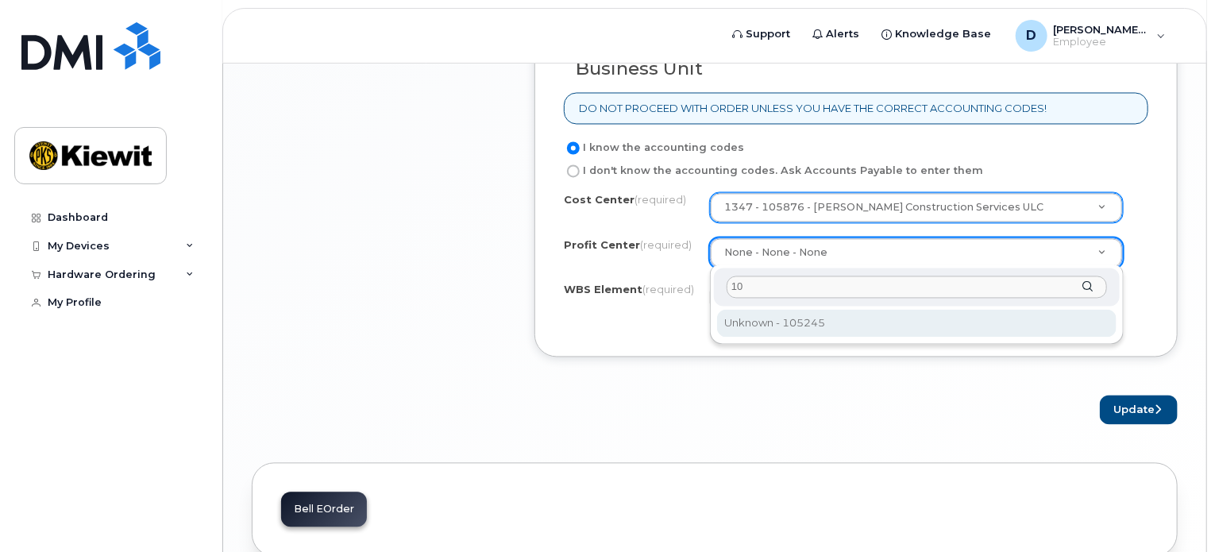
type input "1"
select select "105245"
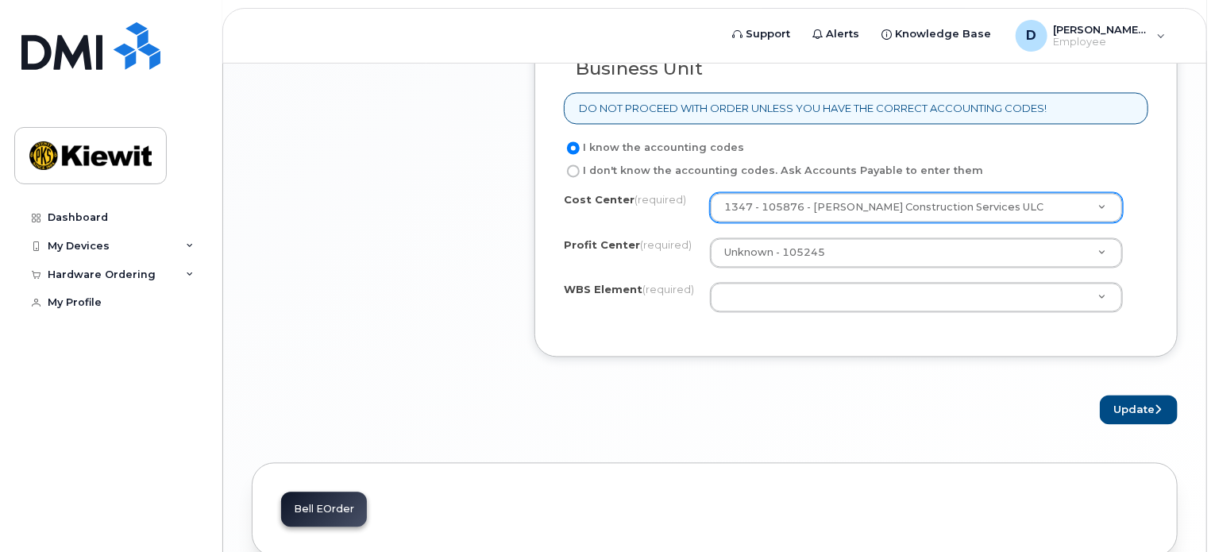
click at [711, 347] on div "Business Unit DO NOT PROCEED WITH ORDER UNLESS YOU HAVE THE CORRECT ACCOUNTING …" at bounding box center [855, 181] width 643 height 353
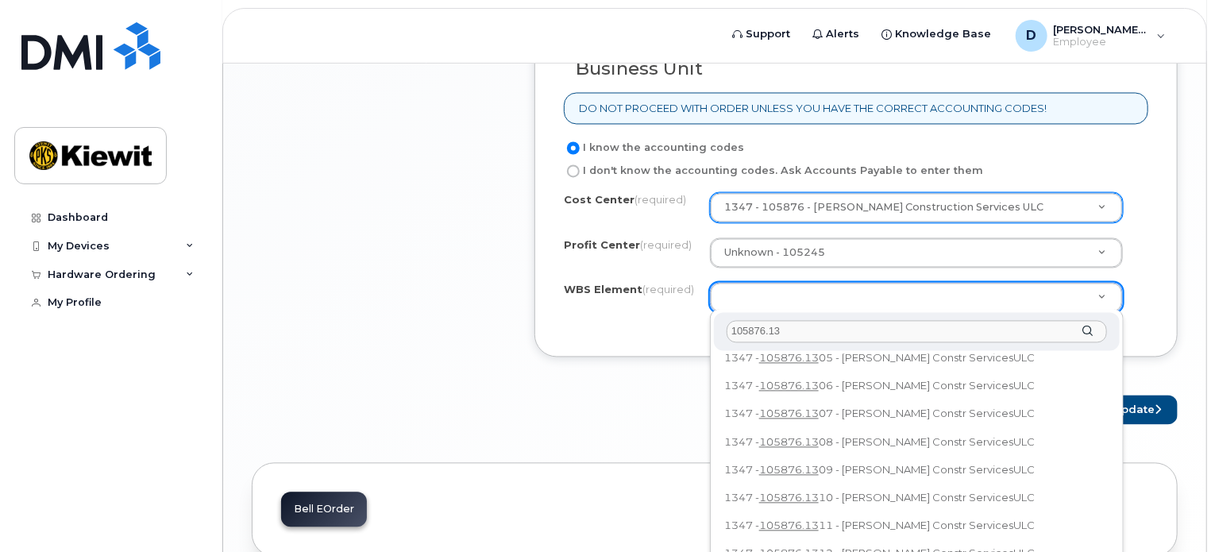
scroll to position [0, 0]
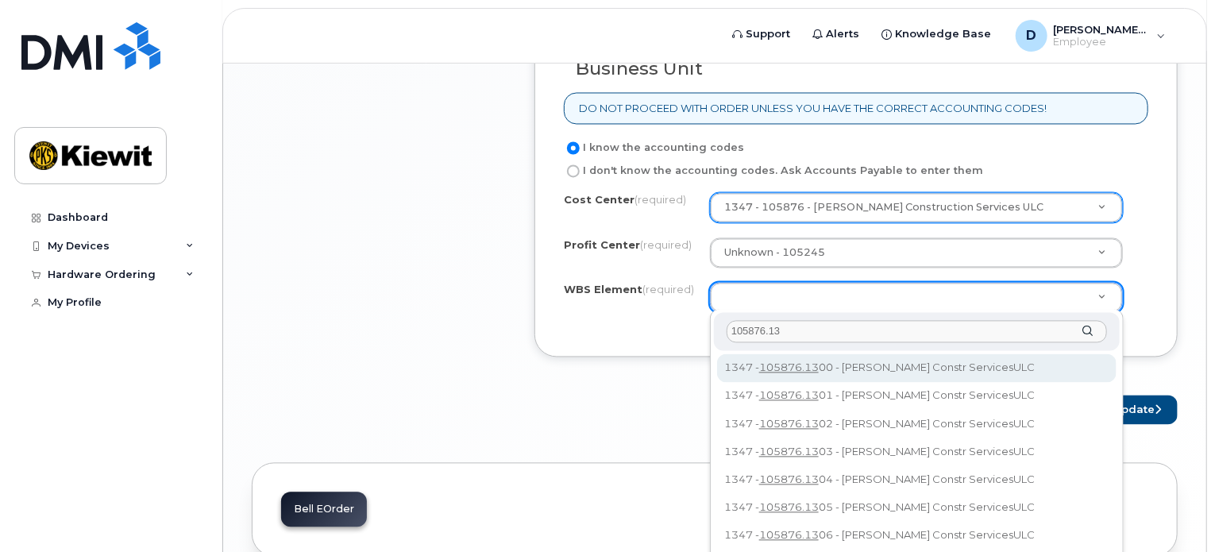
type input "105876.13"
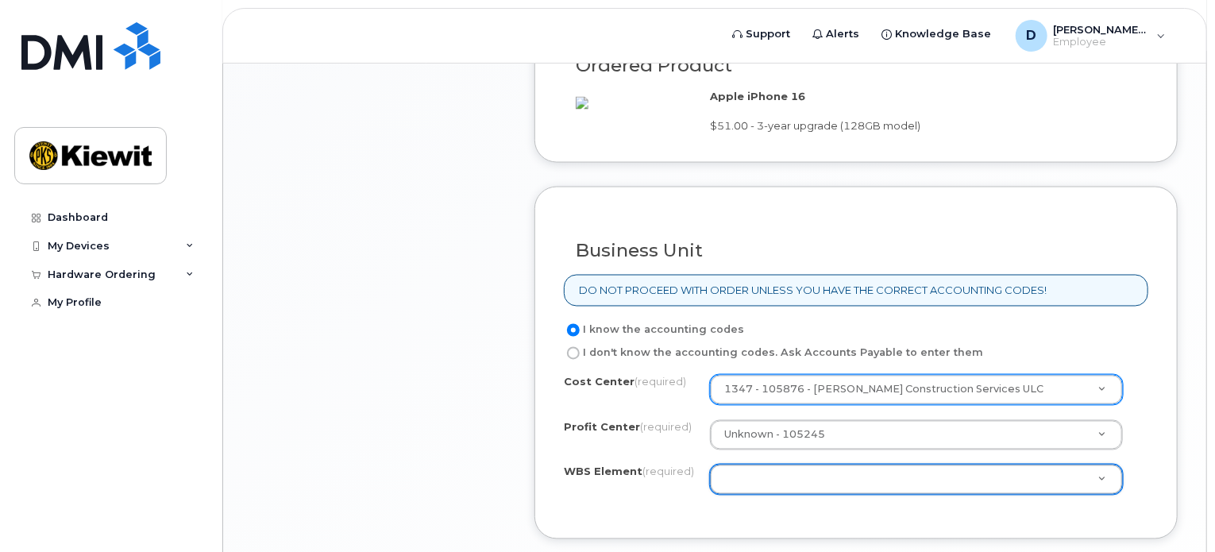
scroll to position [1300, 0]
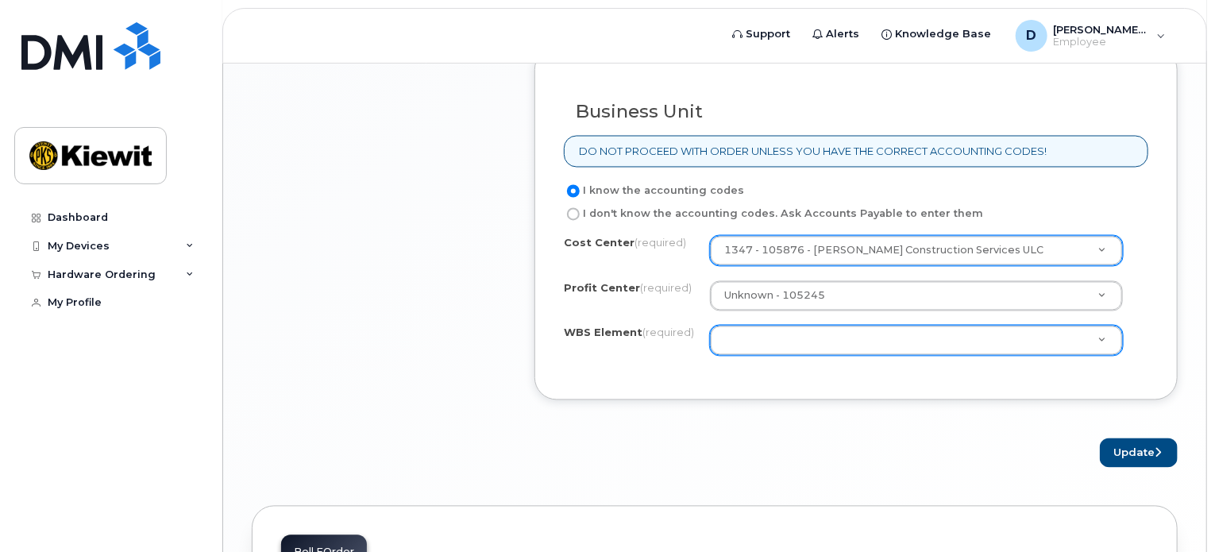
scroll to position [1379, 0]
